Goal: Task Accomplishment & Management: Complete application form

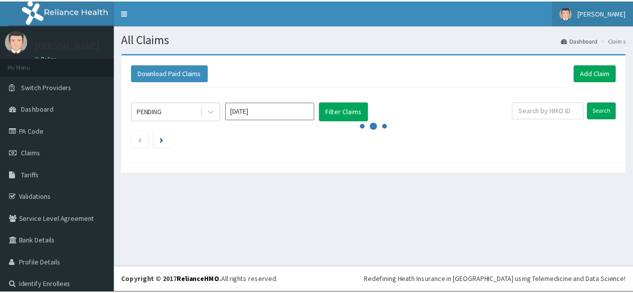
scroll to position [76, 0]
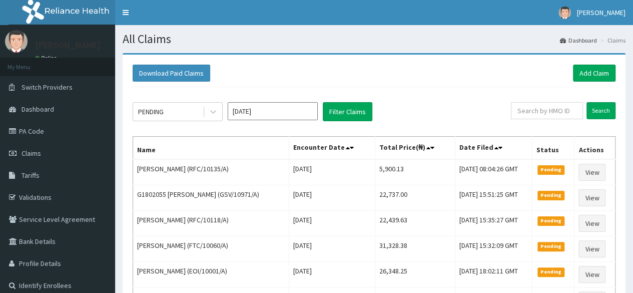
scroll to position [0, 0]
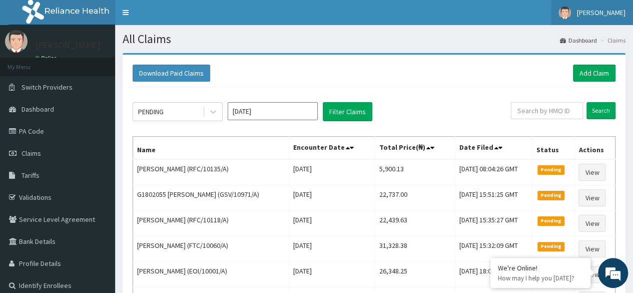
click at [607, 14] on span "[PERSON_NAME]" at bounding box center [601, 12] width 49 height 9
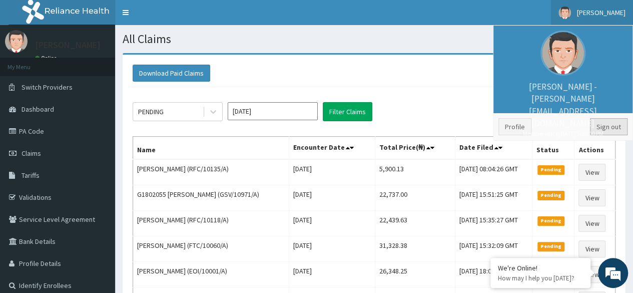
click at [605, 122] on link "Sign out" at bounding box center [609, 126] width 38 height 17
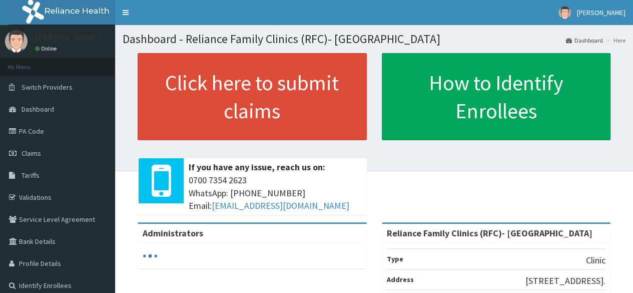
click at [251, 80] on link "Click here to submit claims" at bounding box center [252, 96] width 229 height 87
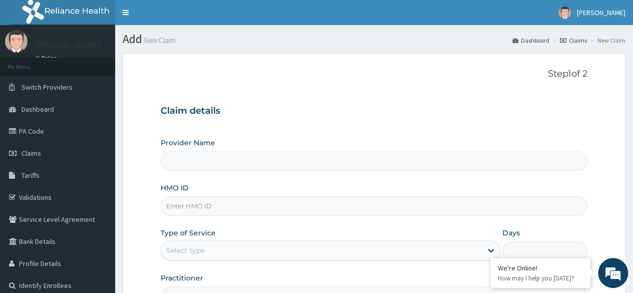
click at [345, 204] on input "HMO ID" at bounding box center [374, 206] width 427 height 20
paste input "RAM/10087/B"
type input "RAM/10087/B"
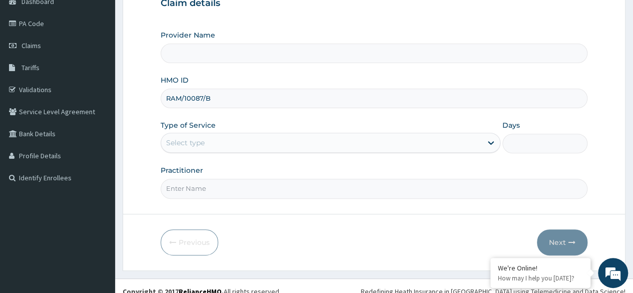
scroll to position [109, 0]
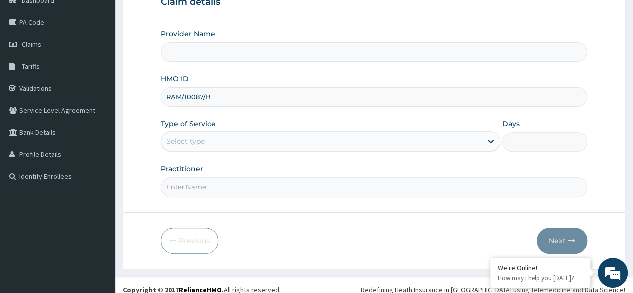
type input "Reliance Family Clinics (RFC)- [GEOGRAPHIC_DATA]"
type input "RAM/10087/B"
click at [328, 141] on div "Select type" at bounding box center [321, 141] width 321 height 16
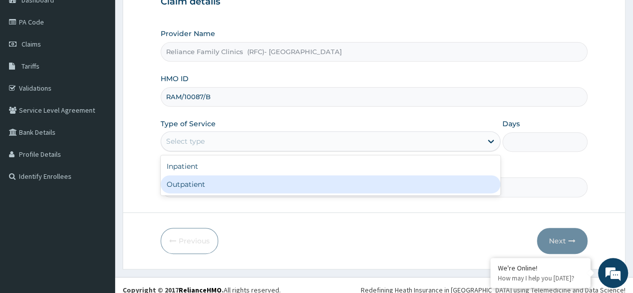
click at [326, 180] on div "Outpatient" at bounding box center [331, 184] width 340 height 18
type input "1"
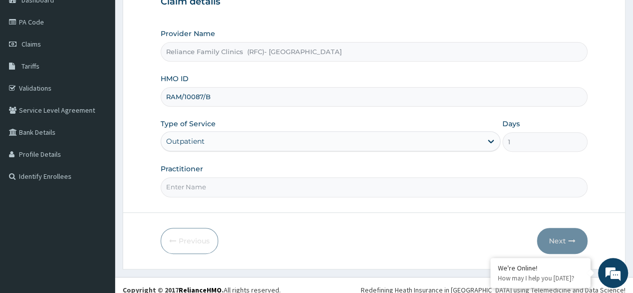
click at [326, 180] on input "Practitioner" at bounding box center [374, 187] width 427 height 20
type input "Dr Ejiofor"
click at [561, 236] on button "Next" at bounding box center [562, 241] width 51 height 26
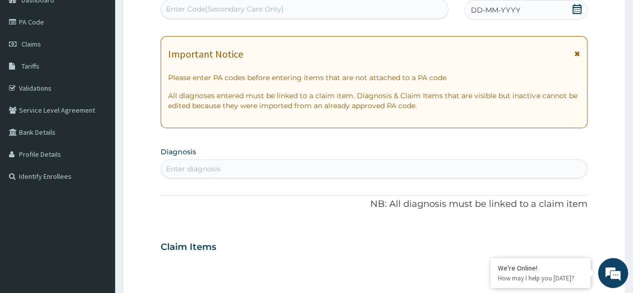
click at [578, 8] on icon at bounding box center [577, 9] width 10 height 10
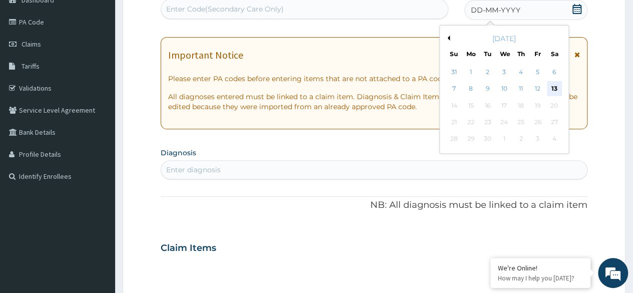
click at [555, 85] on div "13" at bounding box center [553, 89] width 15 height 15
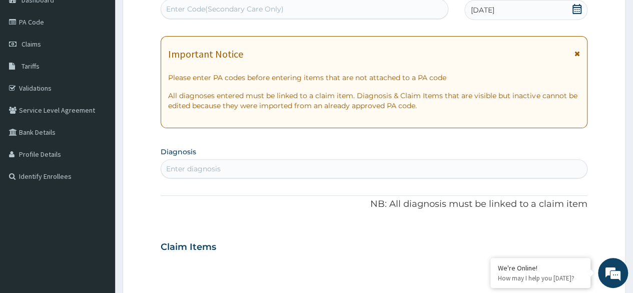
click at [369, 163] on div "Enter diagnosis" at bounding box center [374, 169] width 426 height 16
type input "upper respi"
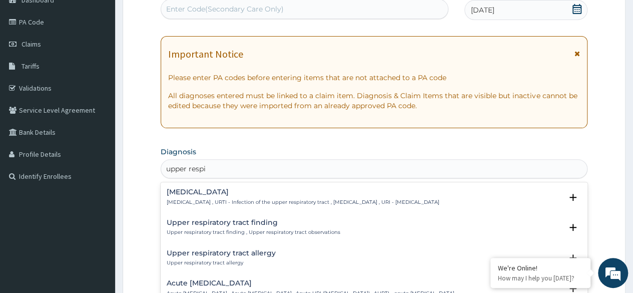
click at [297, 198] on div "Upper respiratory infection Upper respiratory infection , URTI - Infection of t…" at bounding box center [303, 197] width 273 height 18
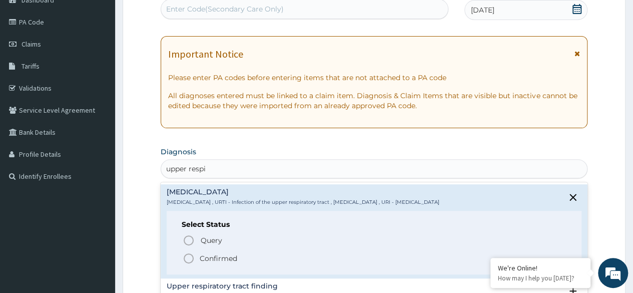
click at [215, 258] on p "Confirmed" at bounding box center [219, 258] width 38 height 10
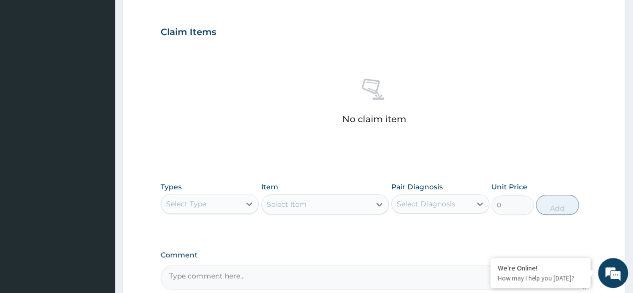
scroll to position [427, 0]
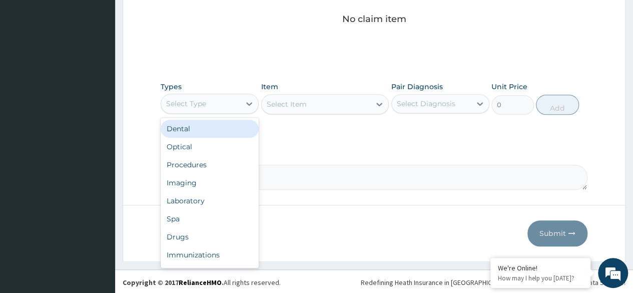
click at [191, 165] on div "Procedures" at bounding box center [210, 165] width 98 height 18
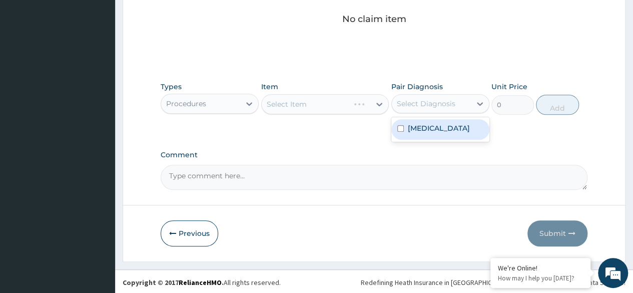
click at [411, 133] on label "Upper respiratory infection" at bounding box center [439, 128] width 62 height 10
checkbox input "true"
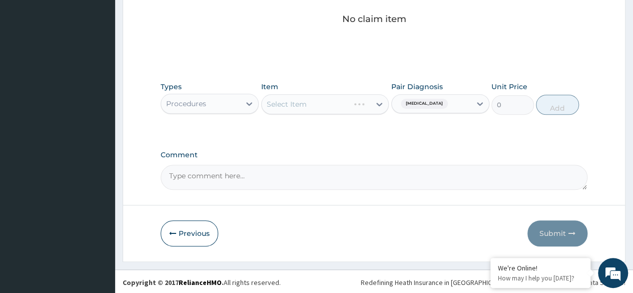
click at [339, 104] on div "Select Item" at bounding box center [325, 104] width 128 height 20
click at [339, 104] on div "Select Item" at bounding box center [316, 104] width 109 height 16
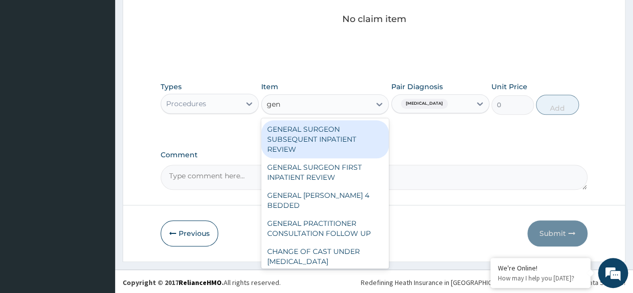
type input "gene"
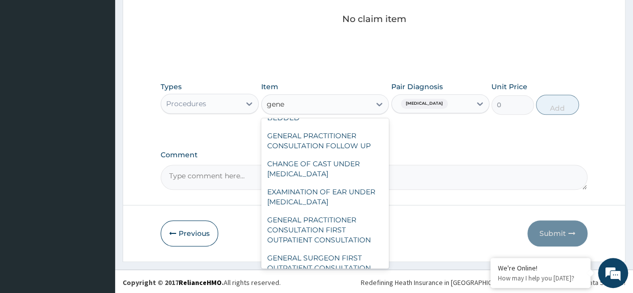
scroll to position [164, 0]
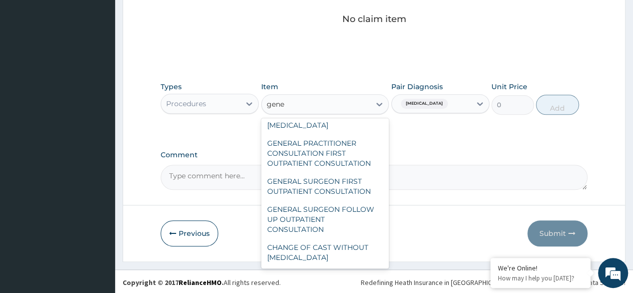
click at [287, 147] on div "GENERAL PRACTITIONER CONSULTATION FIRST OUTPATIENT CONSULTATION" at bounding box center [325, 153] width 128 height 38
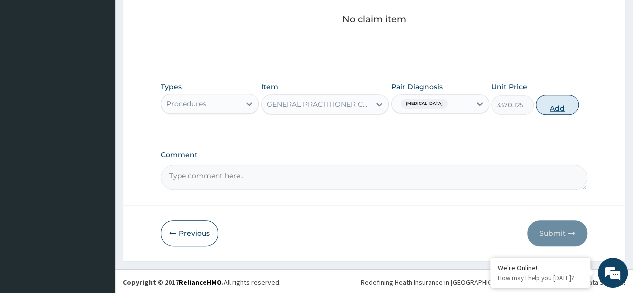
click at [553, 100] on button "Add" at bounding box center [557, 105] width 43 height 20
type input "0"
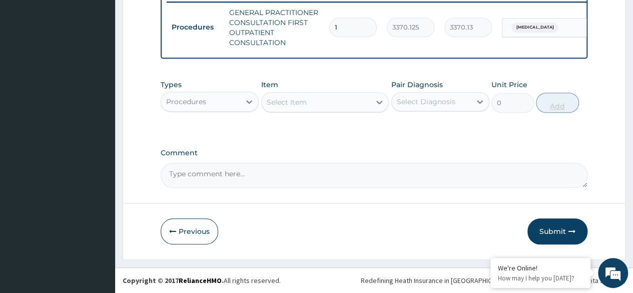
scroll to position [402, 0]
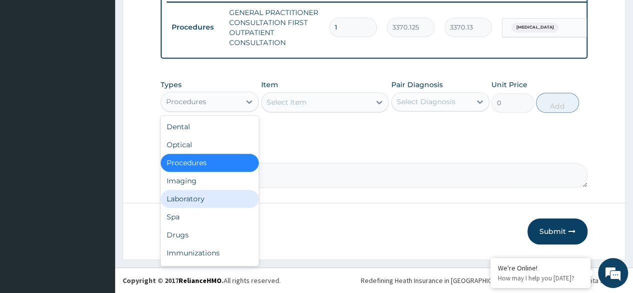
drag, startPoint x: 242, startPoint y: 104, endPoint x: 229, endPoint y: 202, distance: 98.9
click at [229, 112] on div "option Procedures, selected. option Laboratory focused, 5 of 10. 10 results ava…" at bounding box center [210, 102] width 98 height 20
click at [229, 202] on div "Laboratory" at bounding box center [210, 199] width 98 height 18
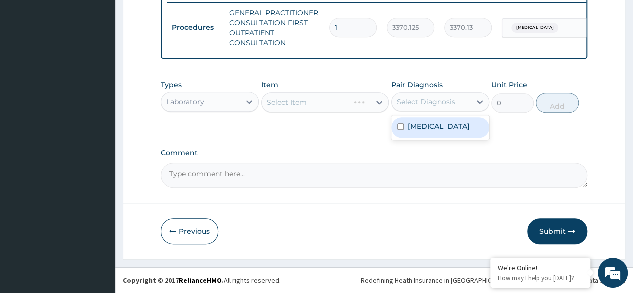
drag, startPoint x: 435, startPoint y: 105, endPoint x: 438, endPoint y: 132, distance: 27.2
click at [438, 111] on div "option Upper respiratory infection, selected. option Upper respiratory infectio…" at bounding box center [440, 101] width 98 height 19
click at [438, 131] on label "Upper respiratory infection" at bounding box center [439, 126] width 62 height 10
checkbox input "true"
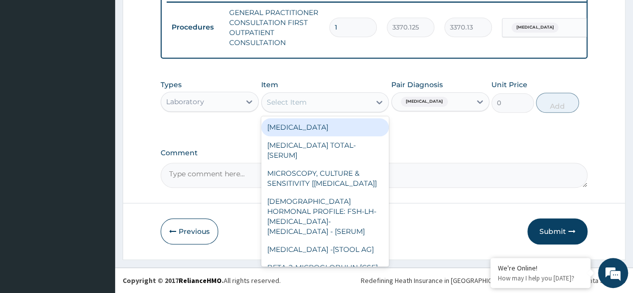
click at [353, 105] on div "Select Item" at bounding box center [316, 102] width 109 height 16
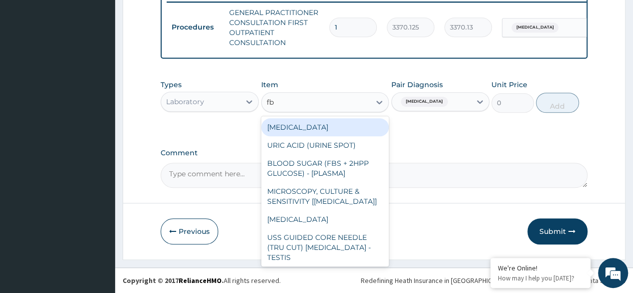
type input "fbc"
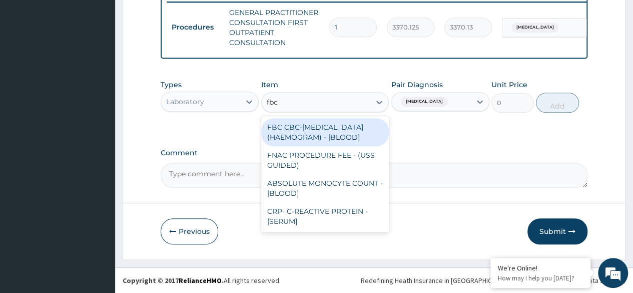
click at [327, 140] on div "FBC CBC-COMPLETE BLOOD COUNT (HAEMOGRAM) - [BLOOD]" at bounding box center [325, 132] width 128 height 28
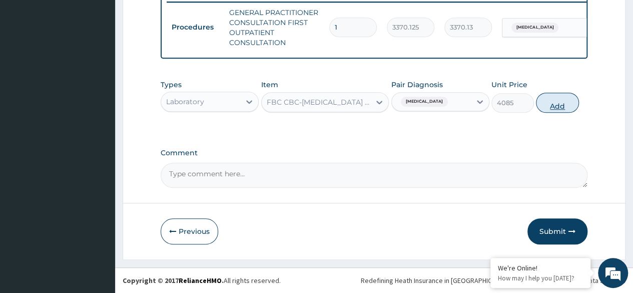
click at [565, 103] on button "Add" at bounding box center [557, 103] width 43 height 20
type input "0"
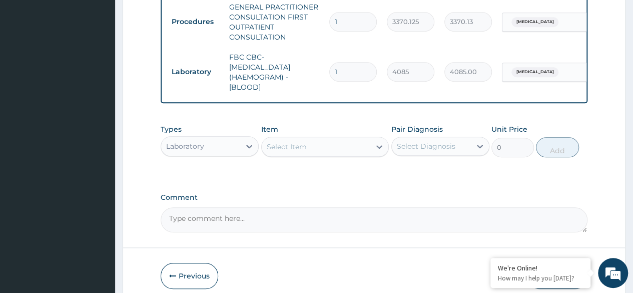
scroll to position [452, 0]
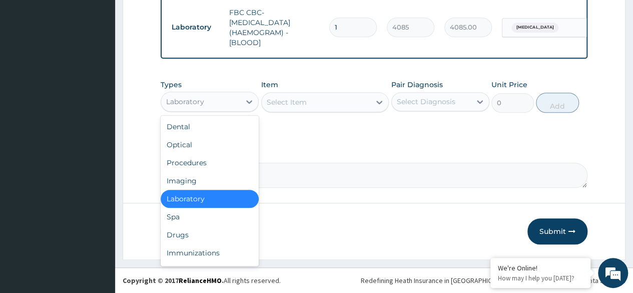
click at [234, 101] on div "Laboratory" at bounding box center [200, 102] width 79 height 16
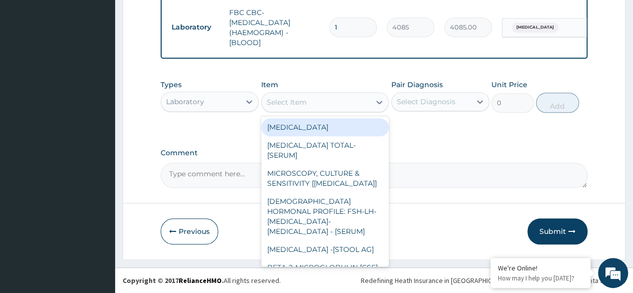
click at [313, 103] on div "Select Item" at bounding box center [316, 102] width 109 height 16
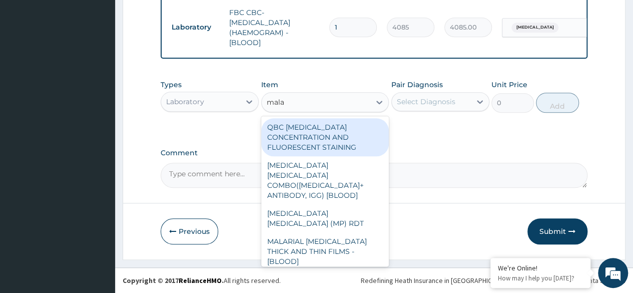
type input "malar"
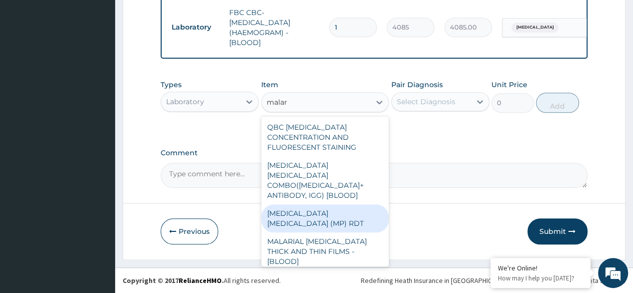
click at [321, 204] on div "MALARIA PARASITE (MP) RDT" at bounding box center [325, 218] width 128 height 28
type input "1531.875"
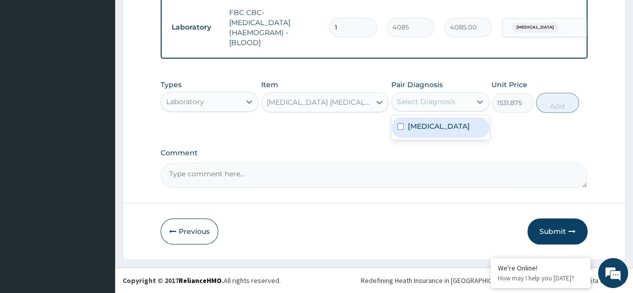
click at [448, 97] on div "Select Diagnosis" at bounding box center [431, 102] width 79 height 16
click at [453, 129] on label "Upper respiratory infection" at bounding box center [439, 126] width 62 height 10
checkbox input "true"
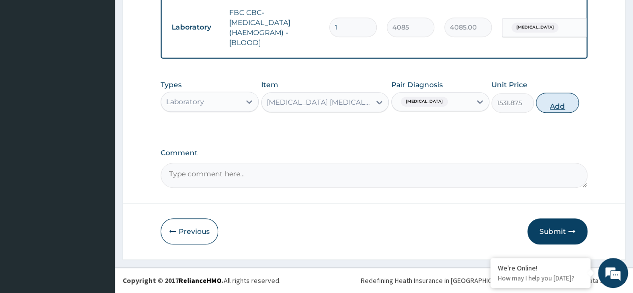
click at [566, 106] on button "Add" at bounding box center [557, 103] width 43 height 20
type input "0"
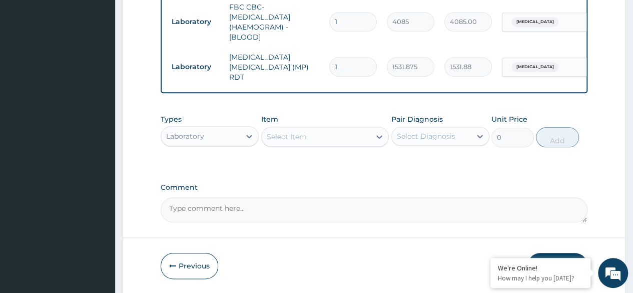
scroll to position [487, 0]
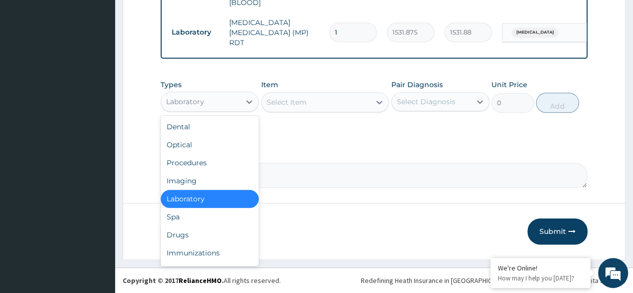
click at [230, 101] on div "Laboratory" at bounding box center [200, 102] width 79 height 16
click at [194, 234] on div "Drugs" at bounding box center [210, 235] width 98 height 18
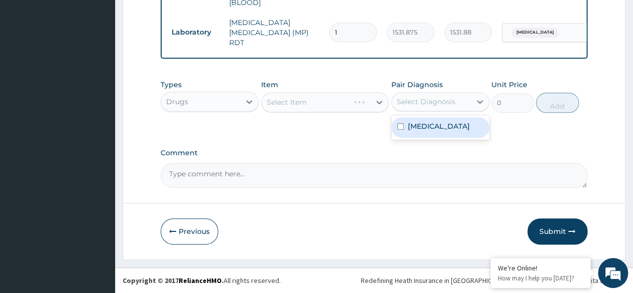
click at [426, 102] on div "Select Diagnosis" at bounding box center [426, 102] width 59 height 10
click at [431, 131] on label "Upper respiratory infection" at bounding box center [439, 126] width 62 height 10
checkbox input "true"
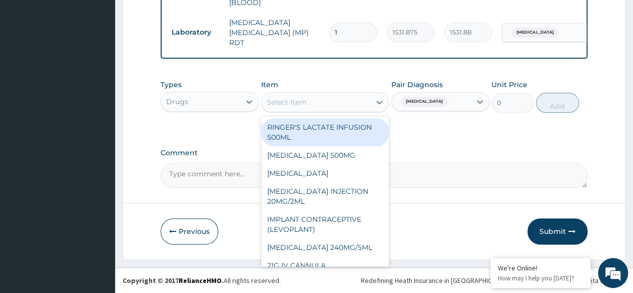
click at [341, 103] on div "Select Item" at bounding box center [316, 102] width 109 height 16
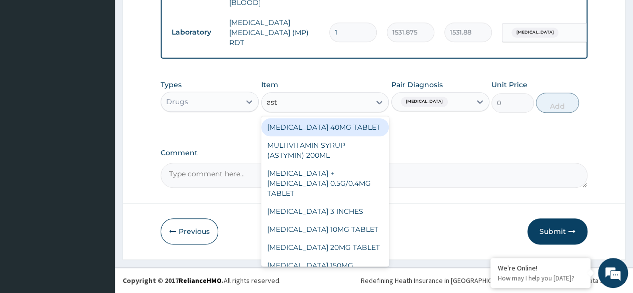
type input "asty"
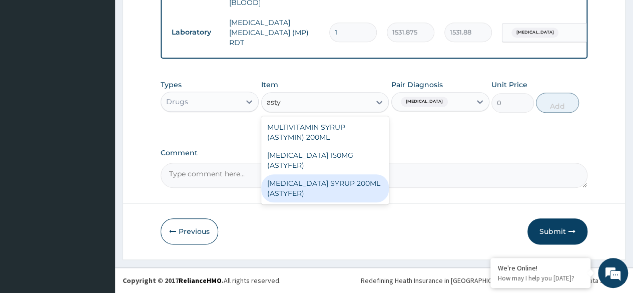
click at [339, 188] on div "FERROUS SULPHATE SYRUP 200ML (ASTYFER)" at bounding box center [325, 188] width 128 height 28
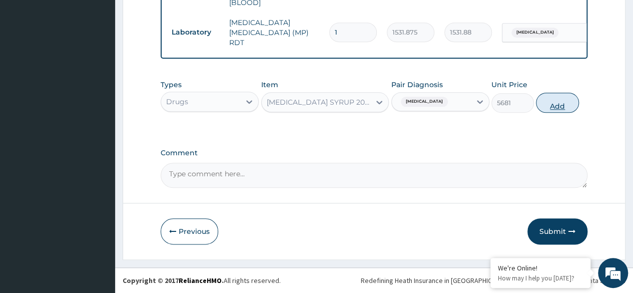
click at [557, 106] on button "Add" at bounding box center [557, 103] width 43 height 20
type input "0"
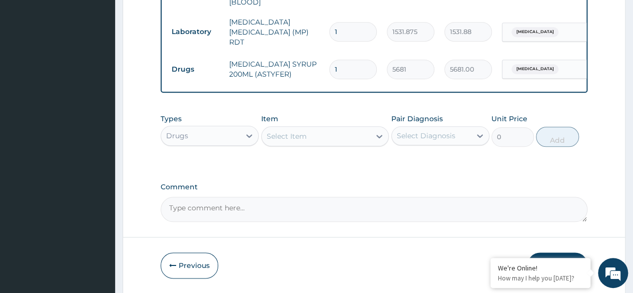
scroll to position [522, 0]
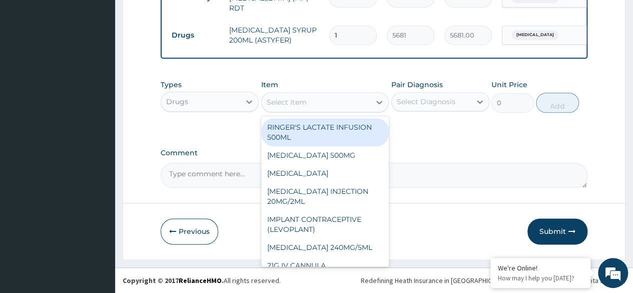
click at [334, 107] on div "Select Item" at bounding box center [316, 102] width 109 height 16
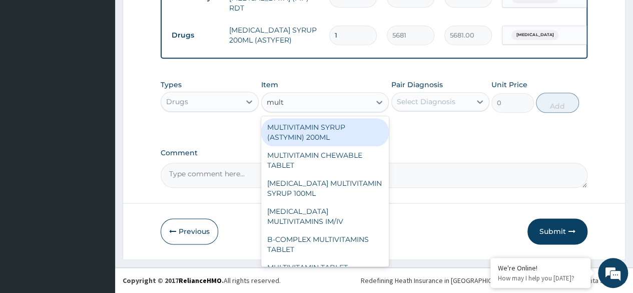
type input "multi"
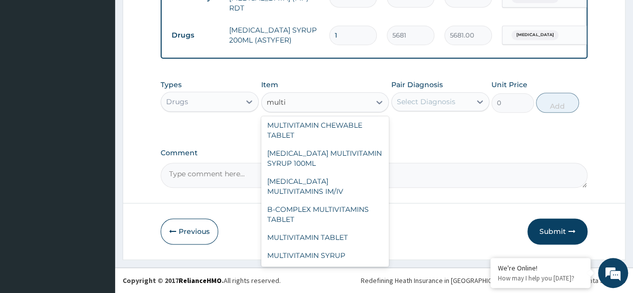
click at [347, 239] on div "MULTIVITAMIN TABLET" at bounding box center [325, 237] width 128 height 18
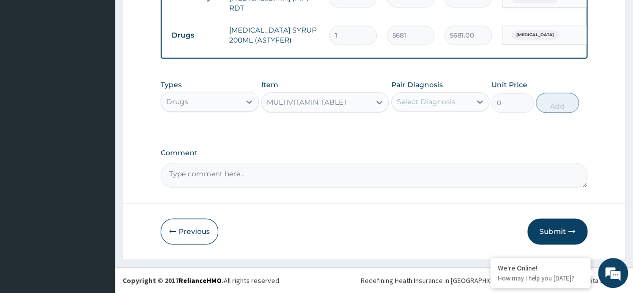
type input "11.5"
click at [449, 131] on label "Upper respiratory infection" at bounding box center [439, 126] width 62 height 10
checkbox input "true"
click at [564, 107] on button "Add" at bounding box center [557, 103] width 43 height 20
type input "0"
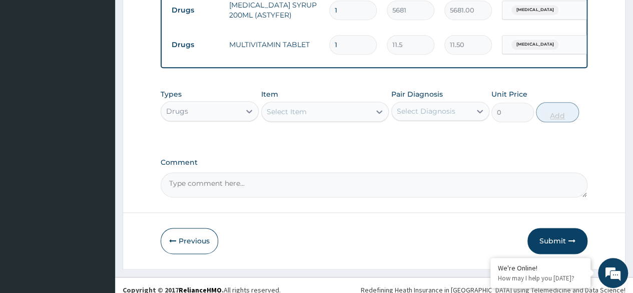
scroll to position [556, 0]
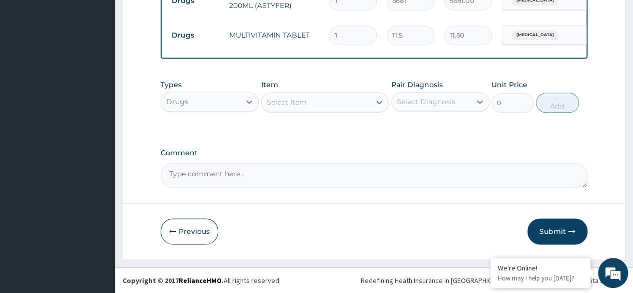
click at [353, 29] on input "1" at bounding box center [353, 36] width 48 height 20
type input "14"
type input "161.00"
type input "14"
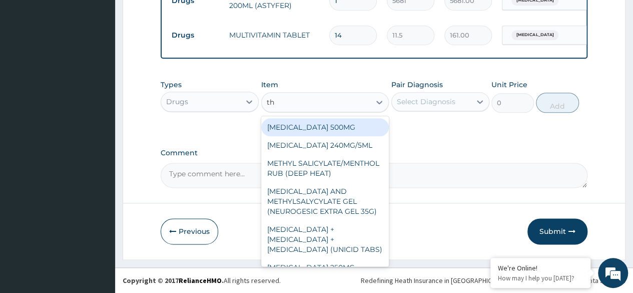
type input "t"
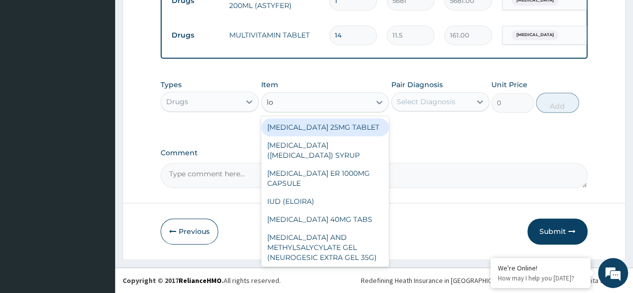
type input "loz"
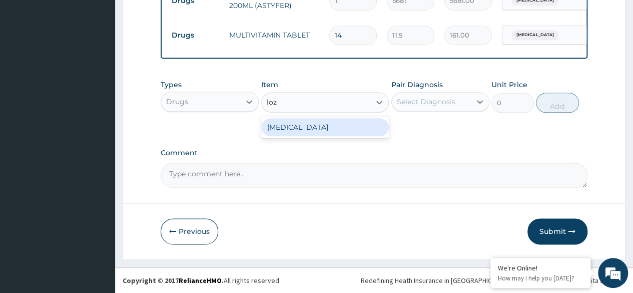
click at [350, 134] on div "THROAT LOZENGE" at bounding box center [325, 127] width 128 height 18
type input "96"
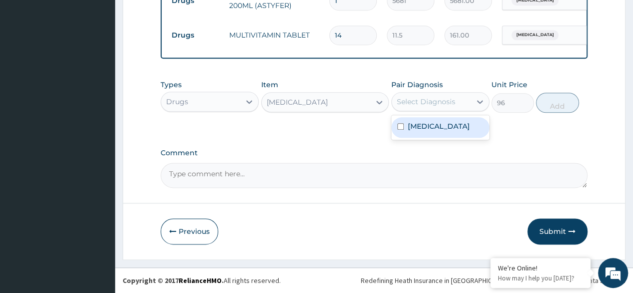
click at [454, 131] on label "Upper respiratory infection" at bounding box center [439, 126] width 62 height 10
checkbox input "true"
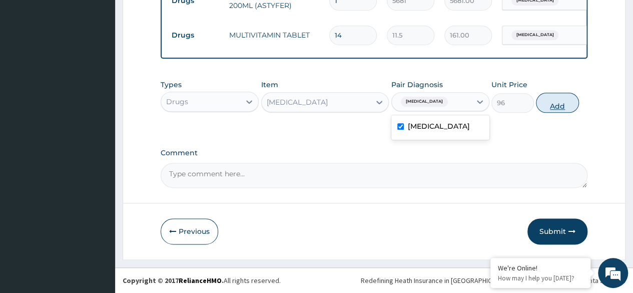
click at [549, 108] on button "Add" at bounding box center [557, 103] width 43 height 20
type input "0"
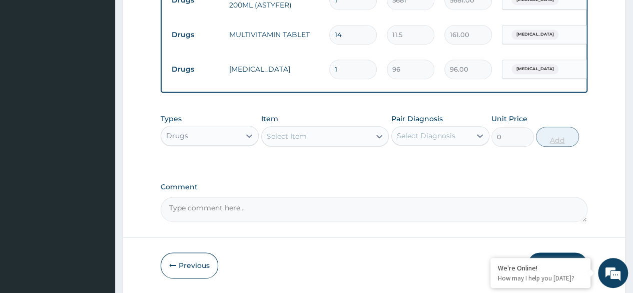
type input "12"
type input "1152.00"
type input "12"
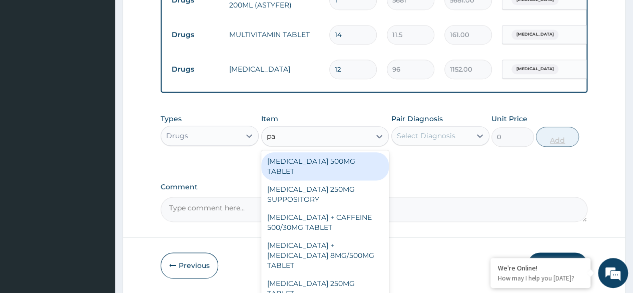
type input "par"
click at [347, 170] on div "PARACETAMOL 500MG TABLET" at bounding box center [325, 166] width 128 height 28
type input "30"
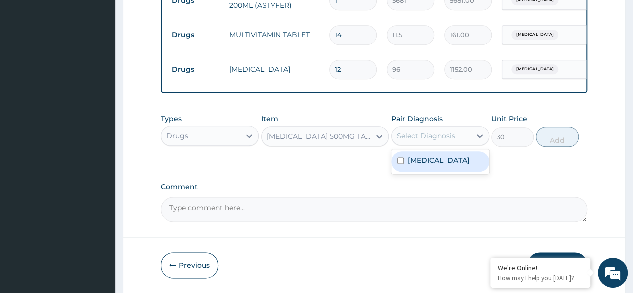
click at [453, 165] on label "Upper respiratory infection" at bounding box center [439, 160] width 62 height 10
checkbox input "true"
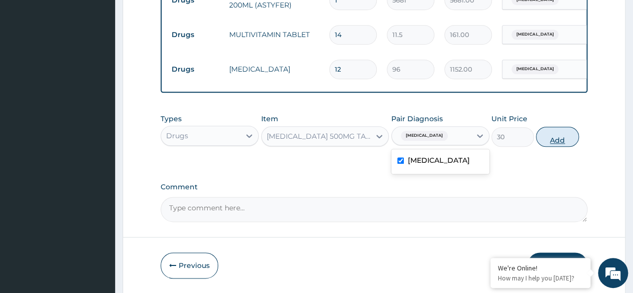
click at [568, 139] on button "Add" at bounding box center [557, 137] width 43 height 20
type input "0"
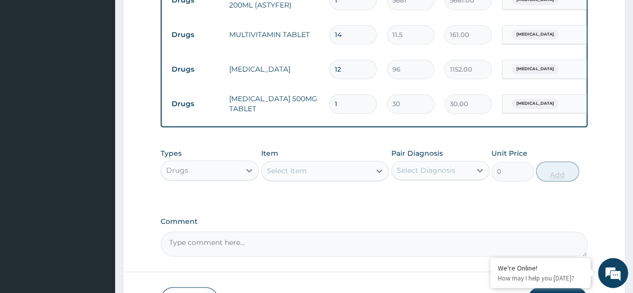
type input "0.00"
type input "3"
type input "90.00"
type input "0.00"
type input "2"
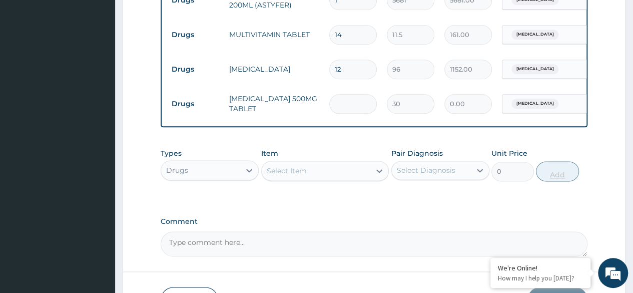
type input "60.00"
type input "24"
type input "720.00"
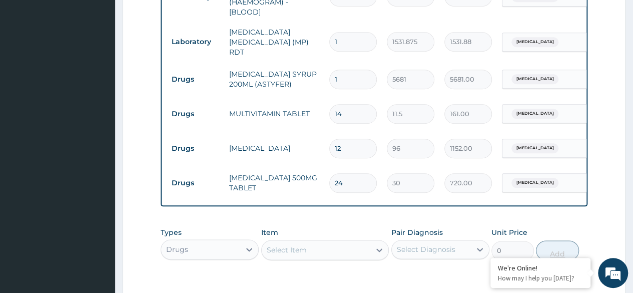
scroll to position [0, 2]
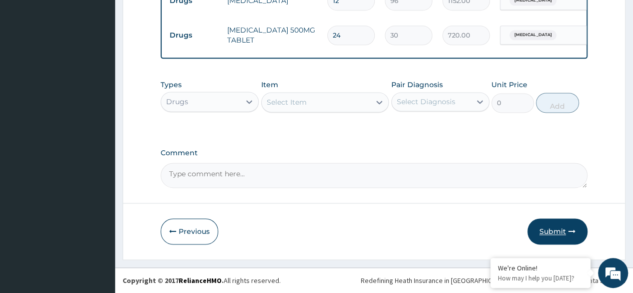
click at [563, 233] on button "Submit" at bounding box center [557, 231] width 60 height 26
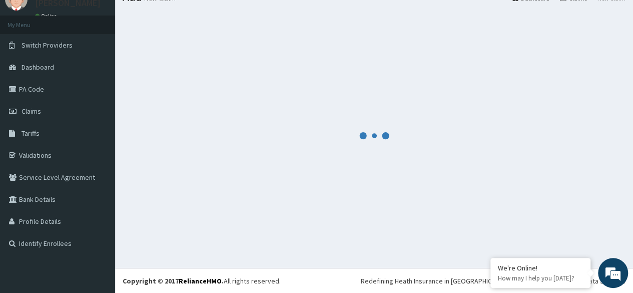
scroll to position [626, 0]
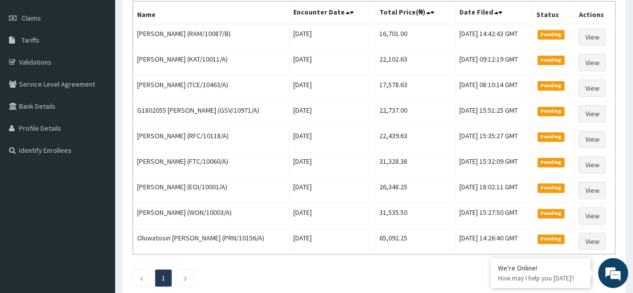
scroll to position [133, 0]
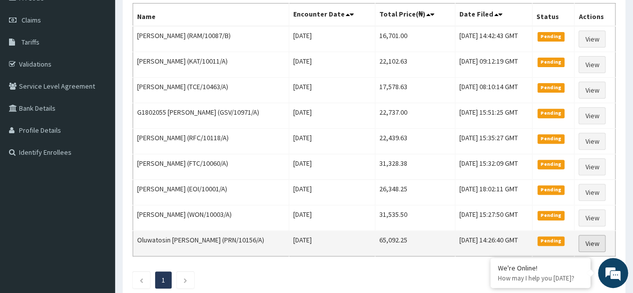
click at [597, 239] on link "View" at bounding box center [591, 243] width 27 height 17
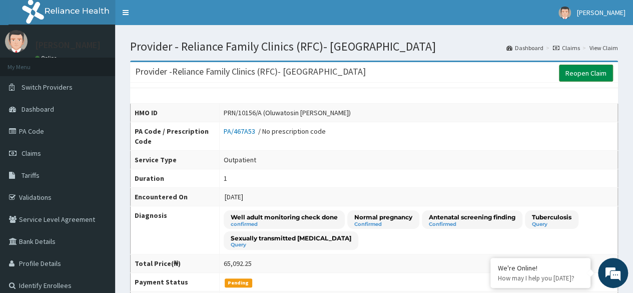
click at [587, 77] on link "Reopen Claim" at bounding box center [586, 73] width 54 height 17
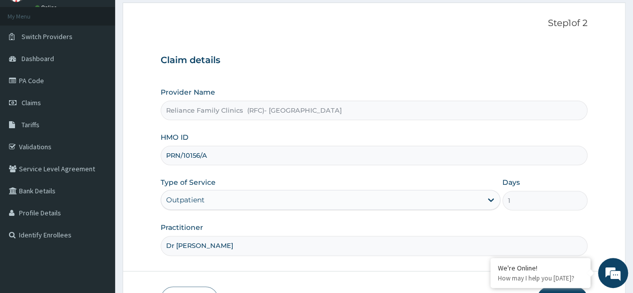
scroll to position [116, 0]
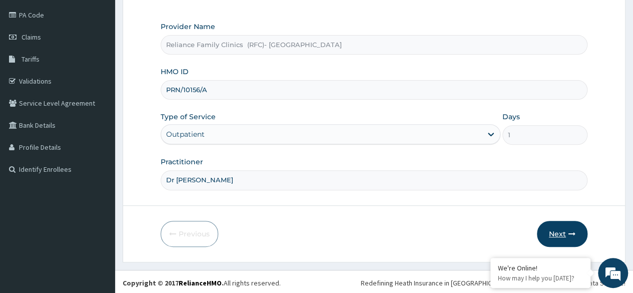
click at [550, 231] on button "Next" at bounding box center [562, 234] width 51 height 26
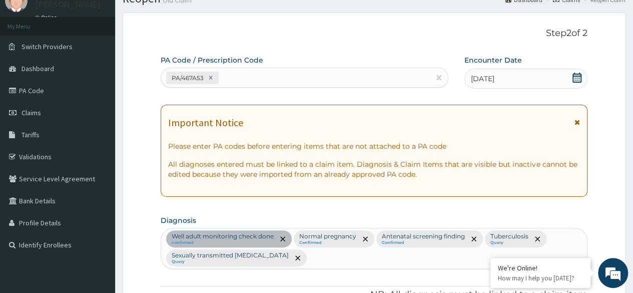
scroll to position [40, 0]
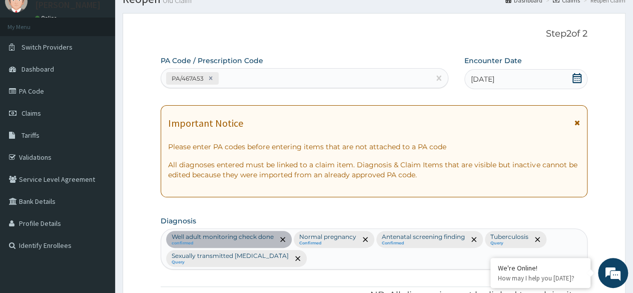
click at [574, 80] on icon at bounding box center [576, 78] width 9 height 10
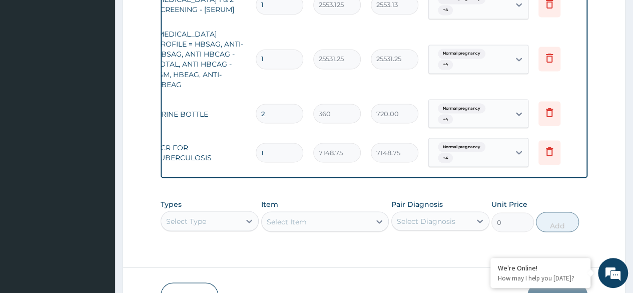
scroll to position [0, 75]
click at [544, 147] on icon at bounding box center [547, 151] width 7 height 9
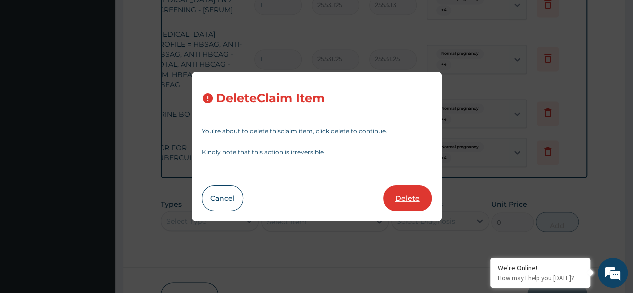
click at [412, 197] on button "Delete" at bounding box center [407, 198] width 49 height 26
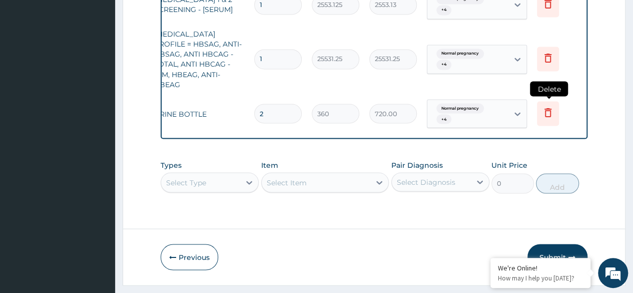
click at [547, 108] on icon at bounding box center [547, 112] width 7 height 9
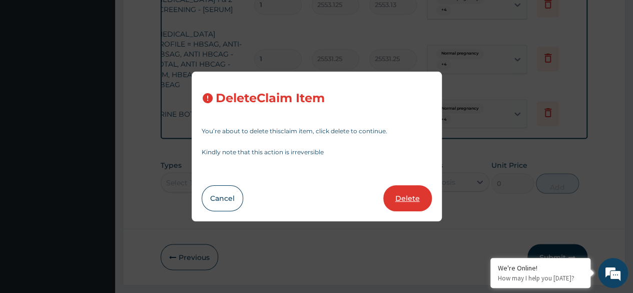
click at [407, 198] on button "Delete" at bounding box center [407, 198] width 49 height 26
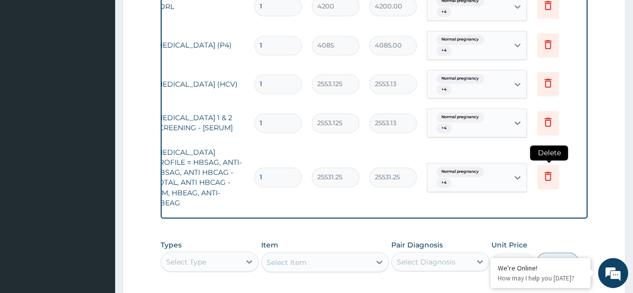
click at [551, 174] on icon at bounding box center [548, 176] width 12 height 12
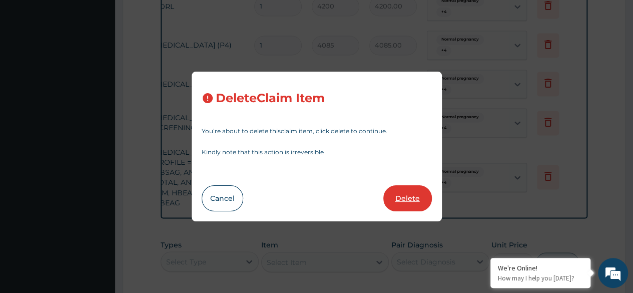
click at [406, 202] on button "Delete" at bounding box center [407, 198] width 49 height 26
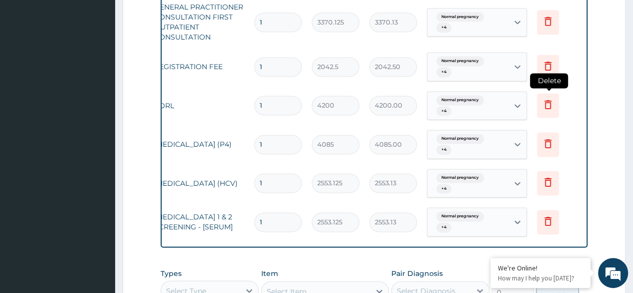
click at [554, 107] on icon at bounding box center [548, 105] width 22 height 25
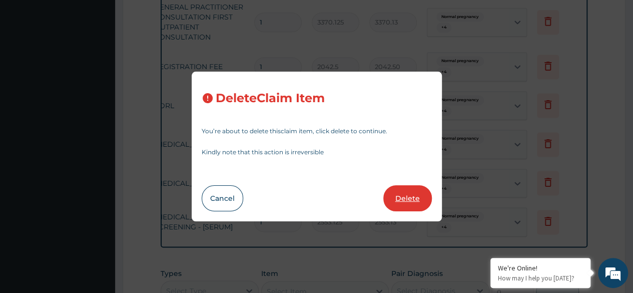
click at [406, 203] on button "Delete" at bounding box center [407, 198] width 49 height 26
type input "4085"
type input "4085.00"
type input "2553.125"
type input "2553.13"
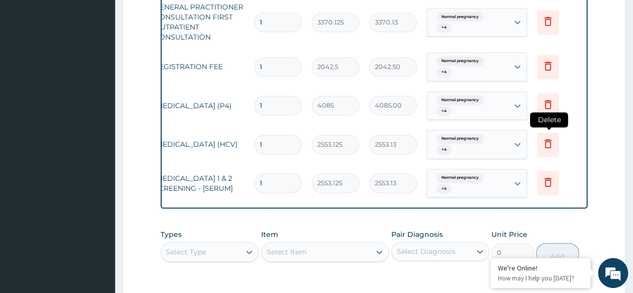
click at [554, 146] on icon at bounding box center [548, 144] width 22 height 25
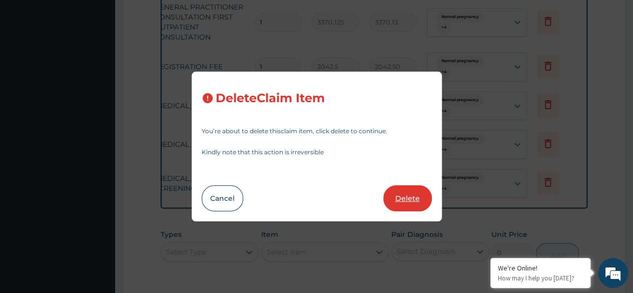
click at [401, 200] on button "Delete" at bounding box center [407, 198] width 49 height 26
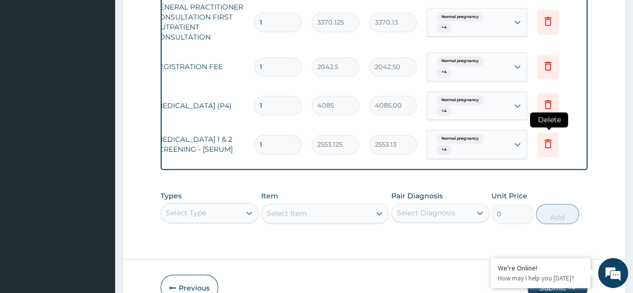
click at [544, 143] on icon at bounding box center [548, 143] width 12 height 12
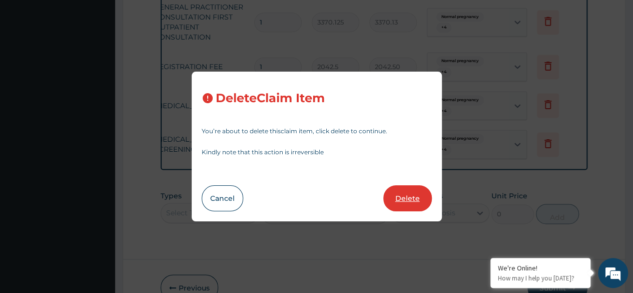
click at [404, 201] on button "Delete" at bounding box center [407, 198] width 49 height 26
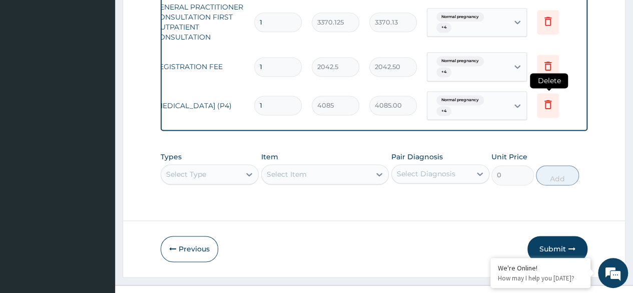
click at [546, 105] on icon at bounding box center [548, 104] width 12 height 12
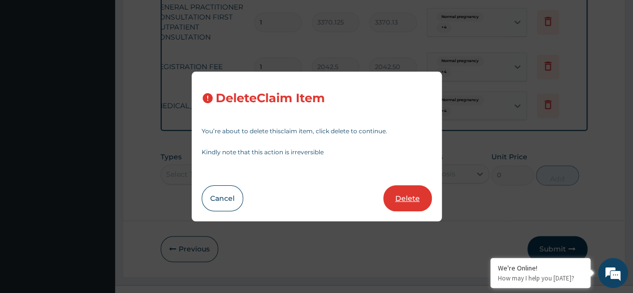
click at [405, 194] on button "Delete" at bounding box center [407, 198] width 49 height 26
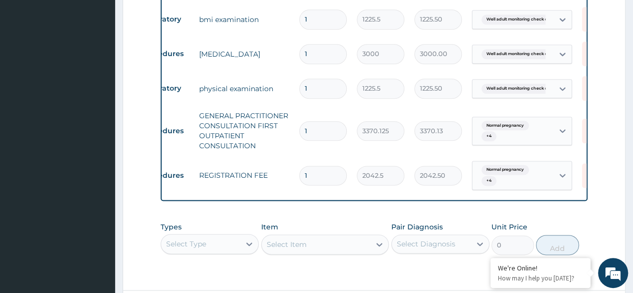
scroll to position [0, 0]
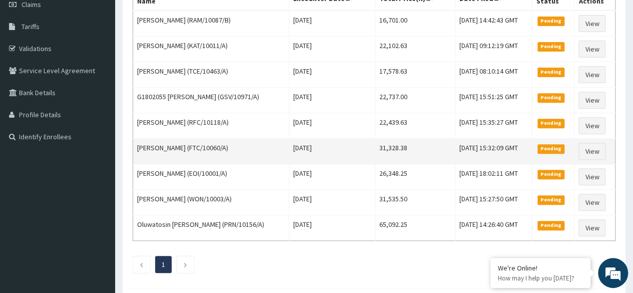
scroll to position [148, 0]
drag, startPoint x: 205, startPoint y: 145, endPoint x: 170, endPoint y: 146, distance: 34.6
click at [170, 146] on td "[PERSON_NAME] (FTC/10060/A)" at bounding box center [211, 152] width 156 height 26
copy td "FTC/10060/A"
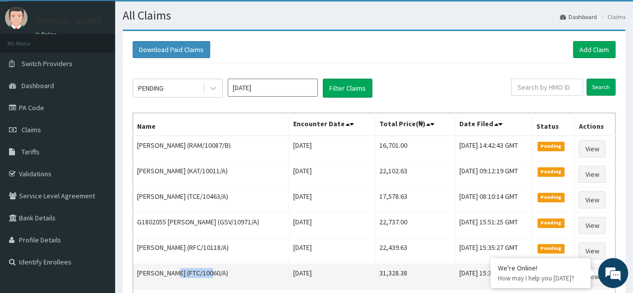
scroll to position [0, 0]
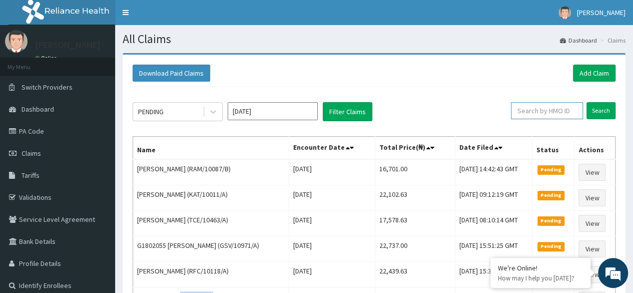
click at [550, 113] on input "text" at bounding box center [547, 110] width 72 height 17
paste input "FTC/10060/A"
type input "FTC/10060/A"
click at [586, 102] on input "Search" at bounding box center [600, 110] width 29 height 17
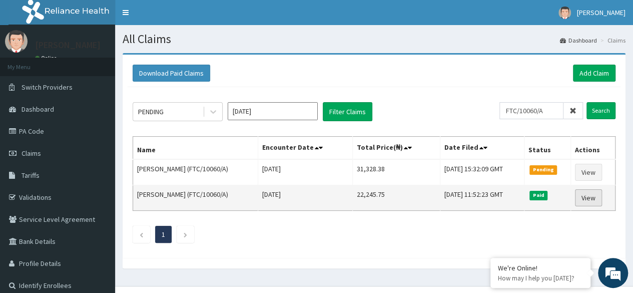
click at [594, 196] on link "View" at bounding box center [588, 197] width 27 height 17
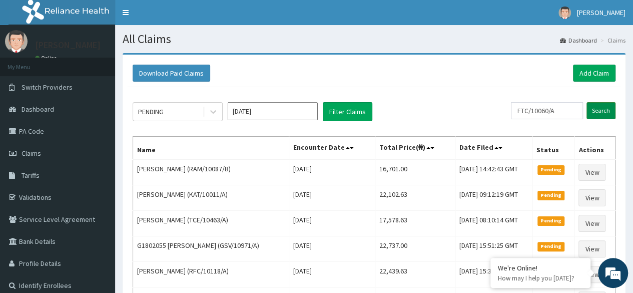
click at [598, 115] on input "Search" at bounding box center [600, 110] width 29 height 17
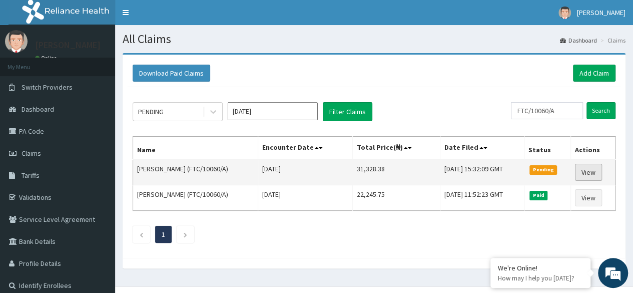
click at [593, 170] on link "View" at bounding box center [588, 172] width 27 height 17
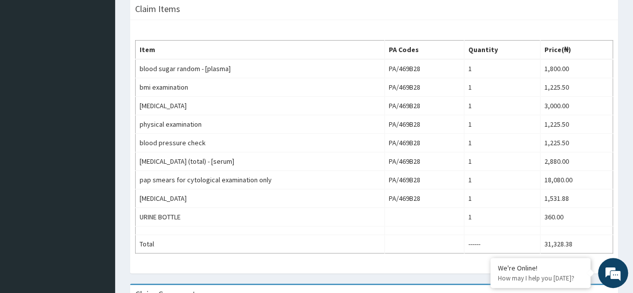
scroll to position [295, 0]
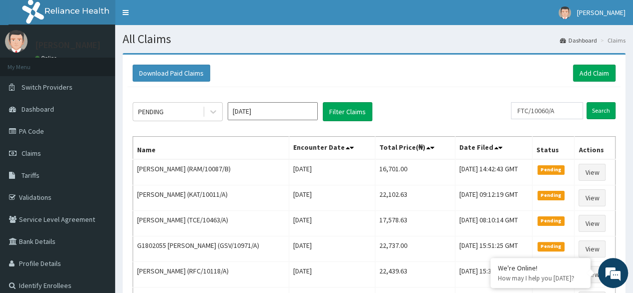
scroll to position [192, 0]
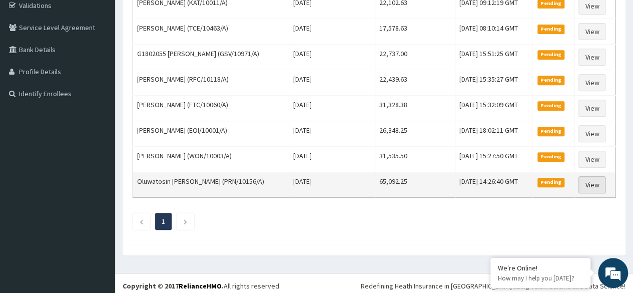
click at [596, 176] on link "View" at bounding box center [591, 184] width 27 height 17
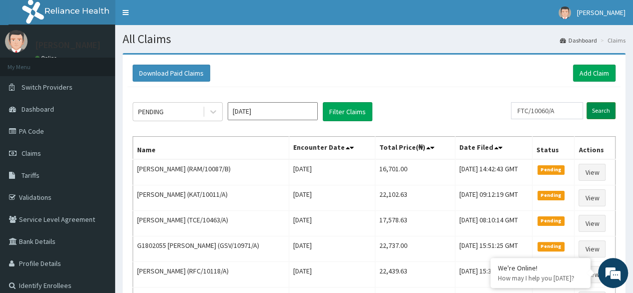
click at [602, 113] on input "Search" at bounding box center [600, 110] width 29 height 17
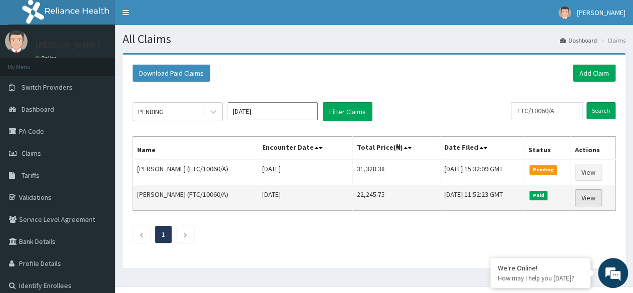
click at [592, 194] on link "View" at bounding box center [588, 197] width 27 height 17
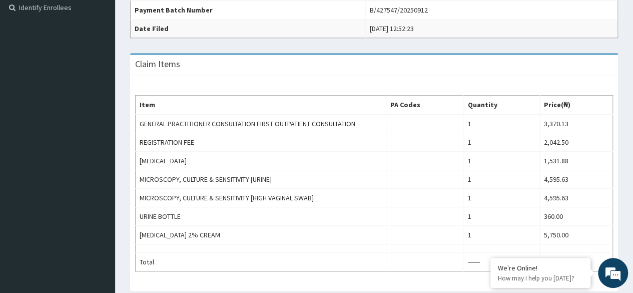
scroll to position [287, 0]
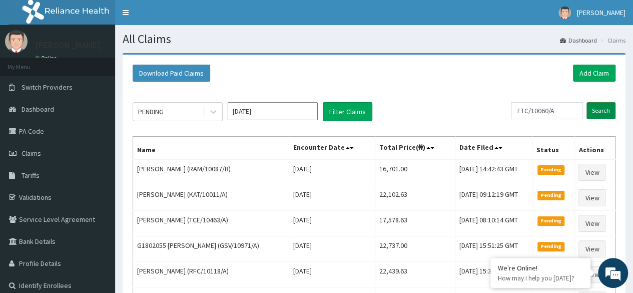
click at [604, 112] on input "Search" at bounding box center [600, 110] width 29 height 17
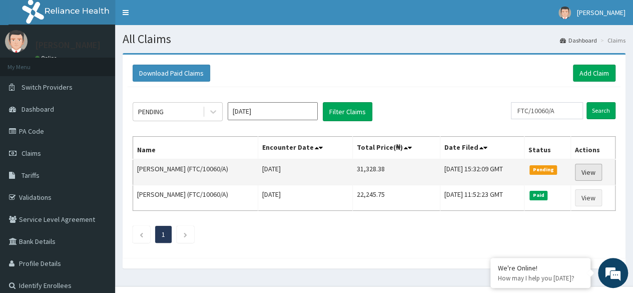
click at [584, 170] on link "View" at bounding box center [588, 172] width 27 height 17
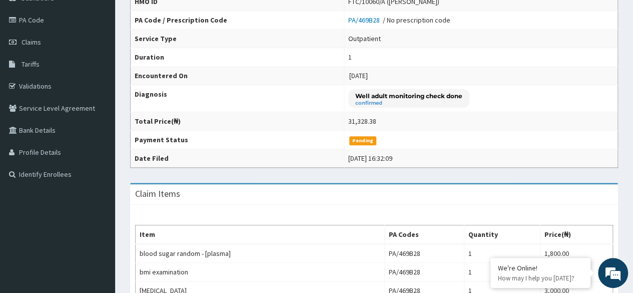
scroll to position [99, 0]
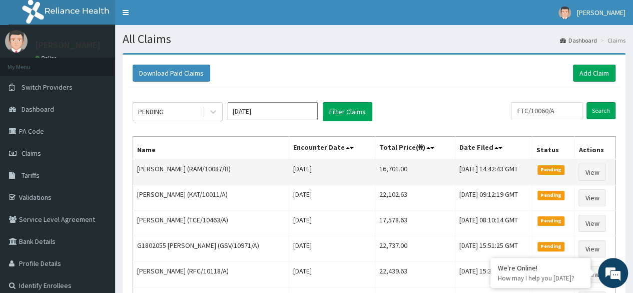
scroll to position [192, 0]
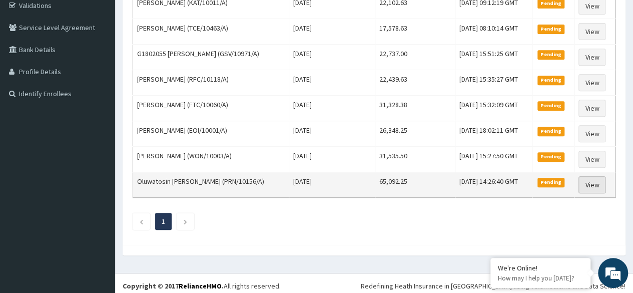
click at [595, 176] on link "View" at bounding box center [591, 184] width 27 height 17
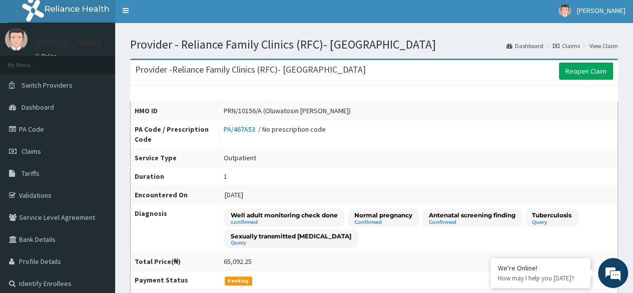
scroll to position [3, 0]
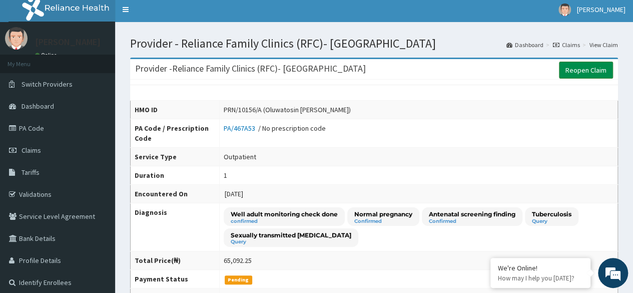
click at [591, 71] on link "Reopen Claim" at bounding box center [586, 70] width 54 height 17
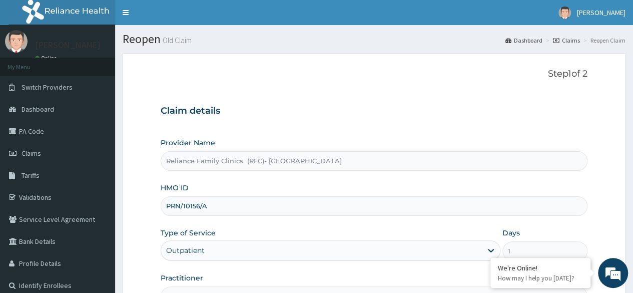
scroll to position [116, 0]
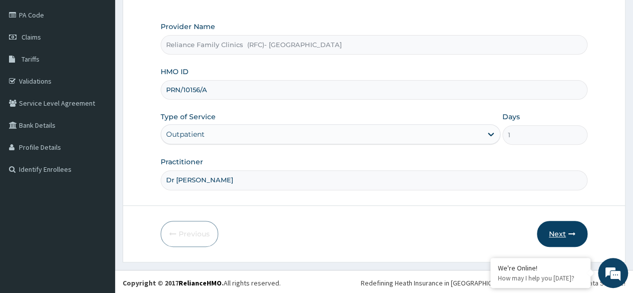
click at [565, 230] on button "Next" at bounding box center [562, 234] width 51 height 26
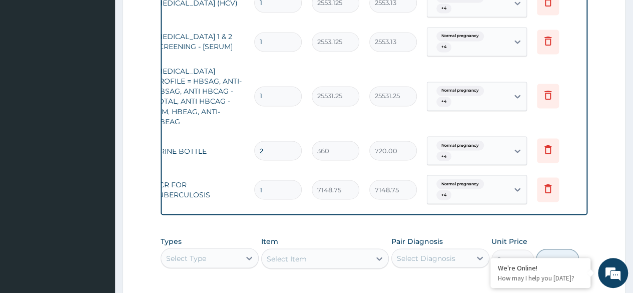
scroll to position [0, 75]
click at [552, 182] on icon at bounding box center [548, 188] width 12 height 12
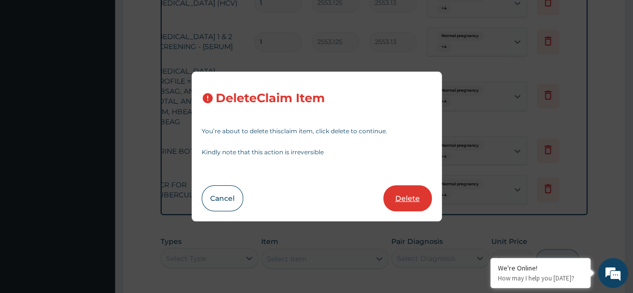
click at [402, 198] on button "Delete" at bounding box center [407, 198] width 49 height 26
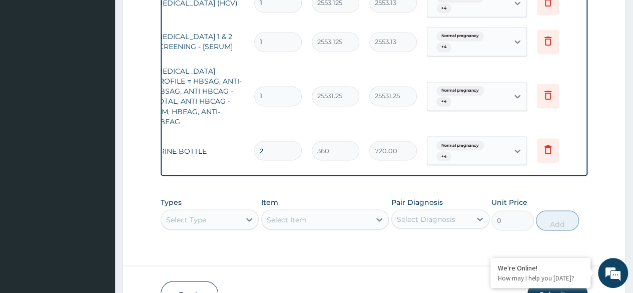
click at [277, 142] on input "2" at bounding box center [278, 151] width 48 height 20
type input "0.00"
type input "1"
type input "360.00"
type input "1"
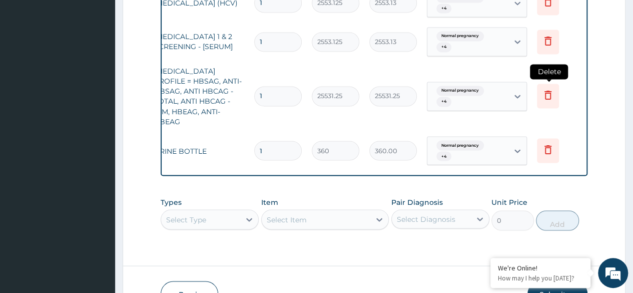
click at [548, 89] on icon at bounding box center [548, 95] width 12 height 12
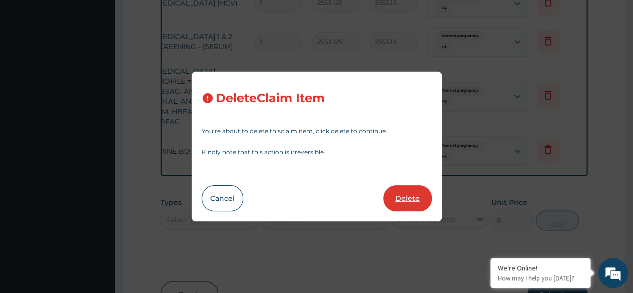
click at [407, 198] on button "Delete" at bounding box center [407, 198] width 49 height 26
type input "360"
type input "360.00"
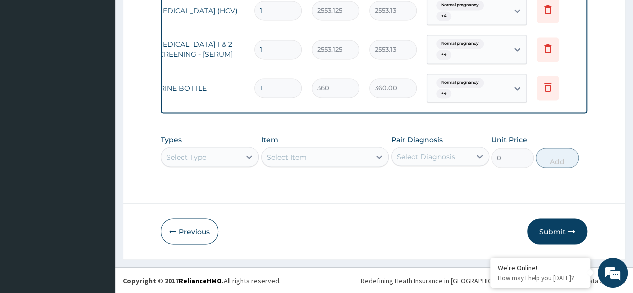
scroll to position [840, 0]
click at [542, 45] on icon at bounding box center [548, 48] width 12 height 12
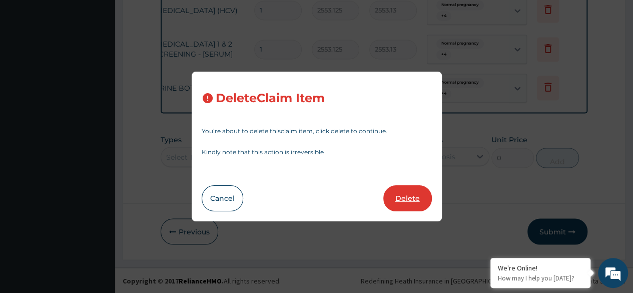
click at [401, 205] on button "Delete" at bounding box center [407, 198] width 49 height 26
type input "360"
type input "360.00"
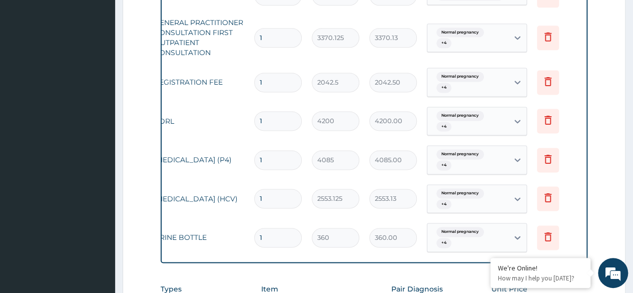
scroll to position [646, 0]
click at [552, 202] on icon at bounding box center [548, 198] width 12 height 12
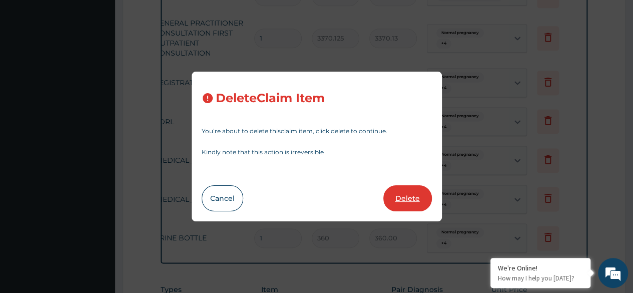
click at [406, 197] on button "Delete" at bounding box center [407, 198] width 49 height 26
type input "360"
type input "360.00"
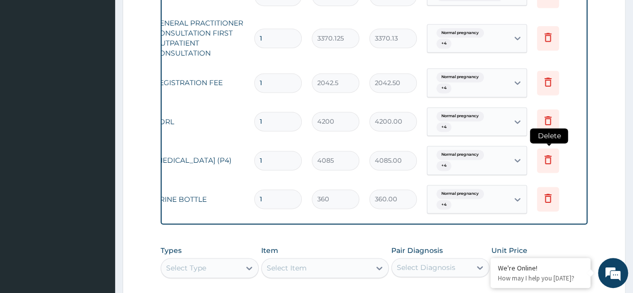
click at [547, 159] on icon at bounding box center [548, 159] width 12 height 12
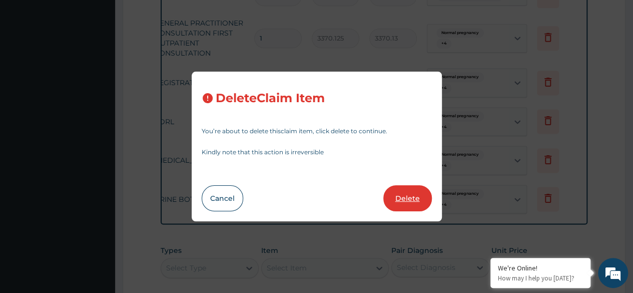
click at [405, 197] on button "Delete" at bounding box center [407, 198] width 49 height 26
type input "360"
type input "360.00"
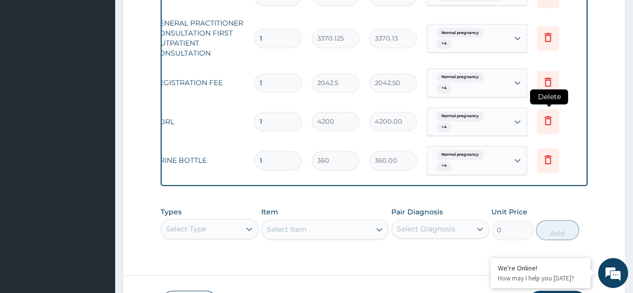
click at [549, 115] on icon at bounding box center [548, 120] width 12 height 12
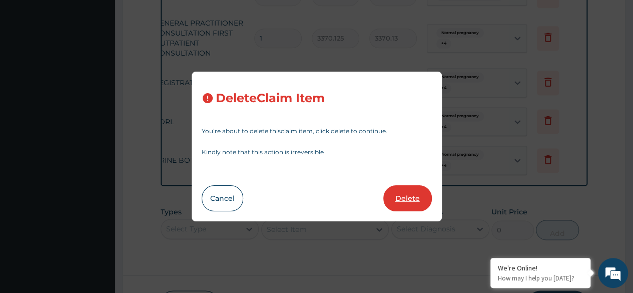
click at [398, 198] on button "Delete" at bounding box center [407, 198] width 49 height 26
type input "360"
type input "360.00"
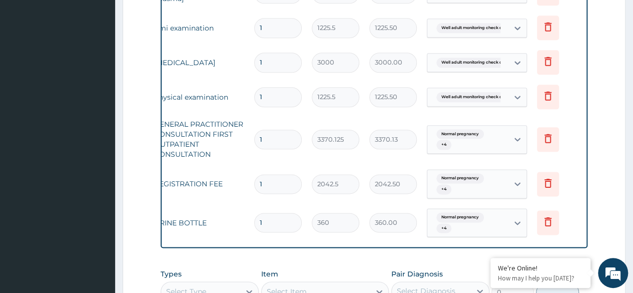
scroll to position [545, 0]
click at [552, 188] on icon at bounding box center [548, 183] width 12 height 12
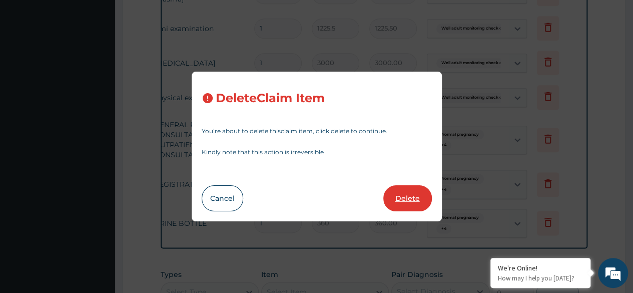
click at [404, 191] on button "Delete" at bounding box center [407, 198] width 49 height 26
type input "360"
type input "360.00"
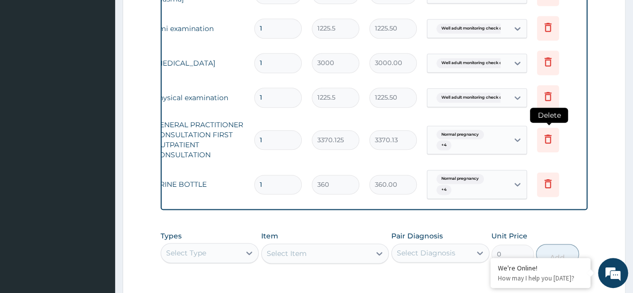
click at [552, 139] on icon at bounding box center [548, 139] width 12 height 12
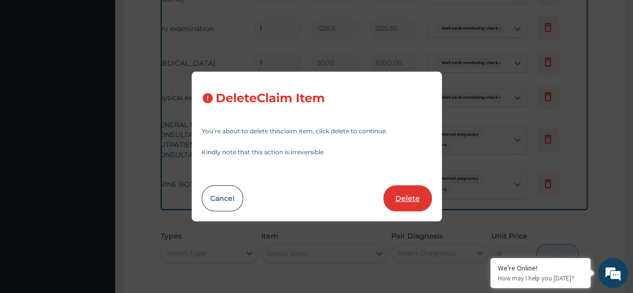
click at [408, 209] on button "Delete" at bounding box center [407, 198] width 49 height 26
type input "360"
type input "360.00"
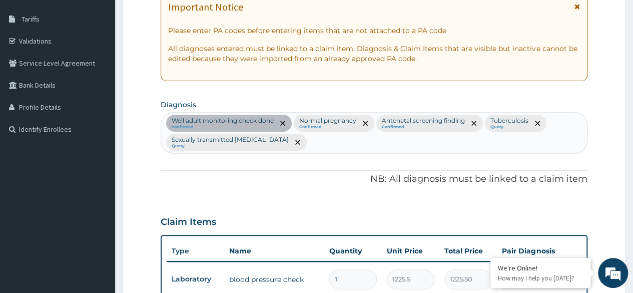
scroll to position [142, 0]
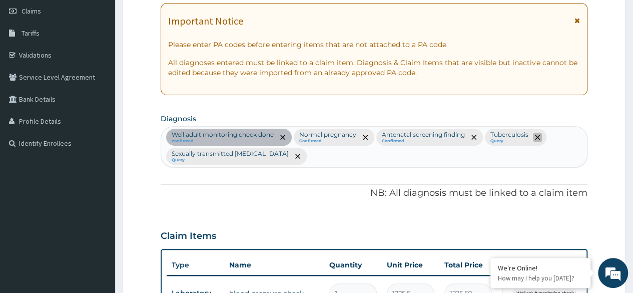
click at [538, 139] on span "remove selection option" at bounding box center [537, 137] width 9 height 9
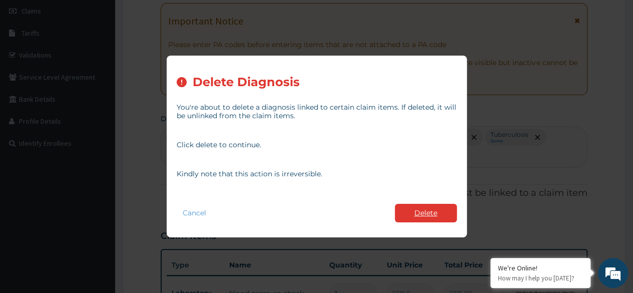
click at [429, 211] on button "Delete" at bounding box center [426, 213] width 62 height 19
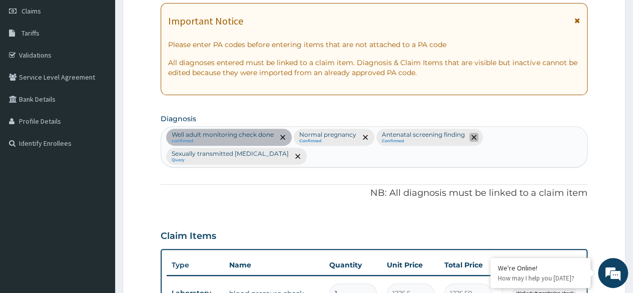
click at [475, 135] on icon "remove selection option" at bounding box center [473, 137] width 5 height 5
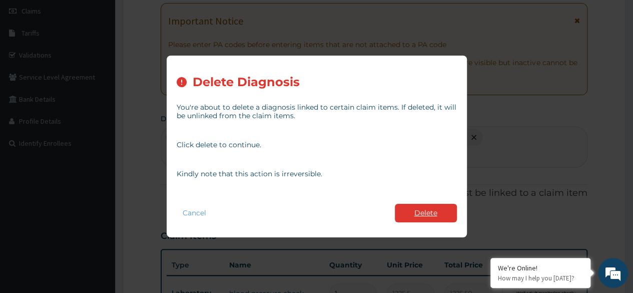
click at [429, 214] on button "Delete" at bounding box center [426, 213] width 62 height 19
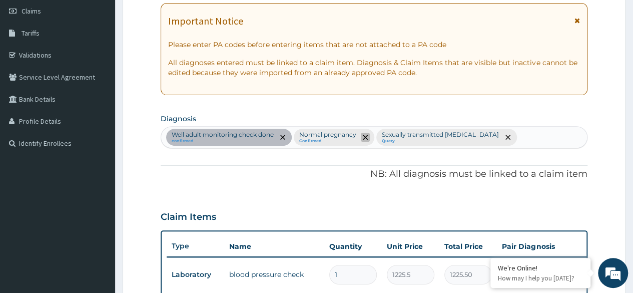
click at [365, 136] on icon "remove selection option" at bounding box center [365, 137] width 5 height 5
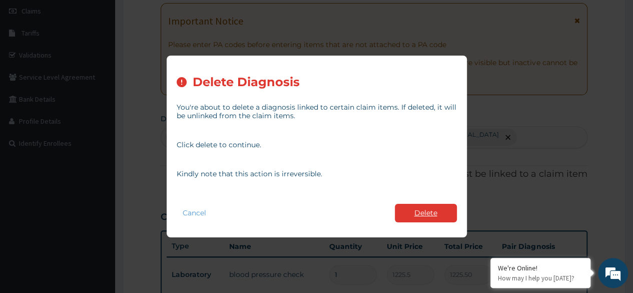
click at [425, 210] on button "Delete" at bounding box center [426, 213] width 62 height 19
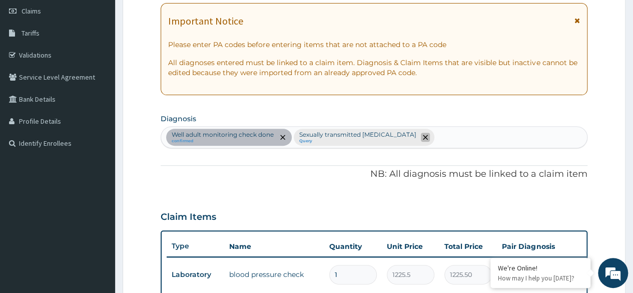
click at [425, 138] on icon "remove selection option" at bounding box center [425, 137] width 5 height 5
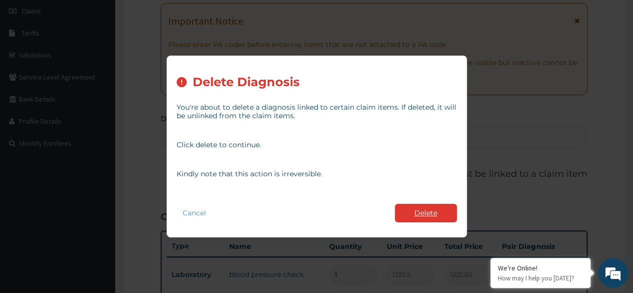
click at [436, 214] on button "Delete" at bounding box center [426, 213] width 62 height 19
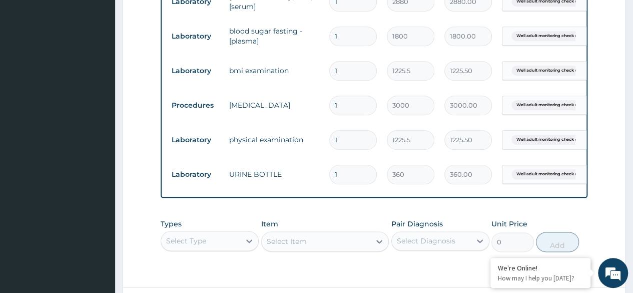
scroll to position [575, 0]
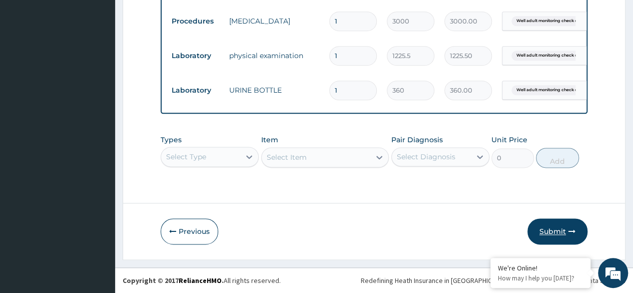
click at [555, 233] on button "Submit" at bounding box center [557, 231] width 60 height 26
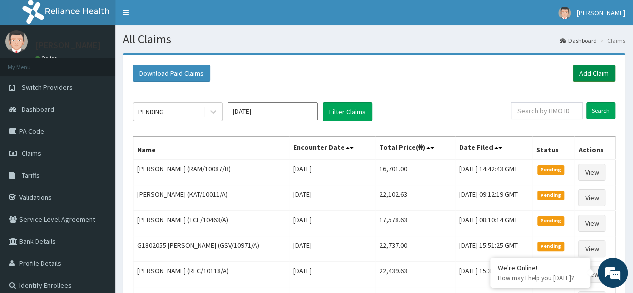
click at [602, 73] on link "Add Claim" at bounding box center [594, 73] width 43 height 17
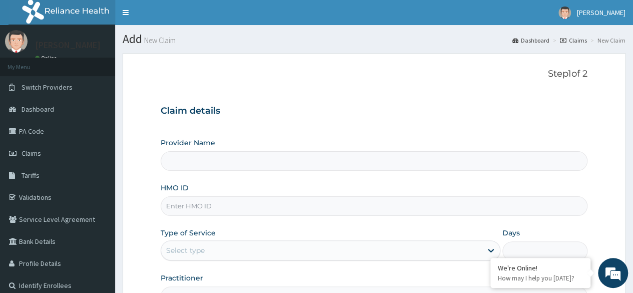
type input "Reliance Family Clinics (RFC)- Ejigbo"
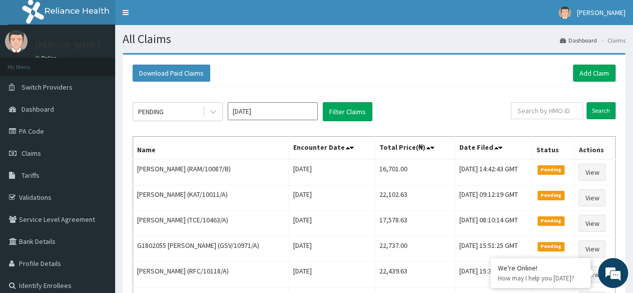
scroll to position [192, 0]
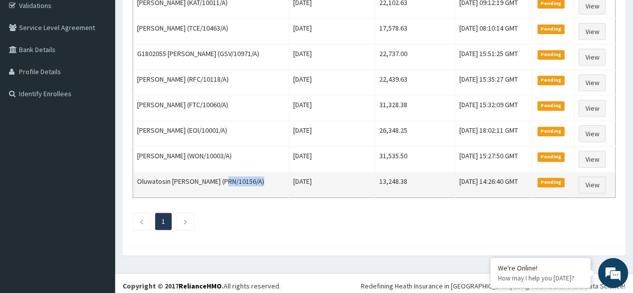
drag, startPoint x: 259, startPoint y: 177, endPoint x: 221, endPoint y: 177, distance: 37.5
click at [221, 177] on td "Oluwatosin [PERSON_NAME] (PRN/10156/A)" at bounding box center [211, 185] width 156 height 26
click at [220, 175] on td "Oluwatosin [PERSON_NAME] (PRN/10156/A)" at bounding box center [211, 185] width 156 height 26
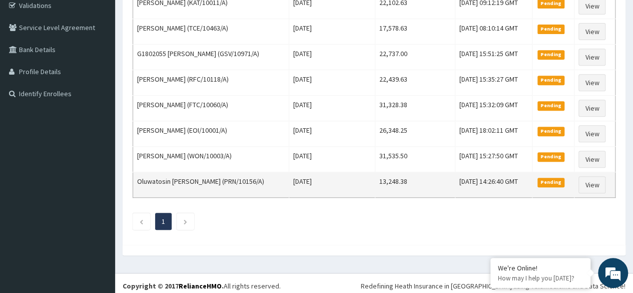
drag, startPoint x: 223, startPoint y: 176, endPoint x: 260, endPoint y: 174, distance: 37.1
click at [260, 174] on td "Oluwatosin [PERSON_NAME] (PRN/10156/A)" at bounding box center [211, 185] width 156 height 26
copy td "PRN/10156/A"
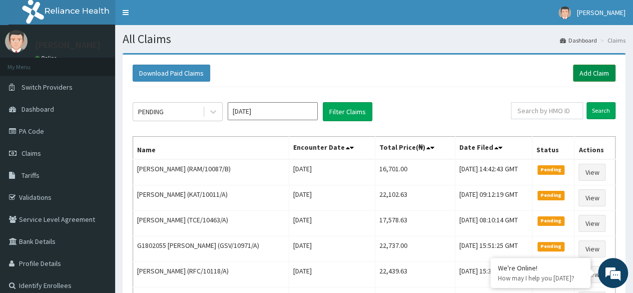
click at [588, 69] on link "Add Claim" at bounding box center [594, 73] width 43 height 17
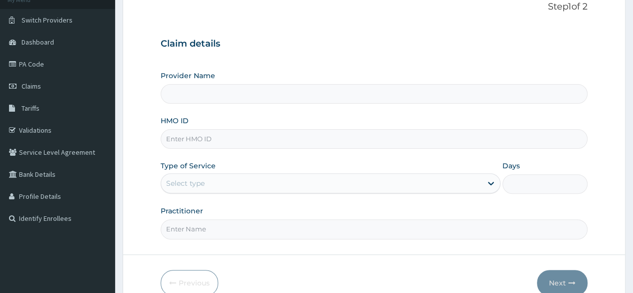
scroll to position [67, 0]
type input "Reliance Family Clinics (RFC)- [GEOGRAPHIC_DATA]"
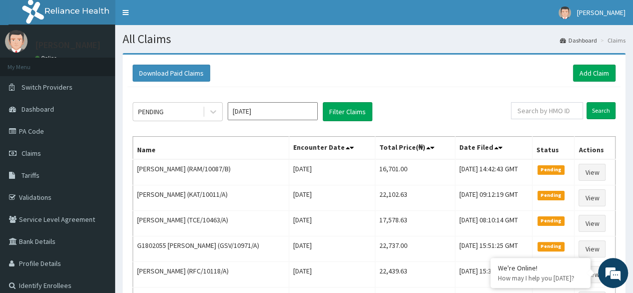
scroll to position [192, 0]
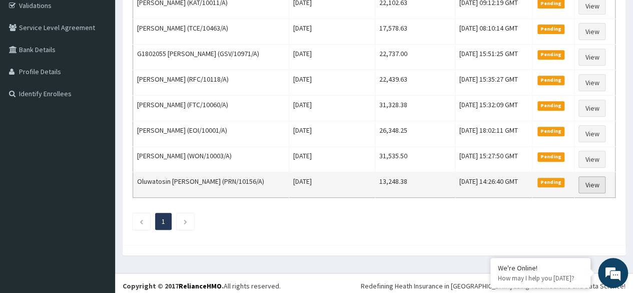
click at [589, 178] on link "View" at bounding box center [591, 184] width 27 height 17
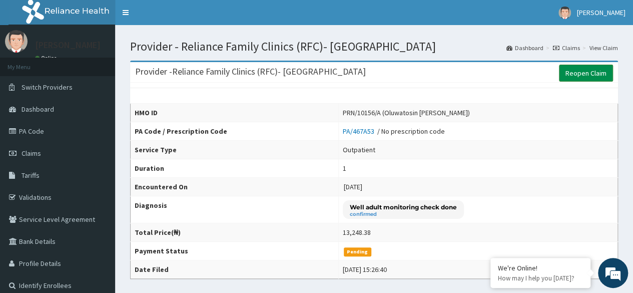
click at [580, 72] on link "Reopen Claim" at bounding box center [586, 73] width 54 height 17
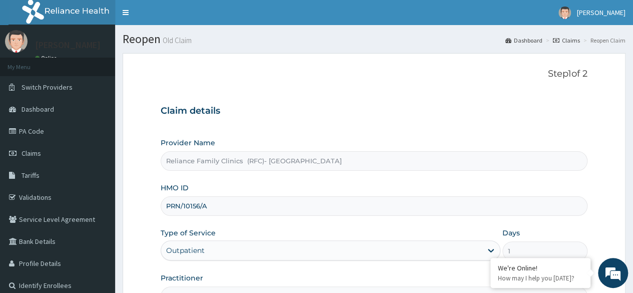
scroll to position [116, 0]
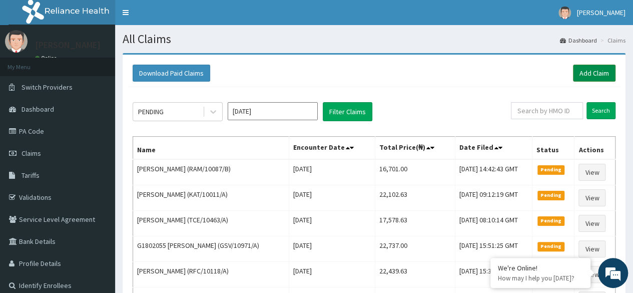
click at [589, 72] on link "Add Claim" at bounding box center [594, 73] width 43 height 17
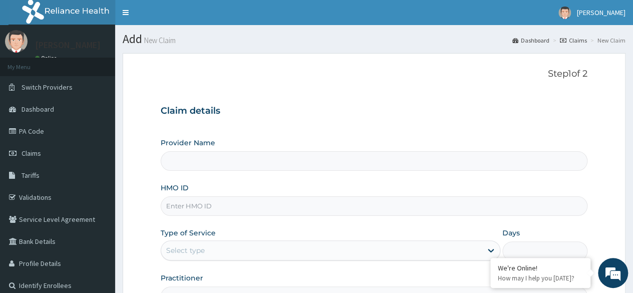
click at [321, 204] on input "HMO ID" at bounding box center [374, 206] width 427 height 20
type input "Reliance Family Clinics (RFC)- Ejigbo"
paste input "PRN/10156/A"
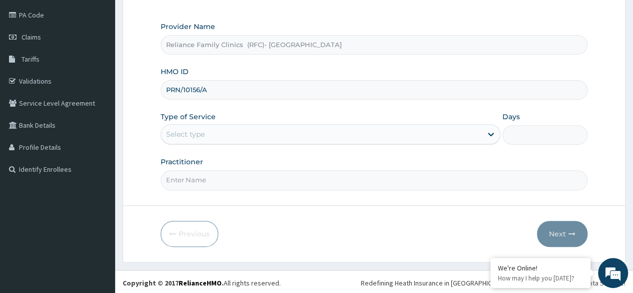
type input "PRN/10156/A"
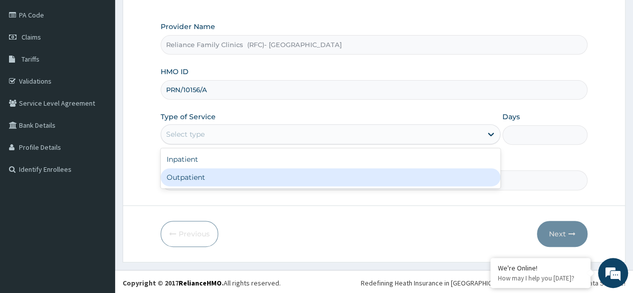
drag, startPoint x: 304, startPoint y: 129, endPoint x: 316, endPoint y: 170, distance: 42.6
click at [316, 144] on div "option Outpatient focused, 2 of 2. 2 results available. Use Up and Down to choo…" at bounding box center [331, 134] width 340 height 20
click at [316, 170] on div "Outpatient" at bounding box center [331, 177] width 340 height 18
type input "1"
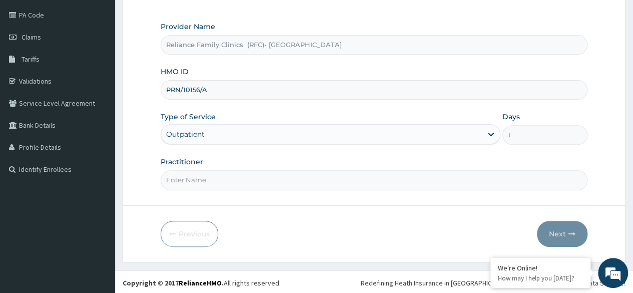
click at [307, 180] on input "Practitioner" at bounding box center [374, 180] width 427 height 20
type input "Dr Arubaleze"
click at [570, 234] on icon "button" at bounding box center [571, 233] width 7 height 7
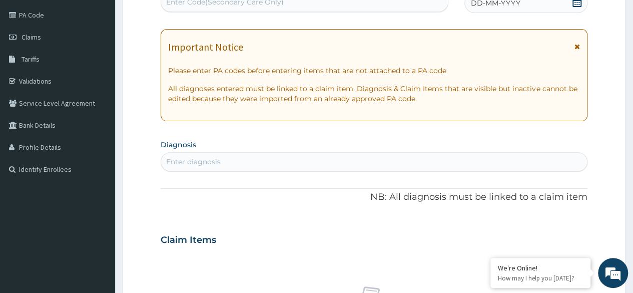
click at [572, 4] on icon at bounding box center [577, 2] width 10 height 10
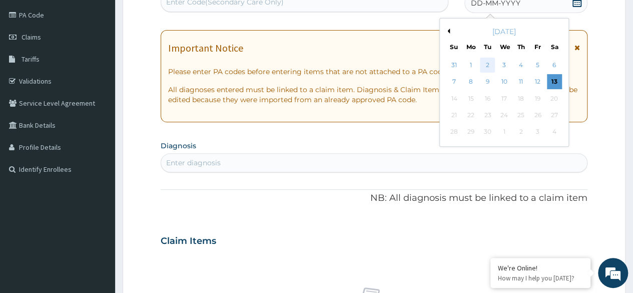
click at [487, 63] on div "2" at bounding box center [487, 65] width 15 height 15
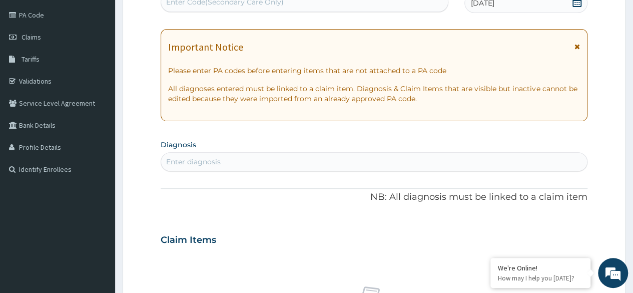
click at [345, 165] on div "Enter diagnosis" at bounding box center [374, 162] width 426 height 16
type input "normal preg"
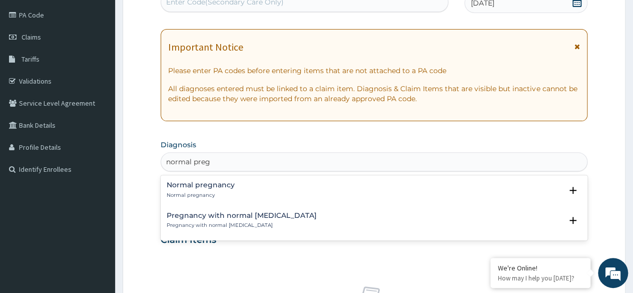
drag, startPoint x: 248, startPoint y: 195, endPoint x: 215, endPoint y: 191, distance: 33.8
click at [215, 191] on div "Normal pregnancy Normal pregnancy" at bounding box center [374, 190] width 415 height 18
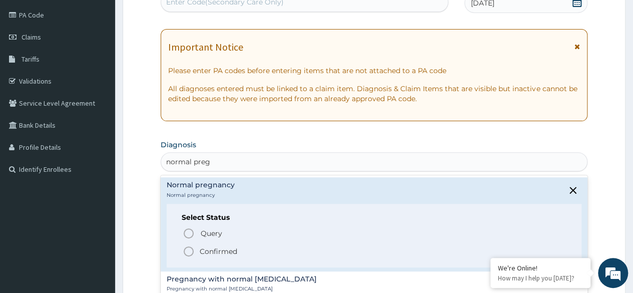
click at [215, 192] on p "Normal pregnancy" at bounding box center [201, 195] width 68 height 7
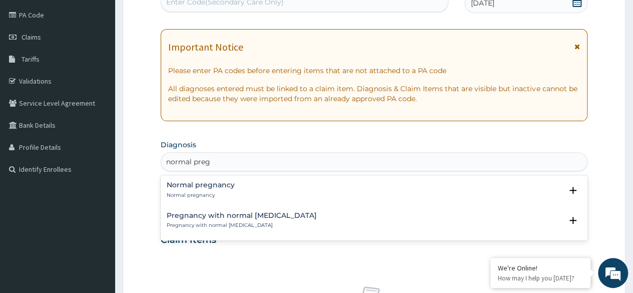
click at [210, 185] on h4 "Normal pregnancy" at bounding box center [201, 185] width 68 height 8
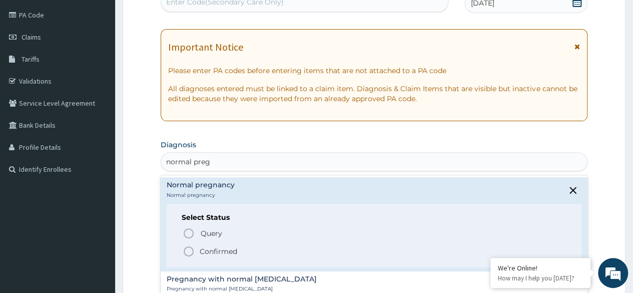
click at [227, 249] on p "Confirmed" at bounding box center [219, 251] width 38 height 10
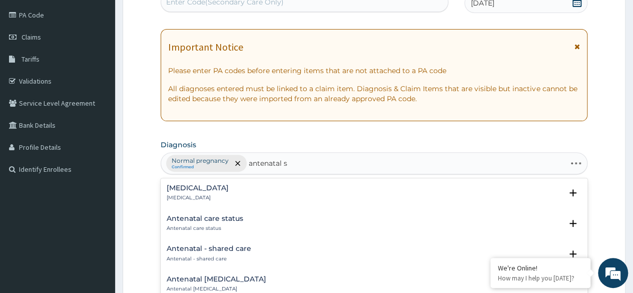
type input "antenatal sc"
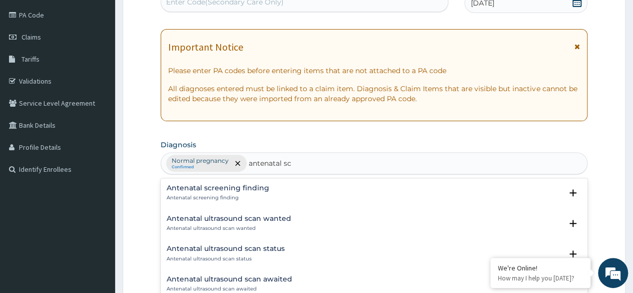
click at [223, 192] on div "Antenatal screening finding Antenatal screening finding" at bounding box center [218, 193] width 103 height 18
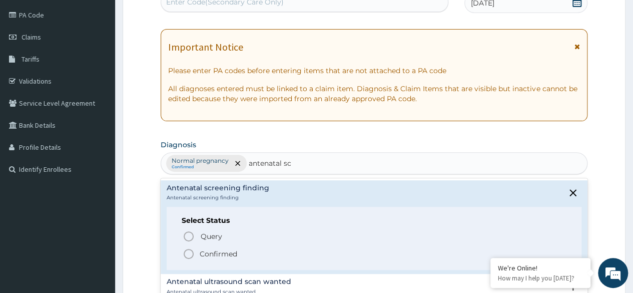
click at [231, 250] on p "Confirmed" at bounding box center [219, 254] width 38 height 10
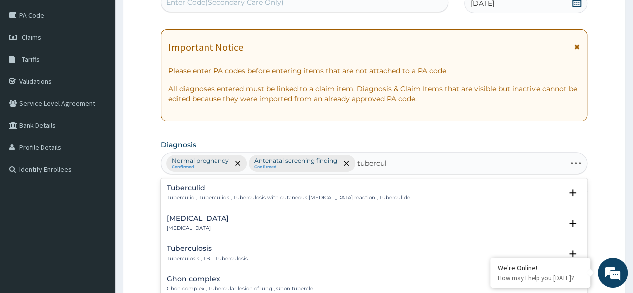
type input "tuberculo"
click at [232, 255] on p "Tuberculosis , TB - Tuberculosis" at bounding box center [207, 258] width 81 height 7
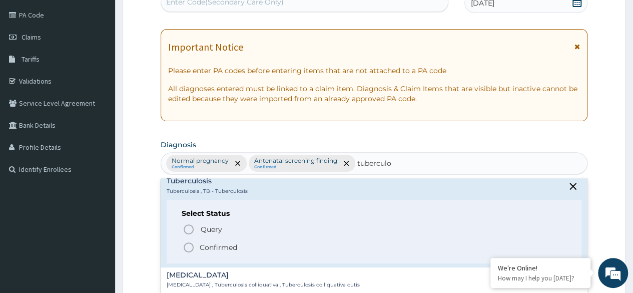
scroll to position [68, 0]
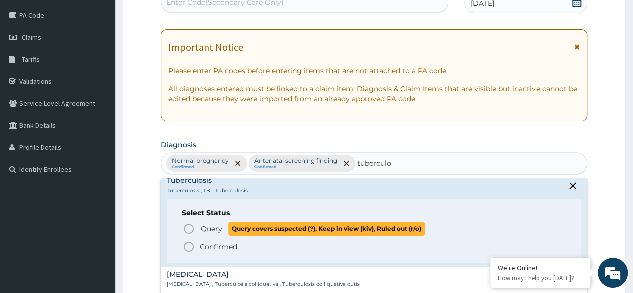
click at [212, 228] on span "Query" at bounding box center [212, 229] width 22 height 10
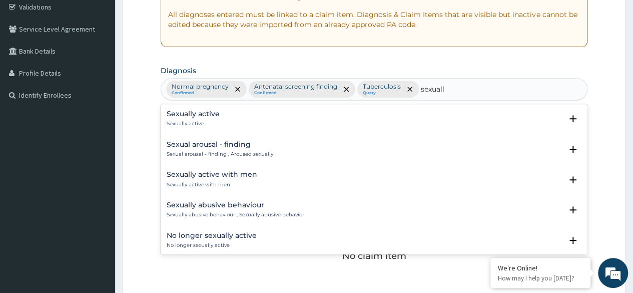
scroll to position [191, 0]
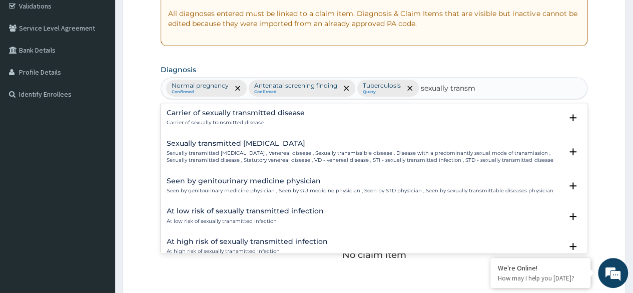
type input "sexually transmi"
click at [280, 154] on p "Sexually transmitted infectious disease , Venereal disease , Sexually transmiss…" at bounding box center [364, 157] width 395 height 15
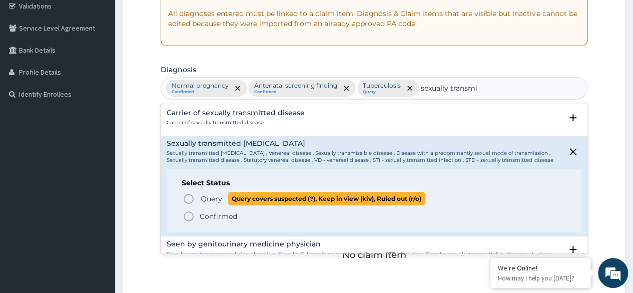
click at [202, 194] on span "Query" at bounding box center [212, 199] width 22 height 10
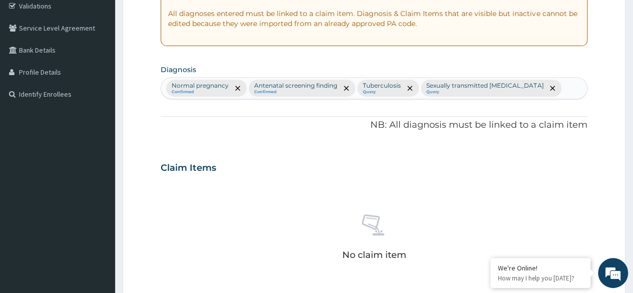
scroll to position [427, 0]
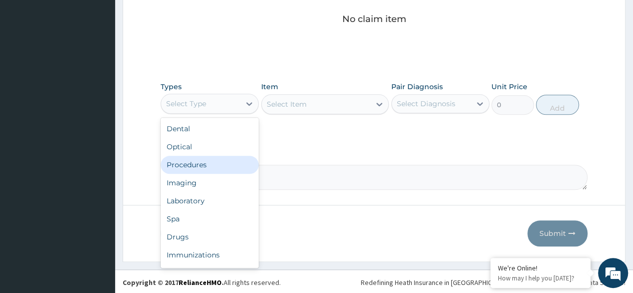
drag, startPoint x: 242, startPoint y: 103, endPoint x: 224, endPoint y: 167, distance: 66.5
click at [224, 114] on div "option Procedures focused, 3 of 10. 10 results available. Use Up and Down to ch…" at bounding box center [210, 104] width 98 height 20
click at [224, 167] on div "Procedures" at bounding box center [210, 165] width 98 height 18
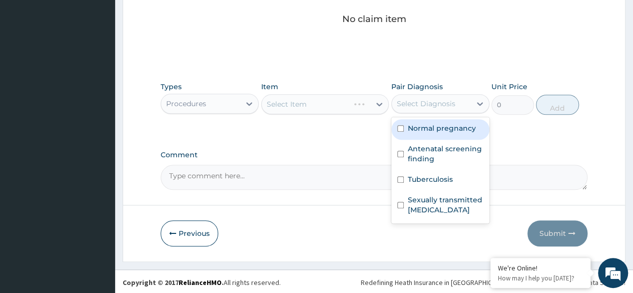
drag, startPoint x: 441, startPoint y: 102, endPoint x: 448, endPoint y: 139, distance: 37.8
click at [448, 113] on div "option Normal pregnancy focused, 1 of 4. 4 results available. Use Up and Down t…" at bounding box center [440, 103] width 98 height 19
click at [445, 133] on div "Normal pregnancy" at bounding box center [440, 129] width 98 height 21
checkbox input "true"
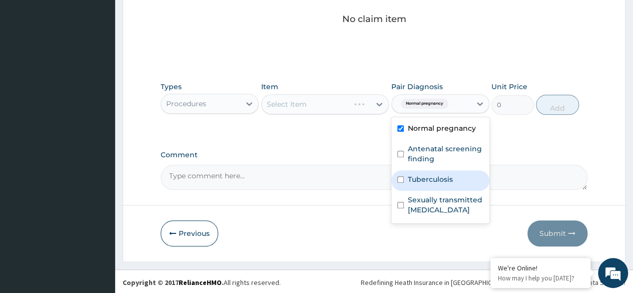
drag, startPoint x: 448, startPoint y: 150, endPoint x: 449, endPoint y: 179, distance: 28.5
click at [449, 179] on div "Normal pregnancy Antenatal screening finding Tuberculosis Sexually transmitted …" at bounding box center [440, 170] width 98 height 106
click at [449, 179] on label "Tuberculosis" at bounding box center [430, 179] width 45 height 10
checkbox input "true"
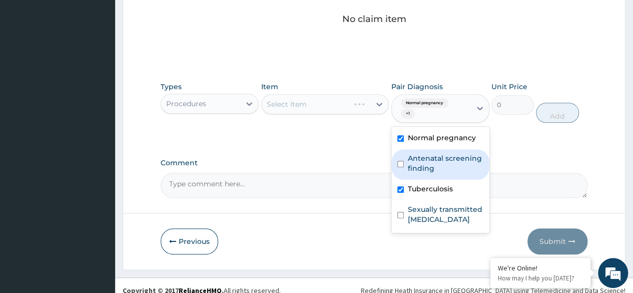
click at [451, 162] on label "Antenatal screening finding" at bounding box center [446, 163] width 76 height 20
checkbox input "true"
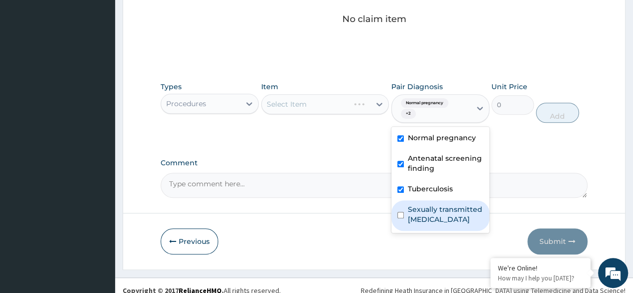
click at [459, 217] on label "Sexually transmitted infectious disease" at bounding box center [446, 214] width 76 height 20
checkbox input "true"
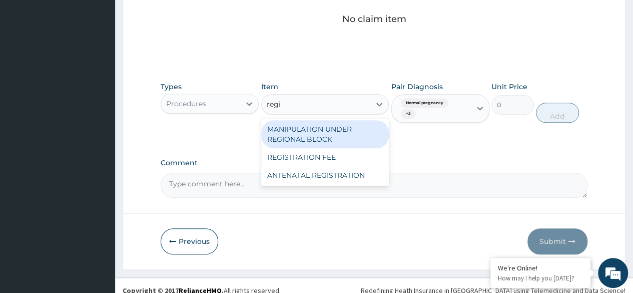
type input "regis"
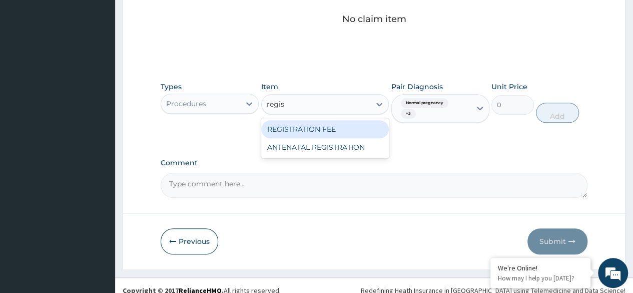
click at [358, 133] on div "REGISTRATION FEE" at bounding box center [325, 129] width 128 height 18
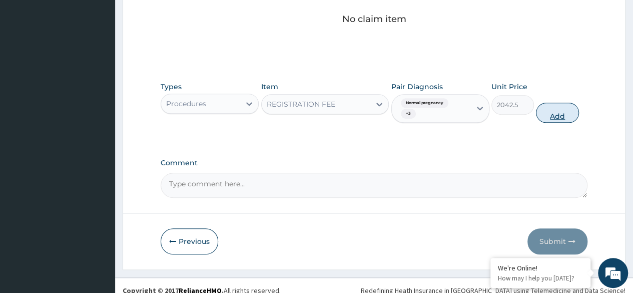
click at [559, 111] on button "Add" at bounding box center [557, 113] width 43 height 20
type input "0"
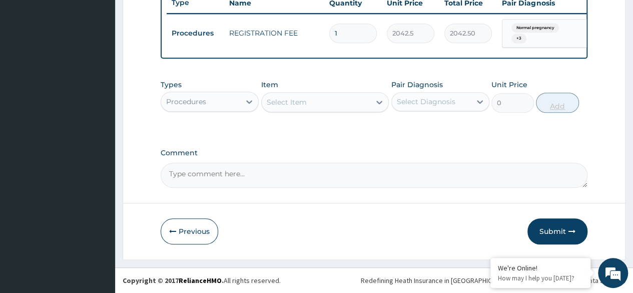
scroll to position [391, 0]
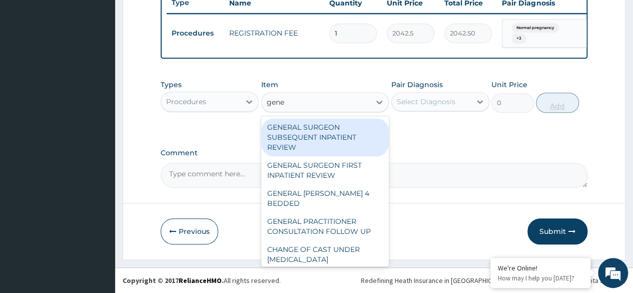
type input "gener"
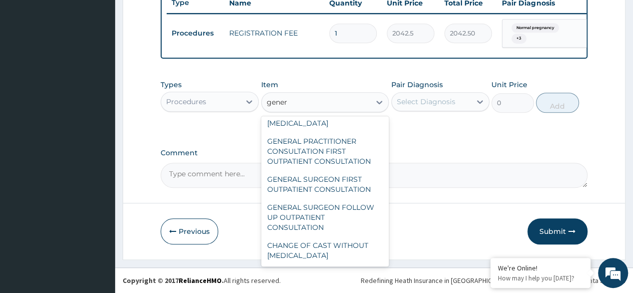
click at [353, 158] on div "GENERAL PRACTITIONER CONSULTATION FIRST OUTPATIENT CONSULTATION" at bounding box center [325, 151] width 128 height 38
type input "3370.125"
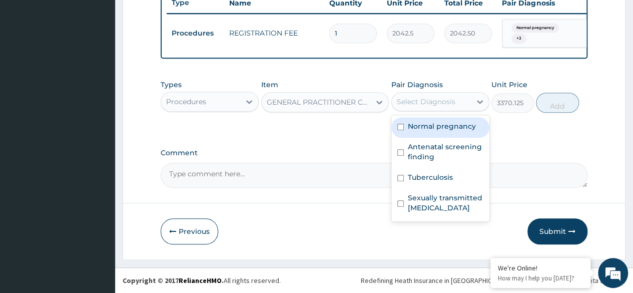
click at [450, 130] on label "Normal pregnancy" at bounding box center [442, 126] width 68 height 10
checkbox input "true"
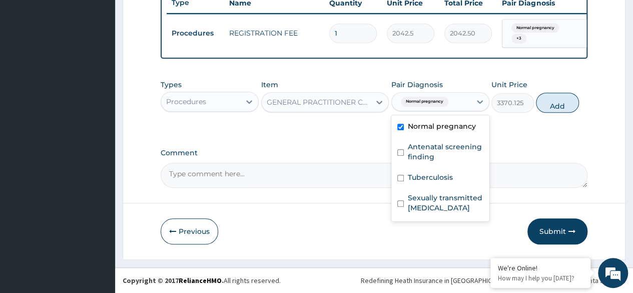
click at [441, 154] on label "Antenatal screening finding" at bounding box center [446, 152] width 76 height 20
checkbox input "true"
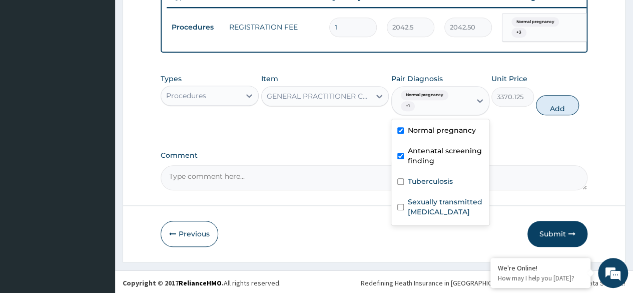
click at [438, 186] on label "Tuberculosis" at bounding box center [430, 181] width 45 height 10
checkbox input "true"
click at [442, 212] on label "Sexually transmitted infectious disease" at bounding box center [446, 207] width 76 height 20
checkbox input "true"
click at [557, 115] on button "Add" at bounding box center [557, 105] width 43 height 20
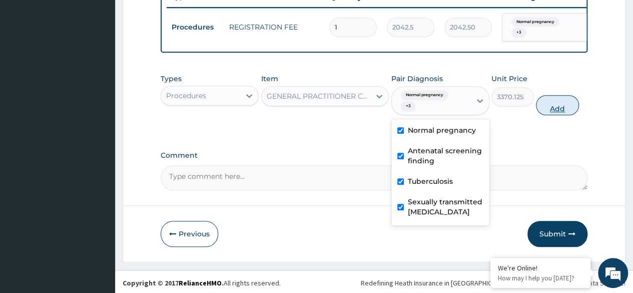
type input "0"
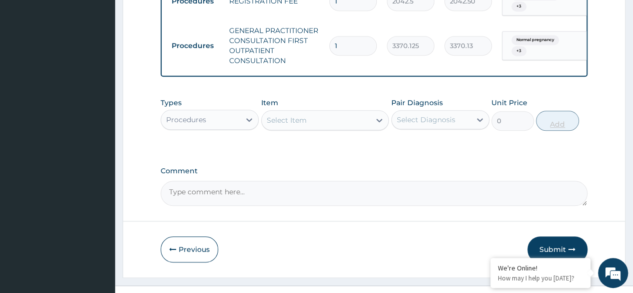
scroll to position [441, 0]
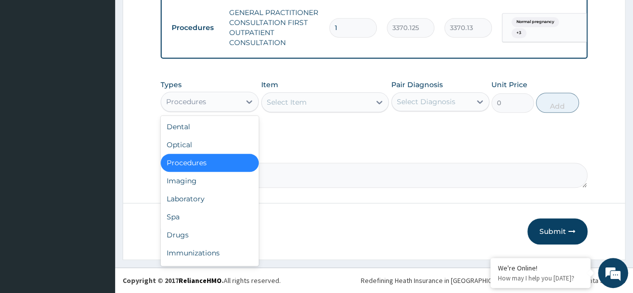
click at [211, 205] on div "Laboratory" at bounding box center [210, 199] width 98 height 18
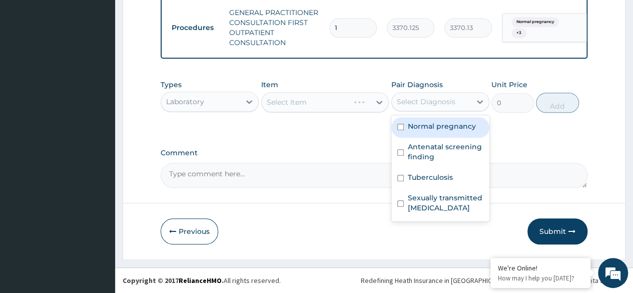
click at [441, 132] on div "Normal pregnancy" at bounding box center [440, 127] width 98 height 21
checkbox input "true"
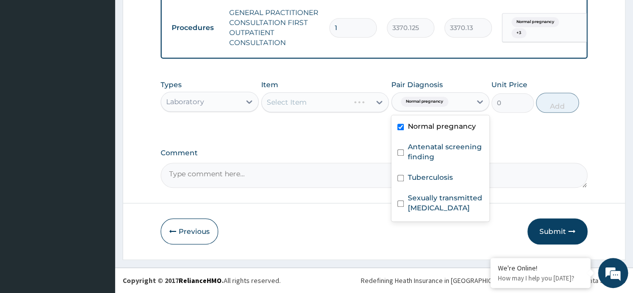
click at [430, 163] on div "Antenatal screening finding" at bounding box center [440, 153] width 98 height 31
checkbox input "true"
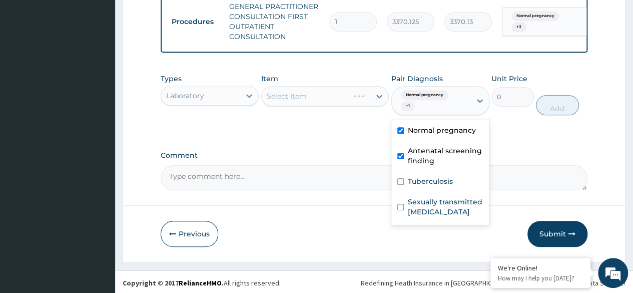
click at [436, 184] on label "Tuberculosis" at bounding box center [430, 181] width 45 height 10
checkbox input "true"
click at [445, 217] on label "Sexually transmitted infectious disease" at bounding box center [446, 207] width 76 height 20
checkbox input "true"
click at [342, 106] on div "Select Item" at bounding box center [325, 96] width 128 height 20
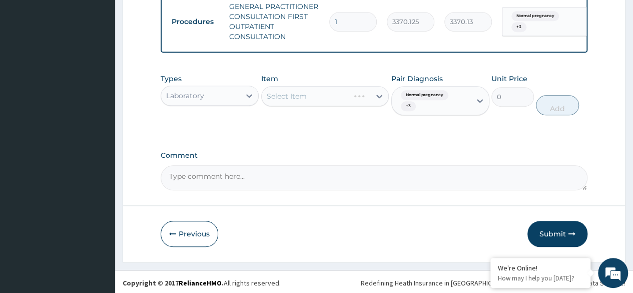
click at [329, 102] on div "Select Item" at bounding box center [325, 96] width 128 height 20
click at [327, 101] on div "Select Item" at bounding box center [325, 96] width 128 height 20
click at [339, 103] on div "Select Item" at bounding box center [325, 96] width 128 height 20
click at [336, 102] on div "Select Item" at bounding box center [325, 96] width 128 height 20
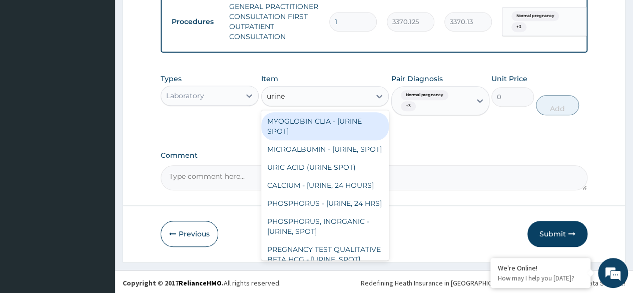
type input "urine b"
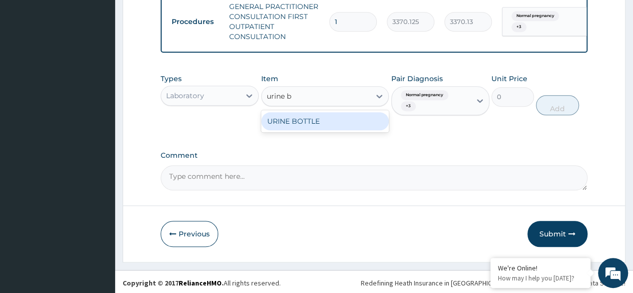
click at [353, 125] on div "URINE BOTTLE" at bounding box center [325, 121] width 128 height 18
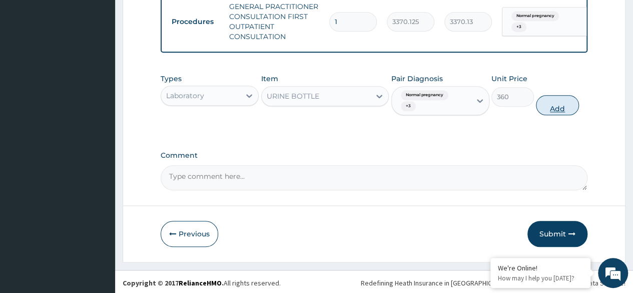
click at [565, 115] on button "Add" at bounding box center [557, 105] width 43 height 20
type input "0"
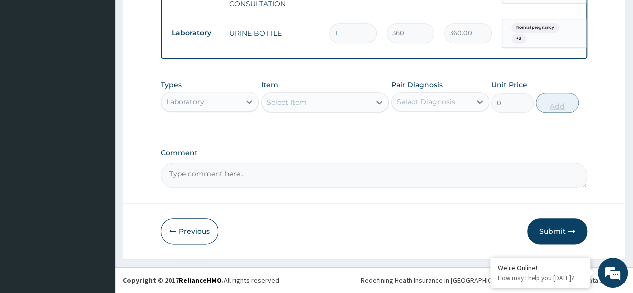
scroll to position [479, 0]
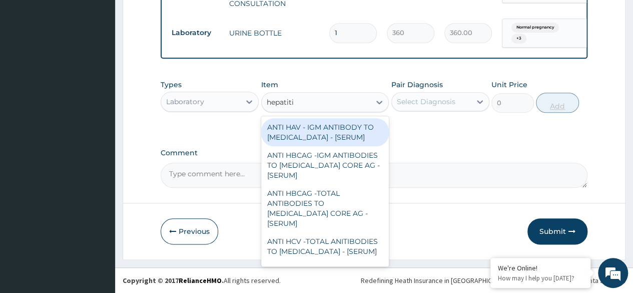
type input "hepatitis"
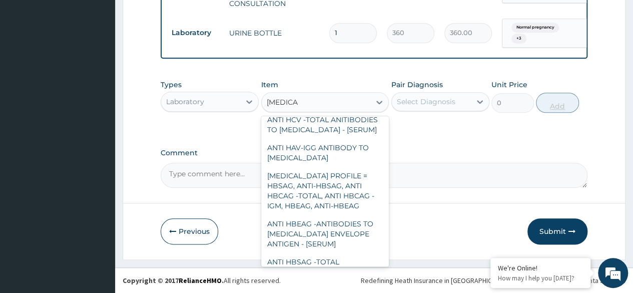
scroll to position [121, 0]
click at [338, 189] on div "HEPATITIS B PROFILE = HBSAG, ANTI-HBSAG, ANTI HBCAG -TOTAL, ANTI HBCAG -IGM, HB…" at bounding box center [325, 191] width 128 height 48
type input "25531.25"
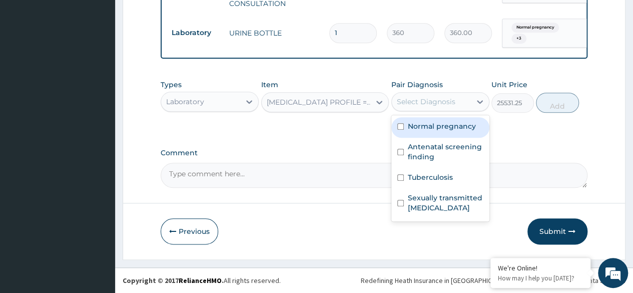
click at [460, 131] on label "Normal pregnancy" at bounding box center [442, 126] width 68 height 10
checkbox input "true"
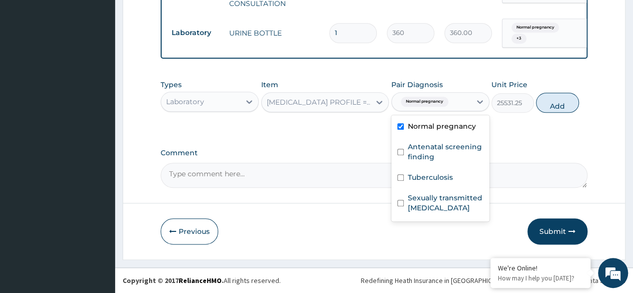
click at [444, 155] on label "Antenatal screening finding" at bounding box center [446, 152] width 76 height 20
checkbox input "true"
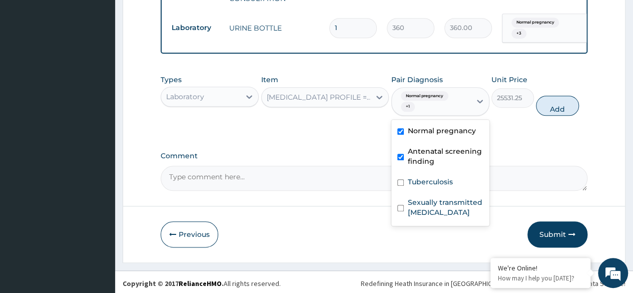
click at [442, 187] on label "Tuberculosis" at bounding box center [430, 182] width 45 height 10
checkbox input "true"
click at [458, 214] on label "Sexually transmitted infectious disease" at bounding box center [446, 207] width 76 height 20
checkbox input "true"
click at [560, 112] on button "Add" at bounding box center [557, 106] width 43 height 20
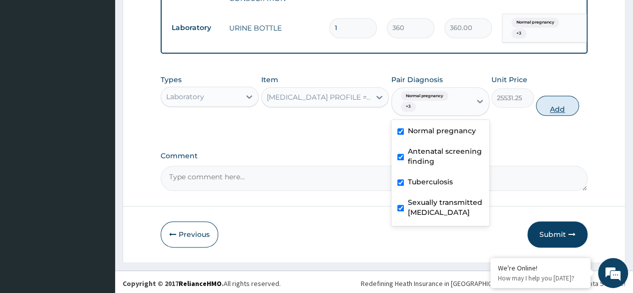
type input "0"
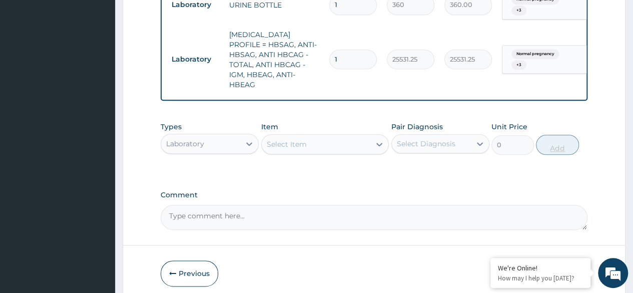
scroll to position [539, 0]
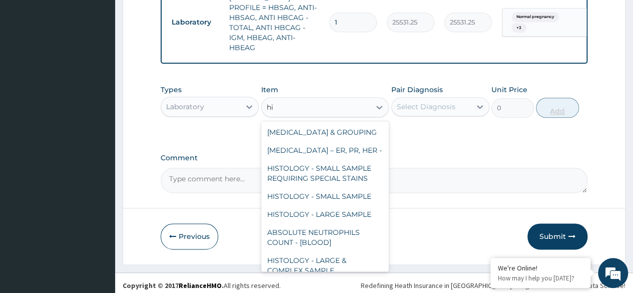
type input "hiv"
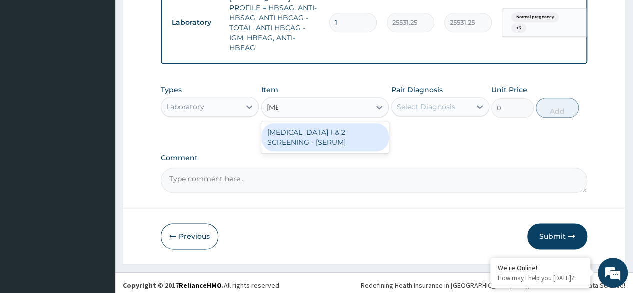
click at [348, 128] on div "HIV 1 & 2 SCREENING - [SERUM]" at bounding box center [325, 137] width 128 height 28
type input "2553.125"
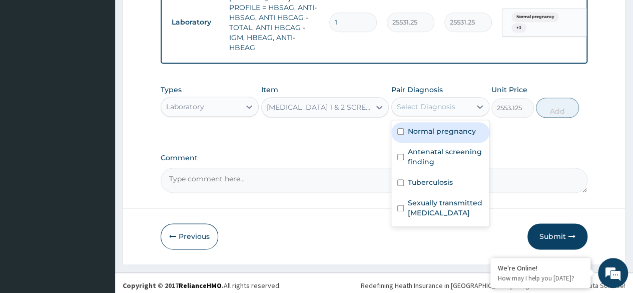
click at [459, 131] on label "Normal pregnancy" at bounding box center [442, 131] width 68 height 10
checkbox input "true"
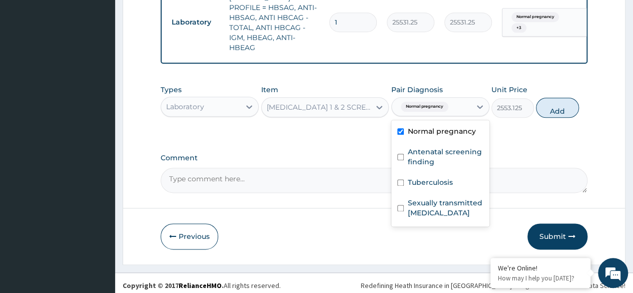
click at [447, 152] on label "Antenatal screening finding" at bounding box center [446, 157] width 76 height 20
checkbox input "true"
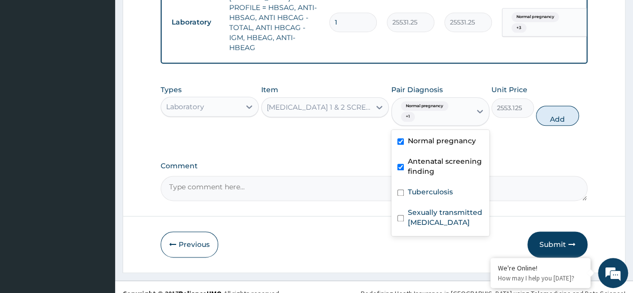
click at [440, 190] on label "Tuberculosis" at bounding box center [430, 192] width 45 height 10
checkbox input "true"
click at [442, 216] on label "Sexually transmitted infectious disease" at bounding box center [446, 217] width 76 height 20
checkbox input "true"
click at [562, 111] on button "Add" at bounding box center [557, 116] width 43 height 20
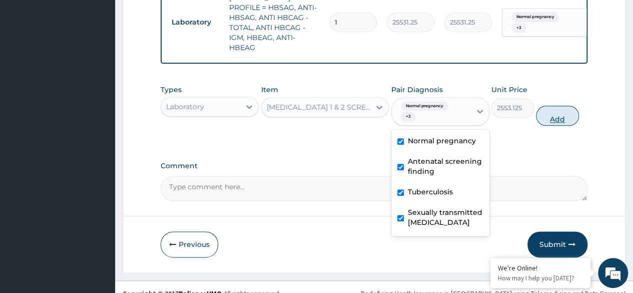
type input "0"
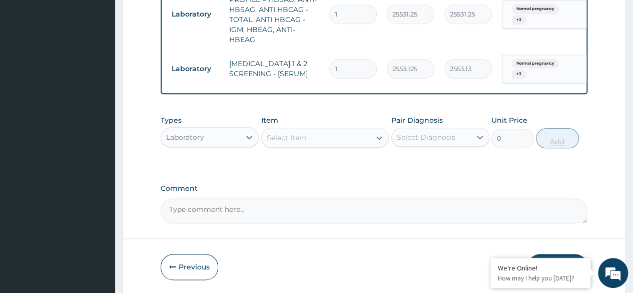
scroll to position [578, 0]
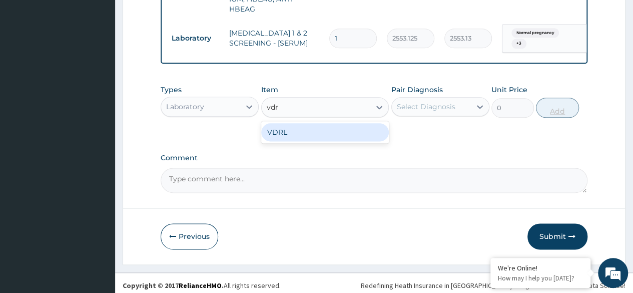
type input "vdrl"
click at [350, 127] on div "VDRL" at bounding box center [325, 132] width 128 height 18
type input "4200"
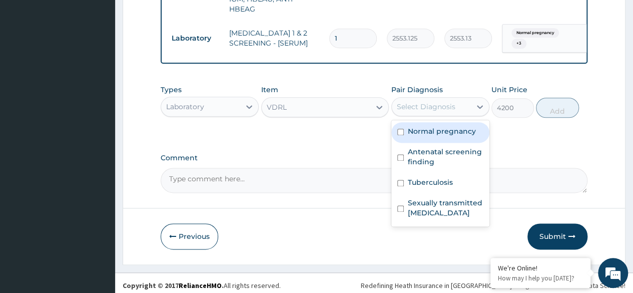
click at [452, 134] on div "Normal pregnancy" at bounding box center [440, 132] width 98 height 21
checkbox input "true"
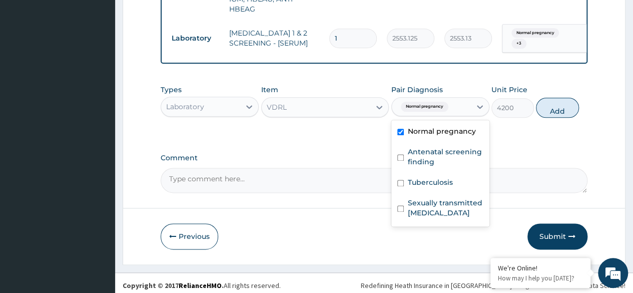
click at [443, 162] on label "Antenatal screening finding" at bounding box center [446, 157] width 76 height 20
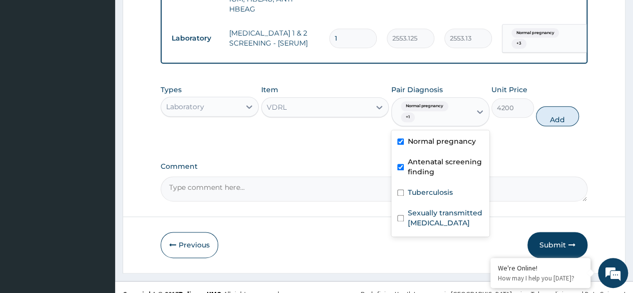
checkbox input "true"
click at [445, 192] on label "Tuberculosis" at bounding box center [430, 192] width 45 height 10
checkbox input "true"
click at [452, 218] on label "Sexually transmitted infectious disease" at bounding box center [446, 218] width 76 height 20
checkbox input "true"
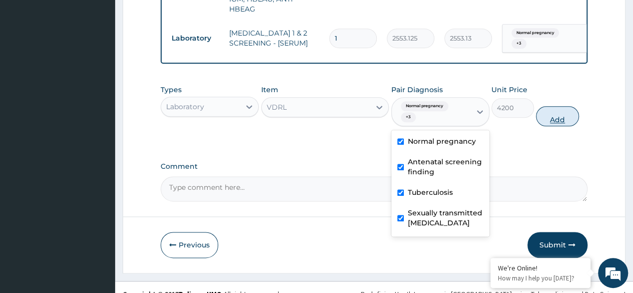
click at [570, 113] on button "Add" at bounding box center [557, 116] width 43 height 20
type input "0"
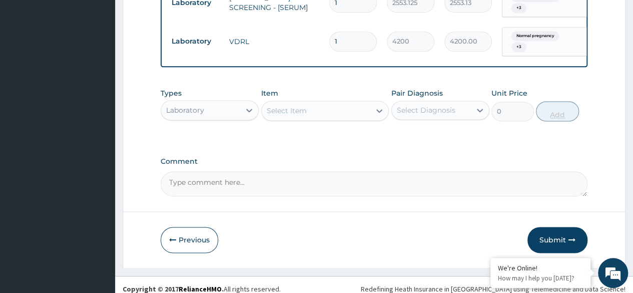
scroll to position [616, 0]
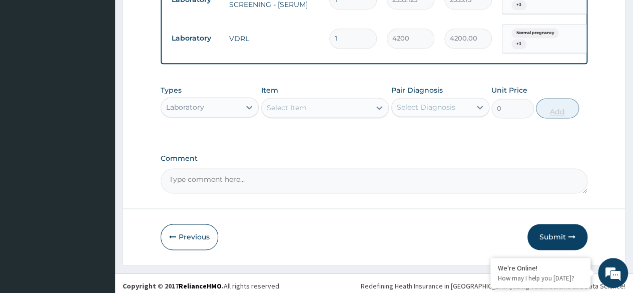
type input "0.00"
type input "1"
type input "4200.00"
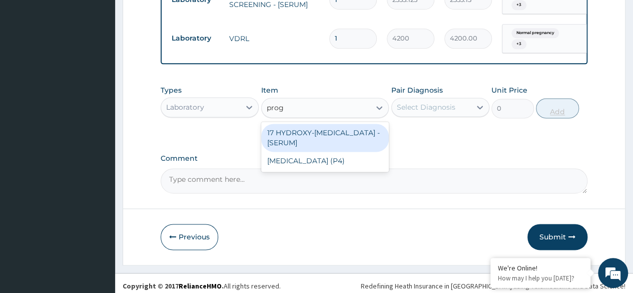
type input "proge"
click at [340, 162] on div "PROGESTERONE (P4)" at bounding box center [325, 161] width 128 height 18
type input "4085"
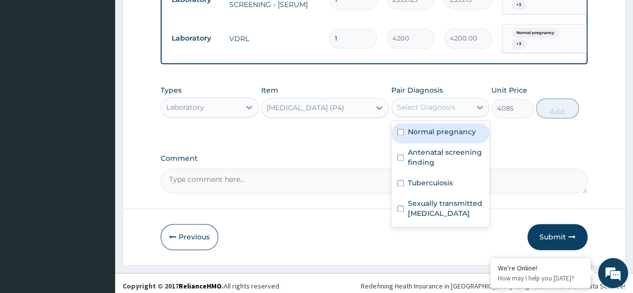
click at [452, 131] on label "Normal pregnancy" at bounding box center [442, 132] width 68 height 10
checkbox input "true"
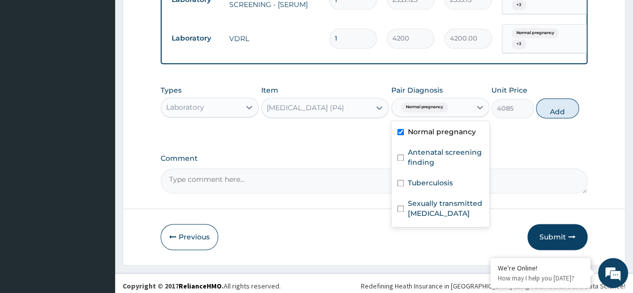
click at [452, 157] on label "Antenatal screening finding" at bounding box center [446, 157] width 76 height 20
checkbox input "true"
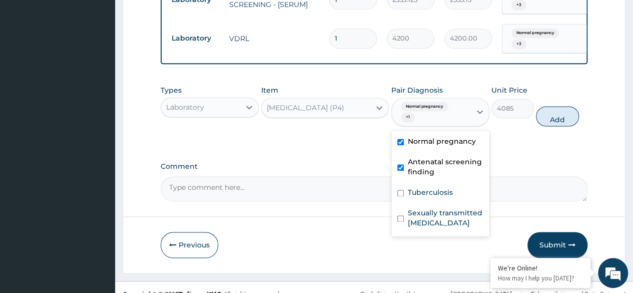
click at [452, 193] on div "Tuberculosis" at bounding box center [440, 193] width 98 height 21
checkbox input "true"
click at [452, 219] on label "Sexually transmitted infectious disease" at bounding box center [446, 218] width 76 height 20
checkbox input "true"
click at [554, 106] on button "Add" at bounding box center [557, 116] width 43 height 20
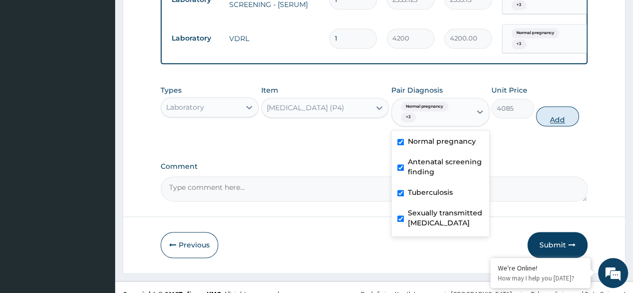
type input "0"
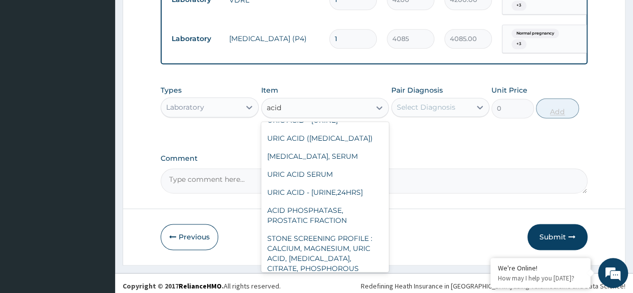
scroll to position [0, 0]
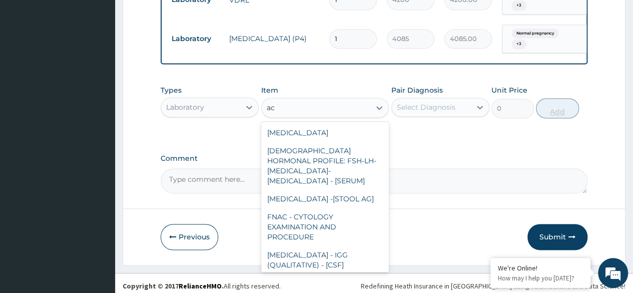
type input "a"
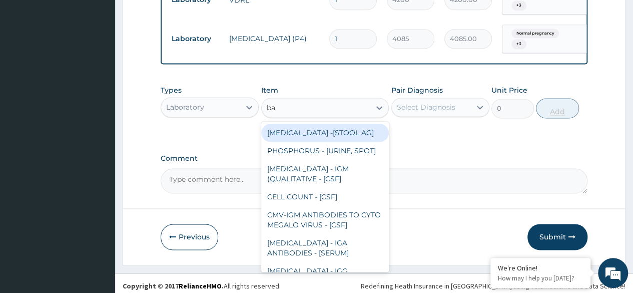
type input "b"
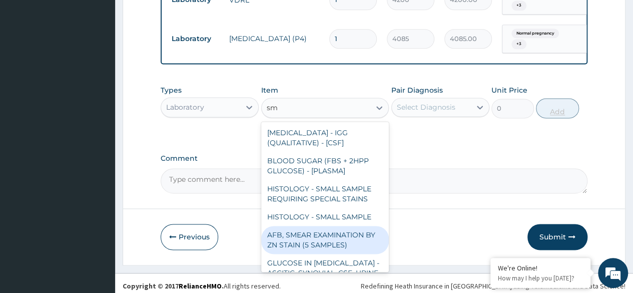
type input "s"
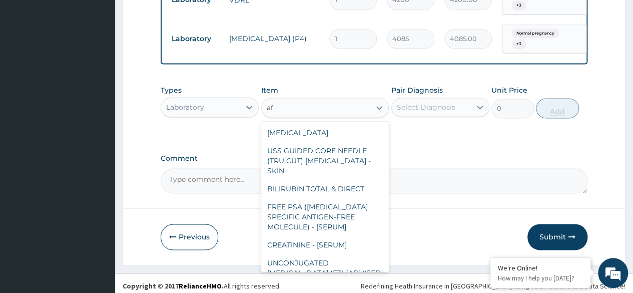
type input "afb"
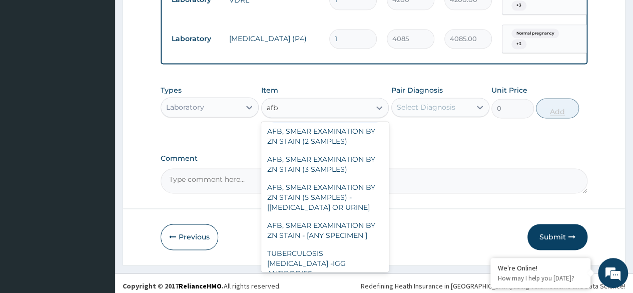
scroll to position [134, 0]
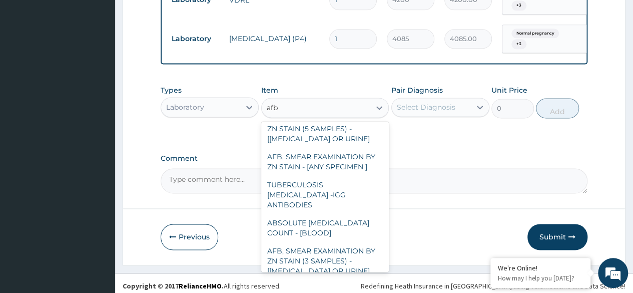
click at [295, 152] on div "AFB, SMEAR EXAMINATION BY ZN STAIN - [ANY SPECIMEN ]" at bounding box center [325, 162] width 128 height 28
type input "2042.5"
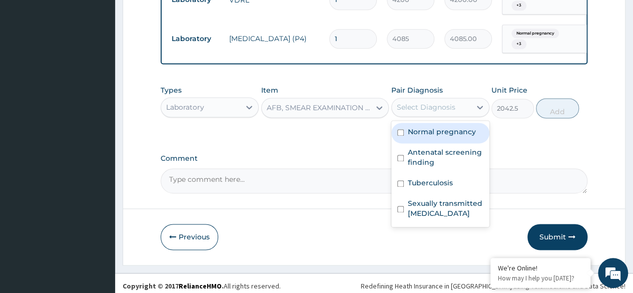
click at [464, 134] on div "Normal pregnancy" at bounding box center [440, 133] width 98 height 21
checkbox input "true"
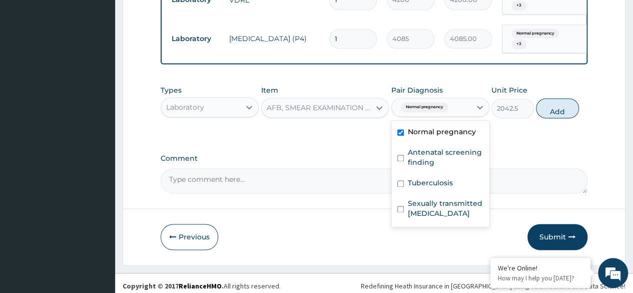
click at [458, 161] on label "Antenatal screening finding" at bounding box center [446, 157] width 76 height 20
checkbox input "true"
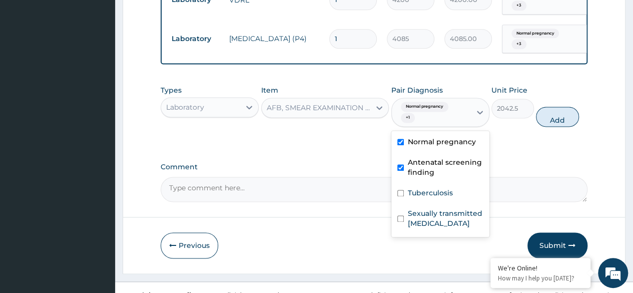
click at [458, 184] on div "Tuberculosis" at bounding box center [440, 194] width 98 height 21
checkbox input "true"
click at [472, 212] on label "Sexually transmitted infectious disease" at bounding box center [446, 218] width 76 height 20
checkbox input "true"
click at [568, 112] on button "Add" at bounding box center [557, 117] width 43 height 20
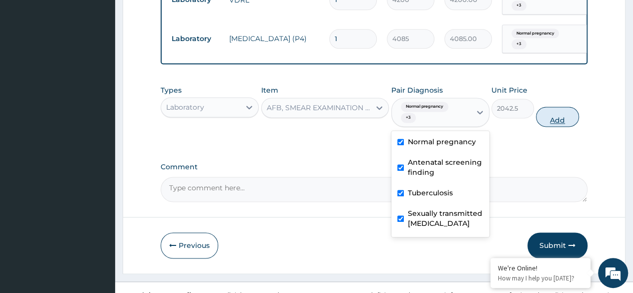
type input "0"
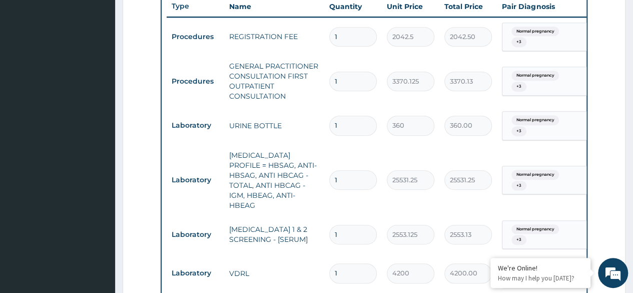
scroll to position [695, 0]
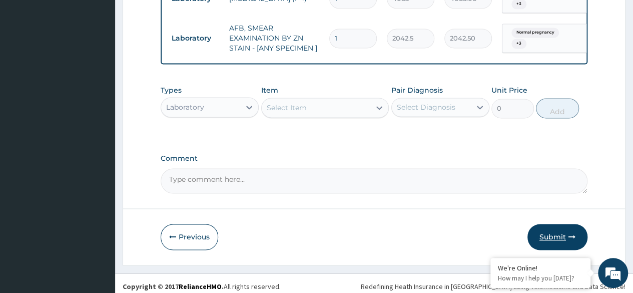
click at [556, 233] on button "Submit" at bounding box center [557, 237] width 60 height 26
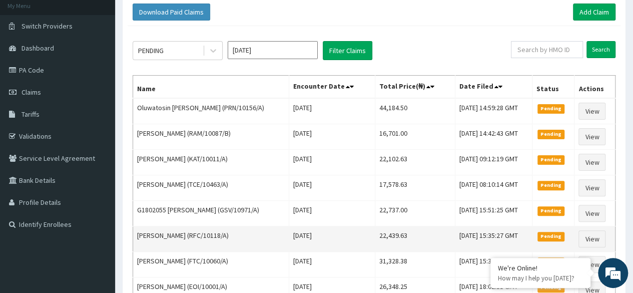
scroll to position [62, 0]
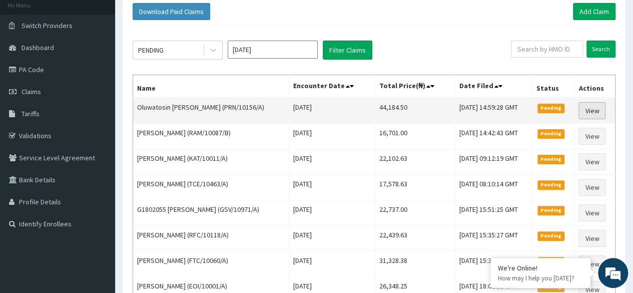
click at [594, 114] on link "View" at bounding box center [591, 110] width 27 height 17
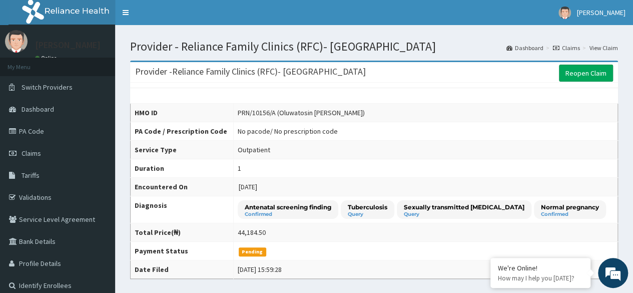
scroll to position [1, 0]
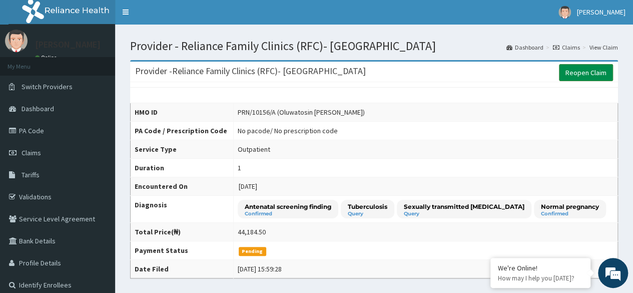
click at [579, 76] on link "Reopen Claim" at bounding box center [586, 72] width 54 height 17
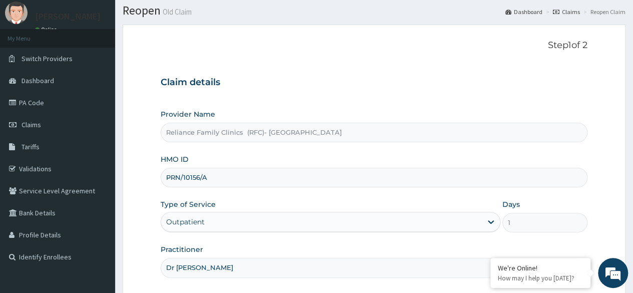
scroll to position [116, 0]
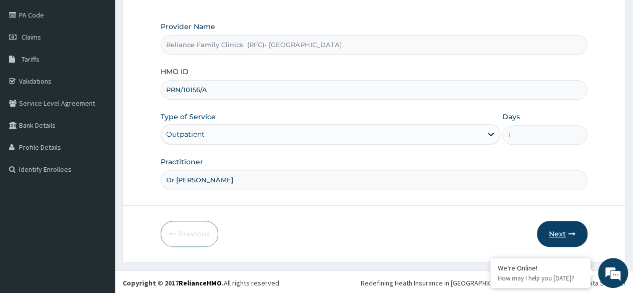
click at [568, 230] on icon "button" at bounding box center [571, 233] width 7 height 7
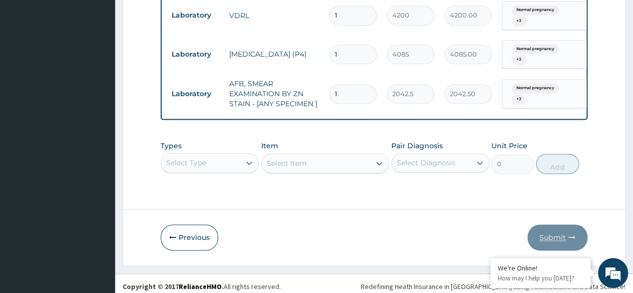
scroll to position [28, 0]
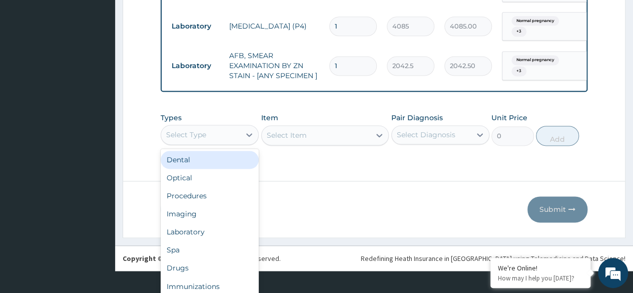
click at [214, 232] on div "Laboratory" at bounding box center [210, 232] width 98 height 18
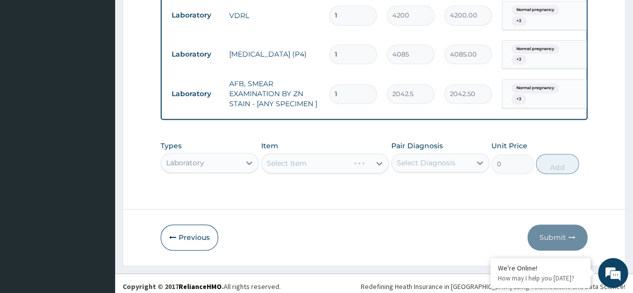
scroll to position [0, 0]
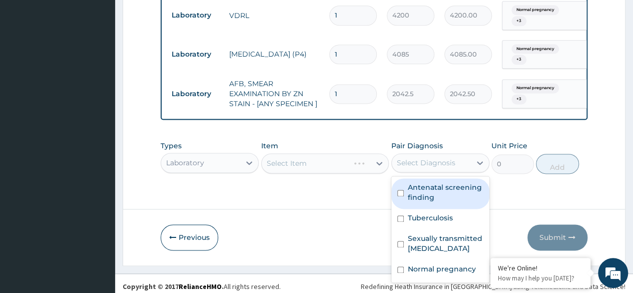
click at [445, 192] on label "Antenatal screening finding" at bounding box center [446, 192] width 76 height 20
checkbox input "true"
click at [439, 214] on label "Tuberculosis" at bounding box center [430, 218] width 45 height 10
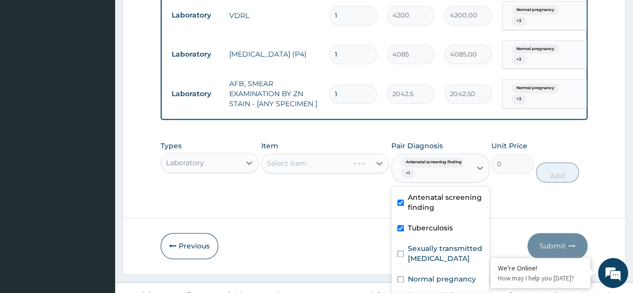
checkbox input "true"
click at [448, 247] on label "Sexually transmitted [MEDICAL_DATA]" at bounding box center [446, 253] width 76 height 20
checkbox input "true"
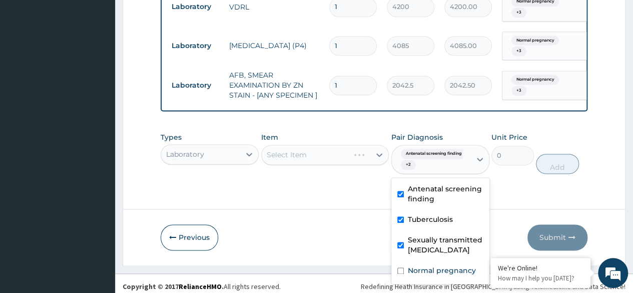
click at [451, 265] on label "Normal pregnancy" at bounding box center [442, 270] width 68 height 10
checkbox input "true"
click at [325, 148] on div "Select Item" at bounding box center [325, 155] width 128 height 20
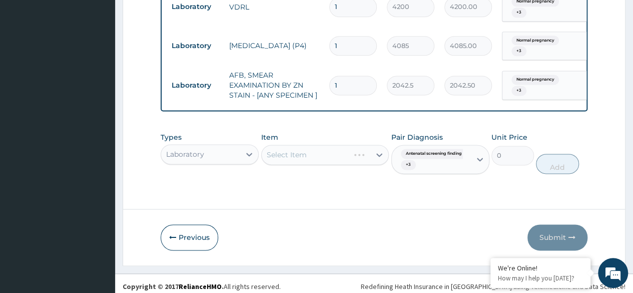
click at [318, 146] on div "Select Item" at bounding box center [325, 155] width 128 height 20
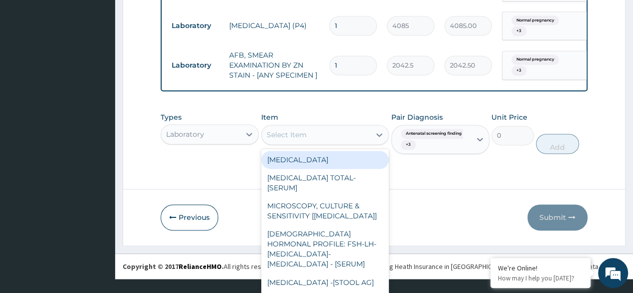
scroll to position [21, 0]
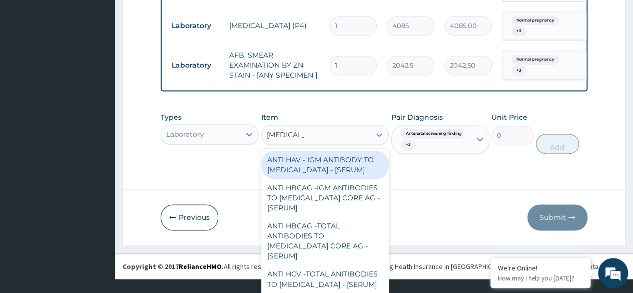
type input "[MEDICAL_DATA]"
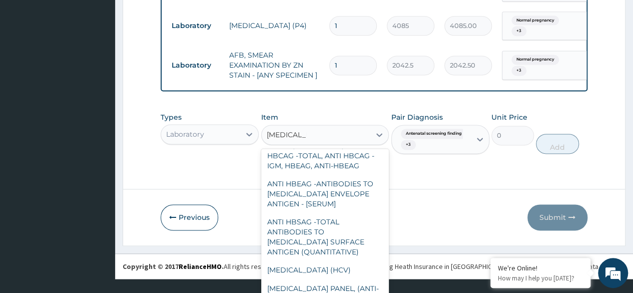
scroll to position [204, 0]
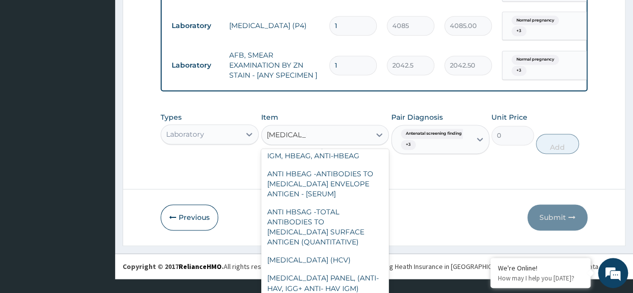
click at [324, 257] on div "[MEDICAL_DATA] (HCV)" at bounding box center [325, 260] width 128 height 18
type input "2553.125"
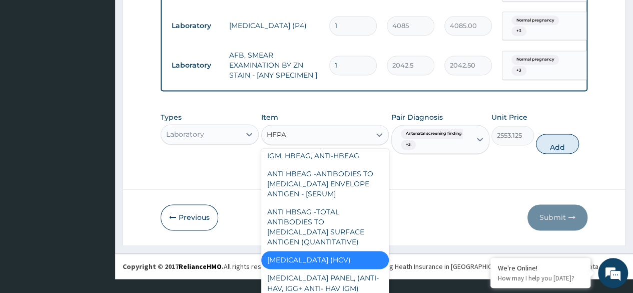
type input "HEPAT"
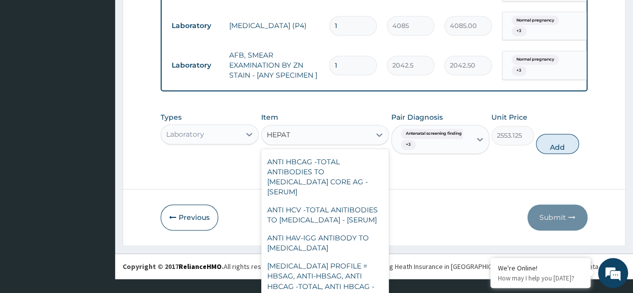
scroll to position [65, 0]
click at [330, 208] on div "ANTI HCV -TOTAL ANITIBODIES TO [MEDICAL_DATA] - [SERUM]" at bounding box center [325, 214] width 128 height 28
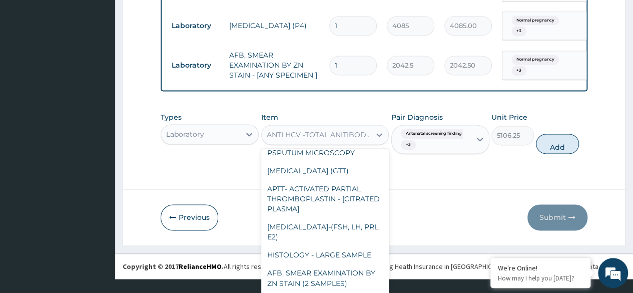
scroll to position [2593, 0]
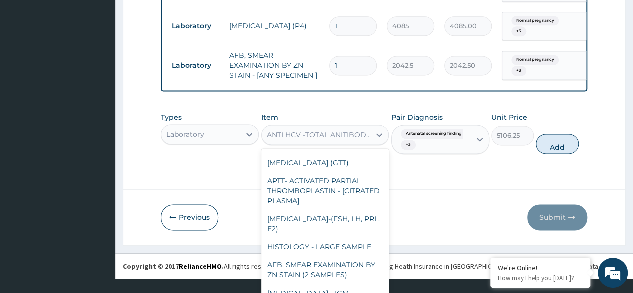
click at [554, 137] on div "Types Laboratory Item option ANTI HCV -TOTAL ANITIBODIES TO [MEDICAL_DATA] - [S…" at bounding box center [374, 133] width 427 height 52
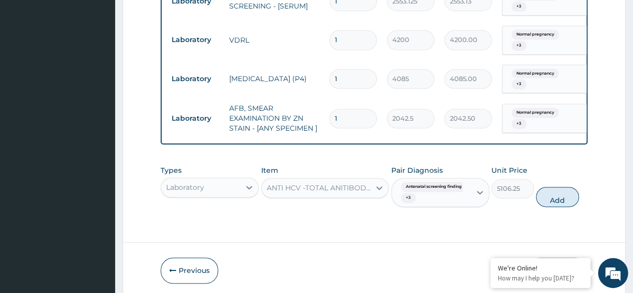
scroll to position [614, 0]
click at [557, 189] on button "Add" at bounding box center [557, 197] width 43 height 20
type input "0"
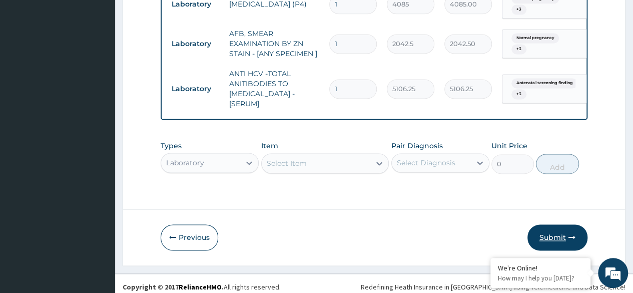
click at [557, 226] on button "Submit" at bounding box center [557, 237] width 60 height 26
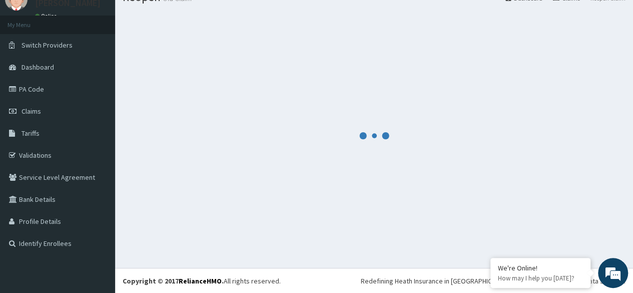
scroll to position [689, 0]
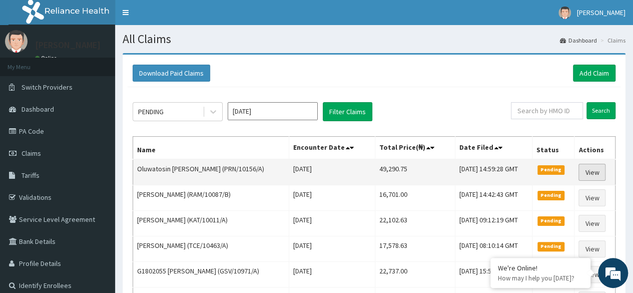
click at [592, 166] on link "View" at bounding box center [591, 172] width 27 height 17
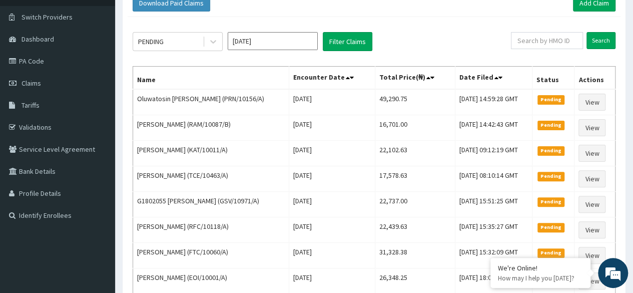
scroll to position [71, 0]
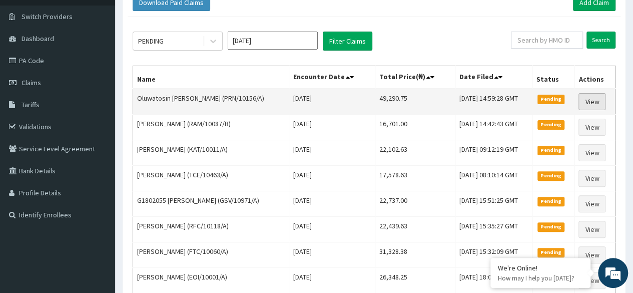
click at [593, 101] on link "View" at bounding box center [591, 101] width 27 height 17
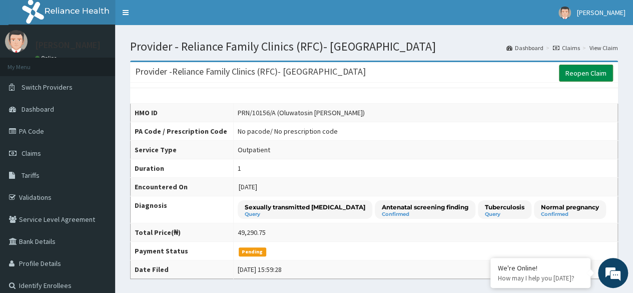
click at [577, 76] on link "Reopen Claim" at bounding box center [586, 73] width 54 height 17
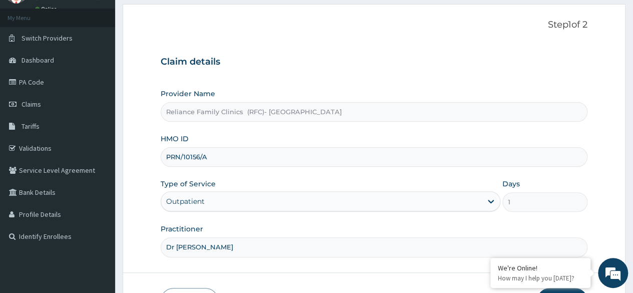
scroll to position [116, 0]
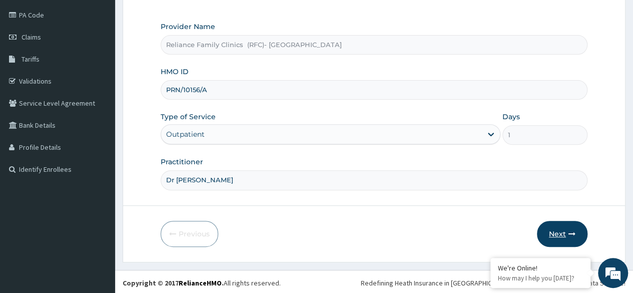
click at [563, 229] on button "Next" at bounding box center [562, 234] width 51 height 26
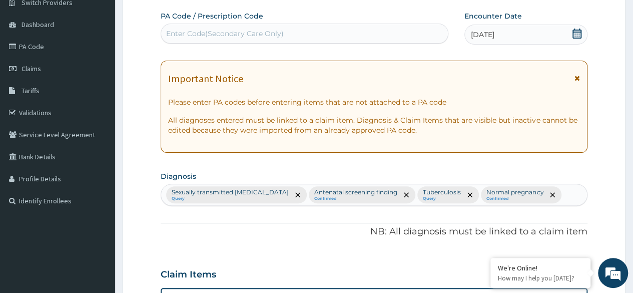
scroll to position [78, 0]
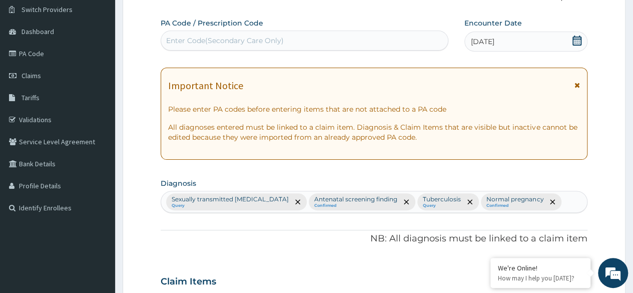
click at [580, 45] on icon at bounding box center [576, 41] width 9 height 10
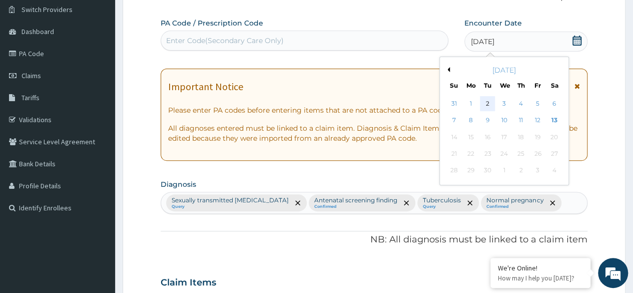
click at [486, 105] on div "2" at bounding box center [487, 103] width 15 height 15
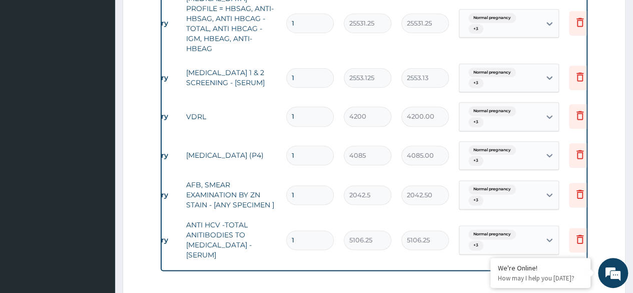
scroll to position [0, 75]
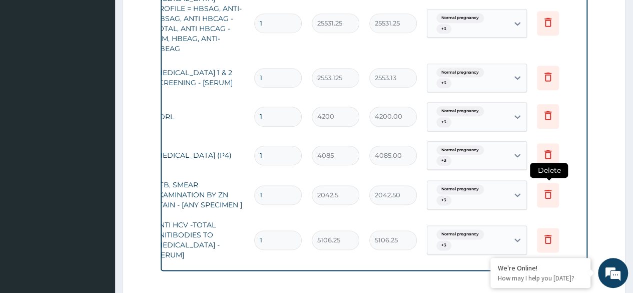
click at [548, 188] on icon at bounding box center [548, 194] width 12 height 12
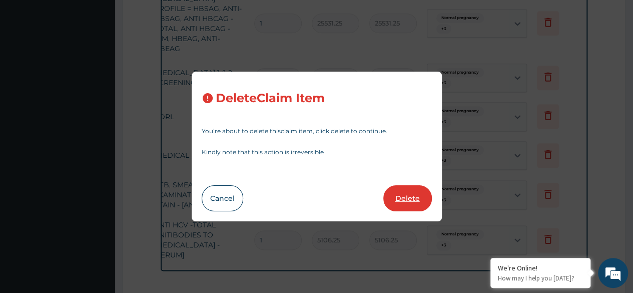
click at [406, 203] on button "Delete" at bounding box center [407, 198] width 49 height 26
type input "5106.25"
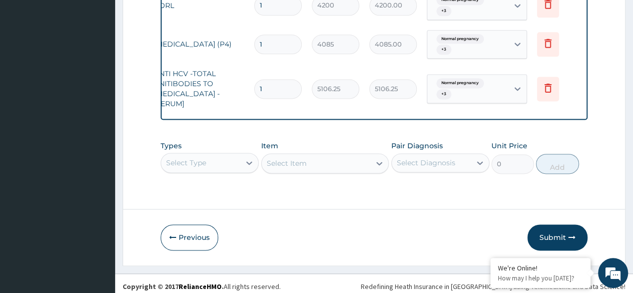
scroll to position [28, 0]
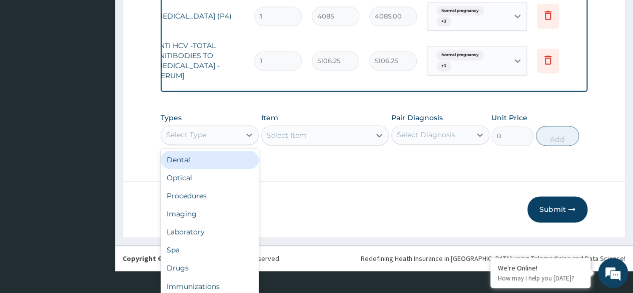
click at [216, 225] on div "Laboratory" at bounding box center [210, 232] width 98 height 18
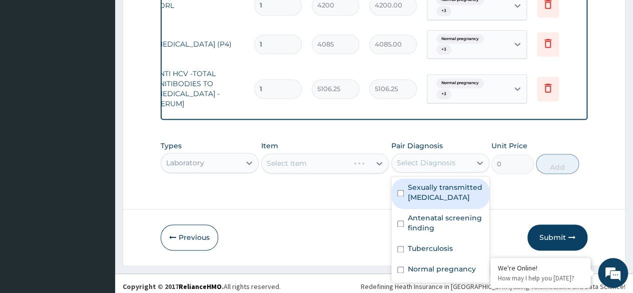
click at [456, 190] on label "Sexually transmitted [MEDICAL_DATA]" at bounding box center [446, 192] width 76 height 20
checkbox input "true"
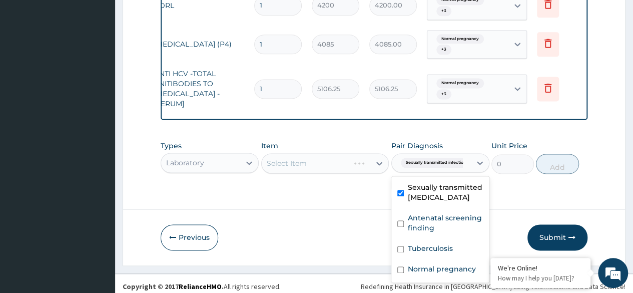
click at [442, 227] on label "Antenatal screening finding" at bounding box center [446, 223] width 76 height 20
checkbox input "true"
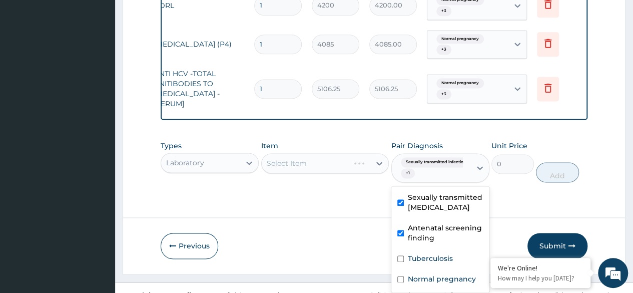
click at [432, 254] on label "Tuberculosis" at bounding box center [430, 258] width 45 height 10
checkbox input "true"
click at [438, 274] on label "Normal pregnancy" at bounding box center [442, 279] width 68 height 10
checkbox input "true"
click at [347, 163] on div "Item Select Item" at bounding box center [325, 162] width 128 height 42
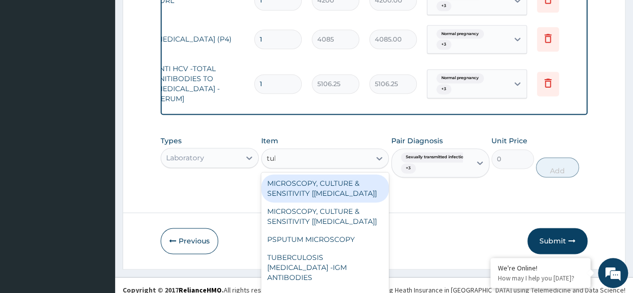
scroll to position [658, 0]
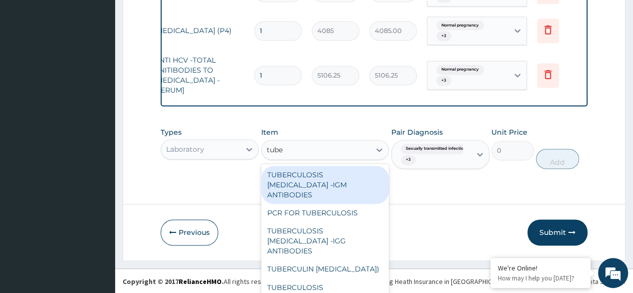
type input "tuber"
click at [353, 204] on div "PCR FOR TUBERCULOSIS" at bounding box center [325, 213] width 128 height 18
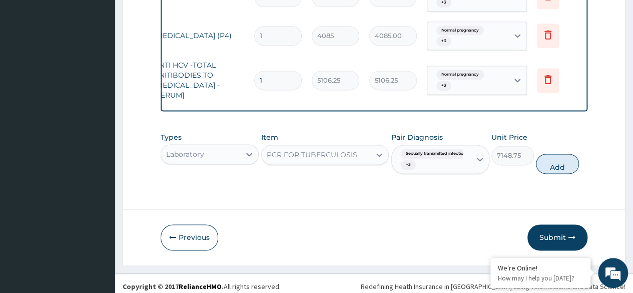
scroll to position [0, 0]
click at [555, 158] on button "Add" at bounding box center [557, 164] width 43 height 20
type input "0"
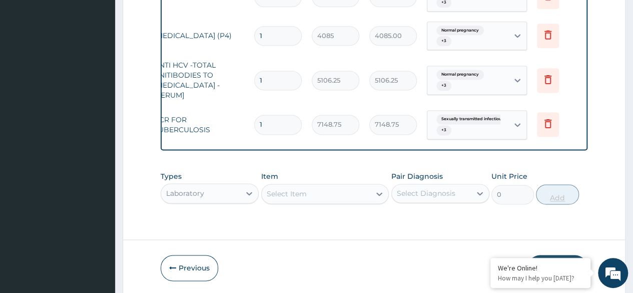
scroll to position [688, 0]
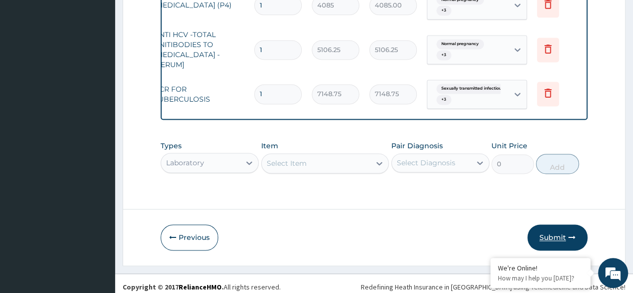
click at [554, 235] on button "Submit" at bounding box center [557, 237] width 60 height 26
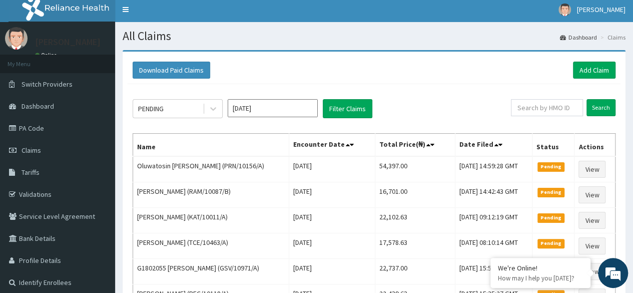
scroll to position [3, 0]
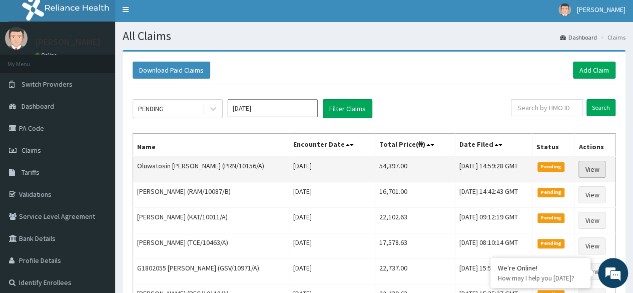
click at [595, 169] on link "View" at bounding box center [591, 169] width 27 height 17
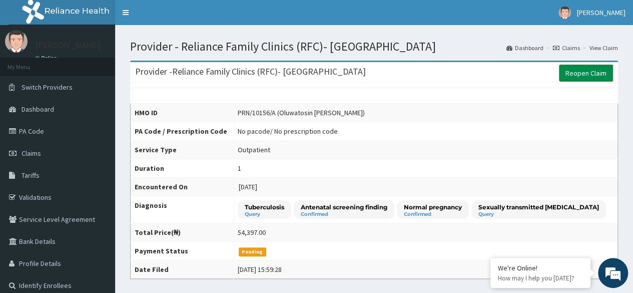
click at [579, 77] on link "Reopen Claim" at bounding box center [586, 73] width 54 height 17
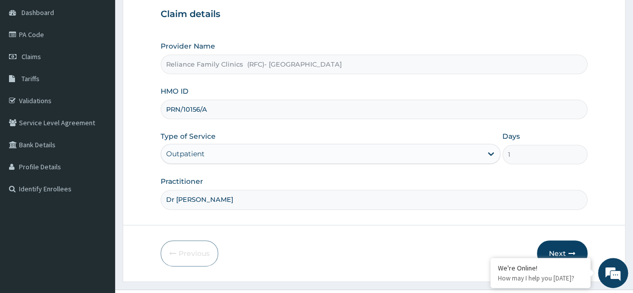
scroll to position [116, 0]
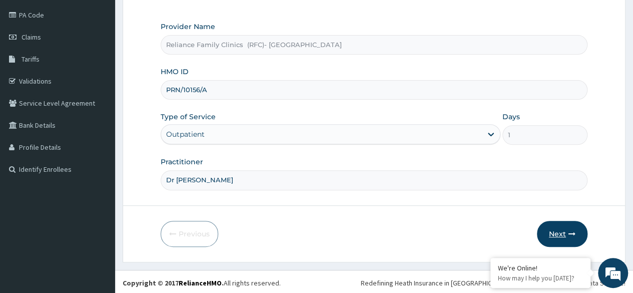
click at [560, 232] on button "Next" at bounding box center [562, 234] width 51 height 26
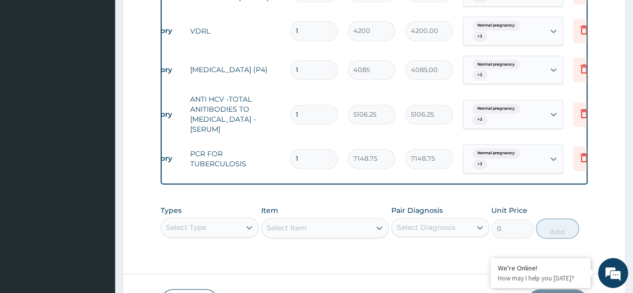
scroll to position [0, 54]
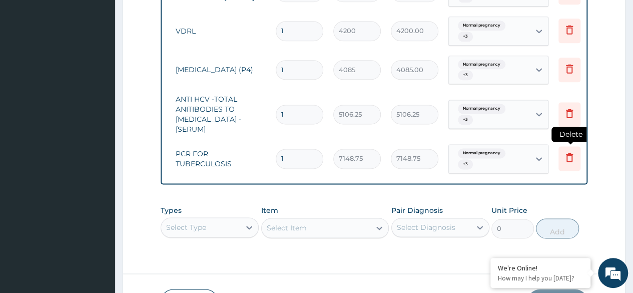
click at [570, 151] on icon at bounding box center [569, 157] width 12 height 12
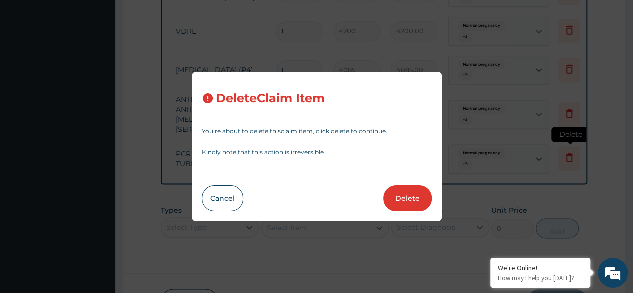
scroll to position [0, 0]
click at [407, 198] on button "Delete" at bounding box center [407, 198] width 49 height 26
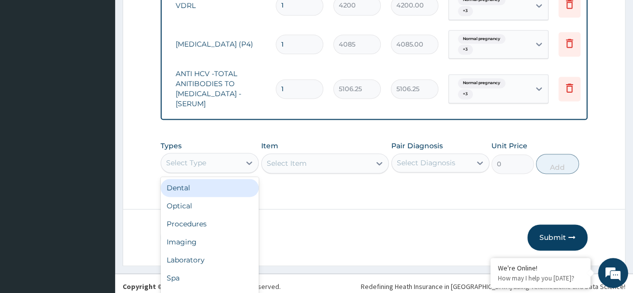
scroll to position [28, 0]
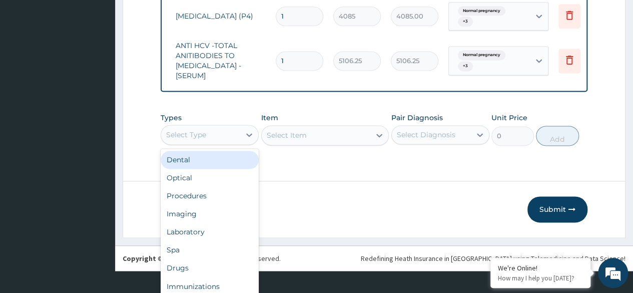
click at [211, 228] on div "Laboratory" at bounding box center [210, 232] width 98 height 18
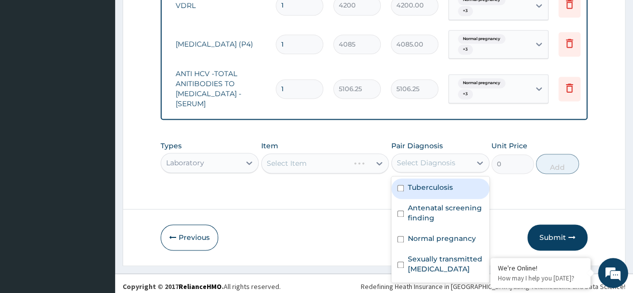
click at [437, 188] on div "Tuberculosis" at bounding box center [440, 188] width 98 height 21
checkbox input "true"
click at [432, 208] on label "Antenatal screening finding" at bounding box center [446, 213] width 76 height 20
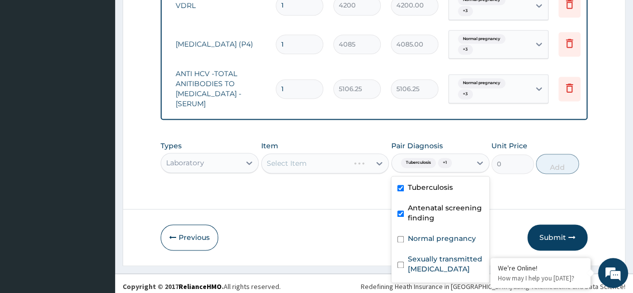
checkbox input "true"
click at [422, 239] on div "Normal pregnancy" at bounding box center [440, 239] width 98 height 21
checkbox input "true"
click at [422, 254] on label "Sexually transmitted infectious disease" at bounding box center [446, 264] width 76 height 20
checkbox input "true"
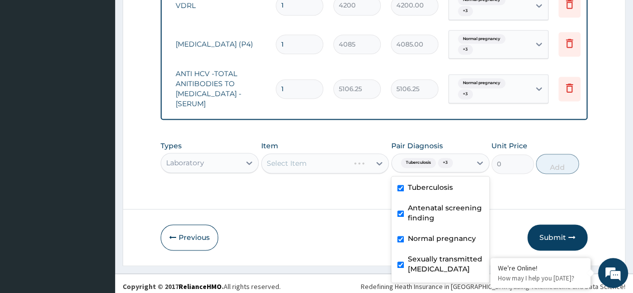
click at [345, 156] on div "Select Item" at bounding box center [325, 163] width 128 height 20
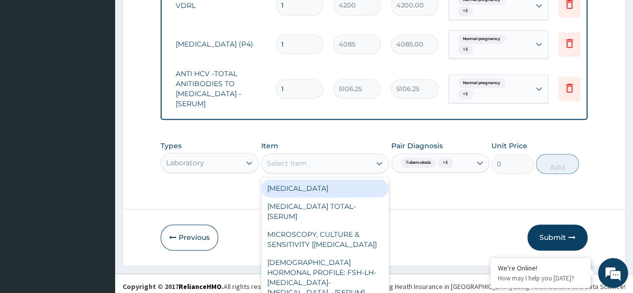
scroll to position [29, 0]
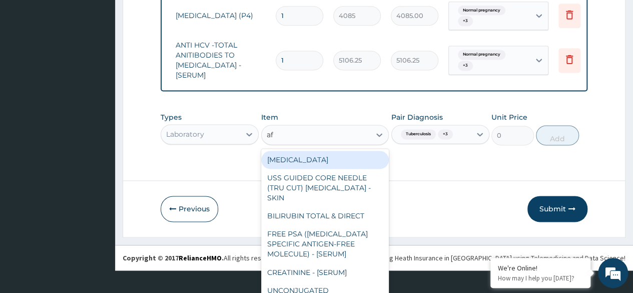
type input "afb"
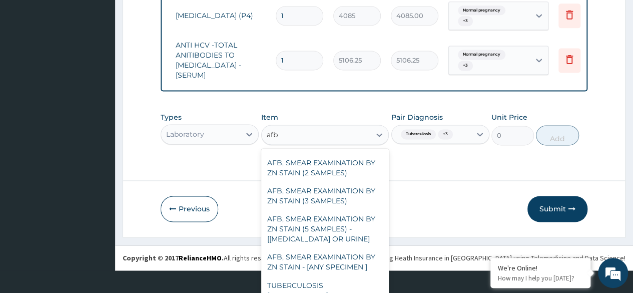
scroll to position [144, 0]
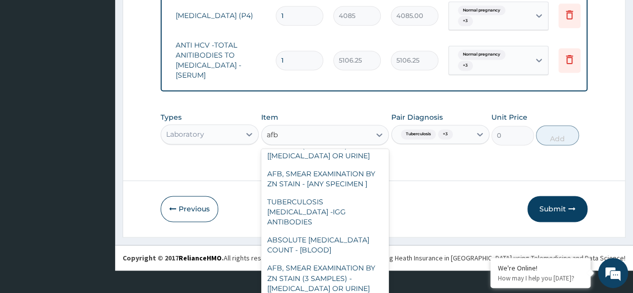
click at [349, 207] on div "TUBERCULOSIS SEROLOGY -IGG ANTIBODIES" at bounding box center [325, 212] width 128 height 38
type input "2042.5"
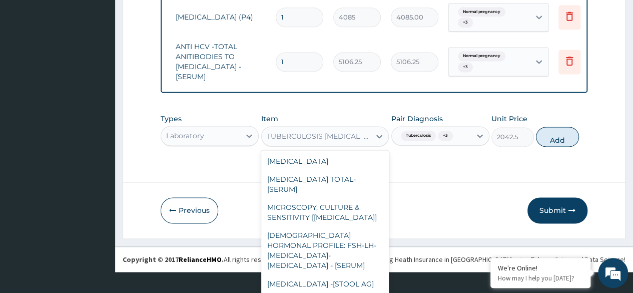
scroll to position [29, 0]
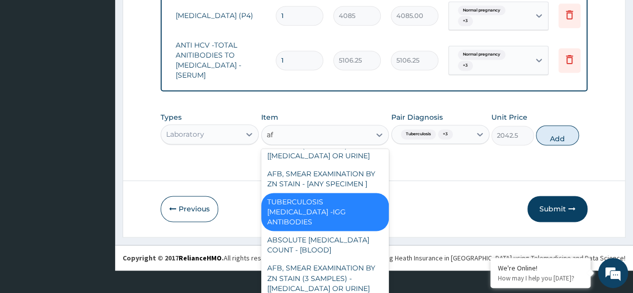
type input "afb"
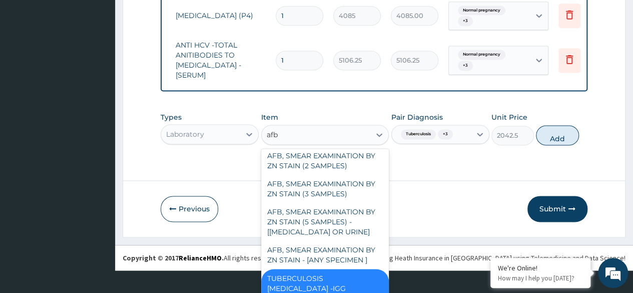
scroll to position [0, 0]
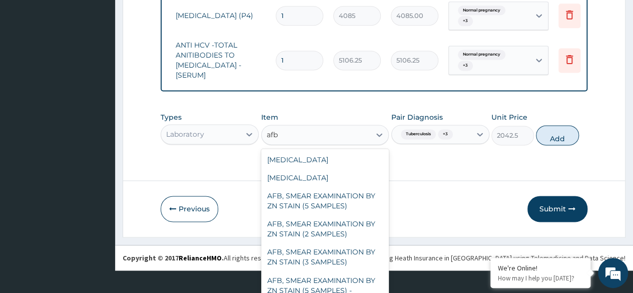
click at [340, 281] on div "AFB, SMEAR EXAMINATION BY ZN STAIN (5 SAMPLES) - [SPUTUM OR URINE]" at bounding box center [325, 290] width 128 height 38
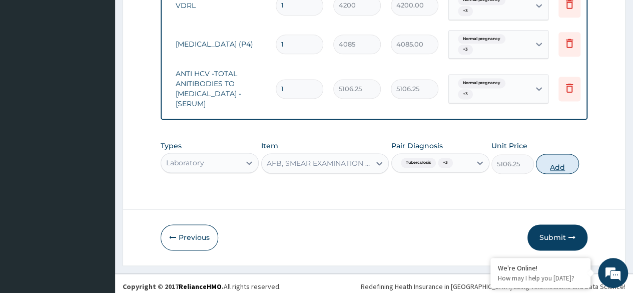
click at [560, 158] on button "Add" at bounding box center [557, 164] width 43 height 20
type input "0"
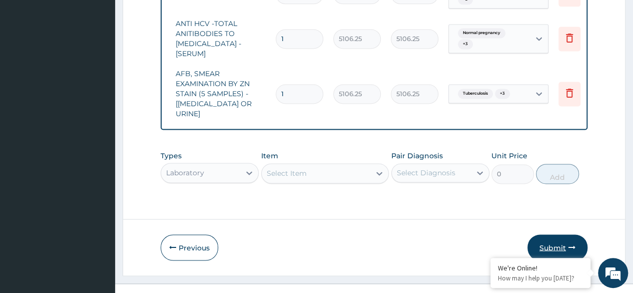
click at [555, 234] on button "Submit" at bounding box center [557, 247] width 60 height 26
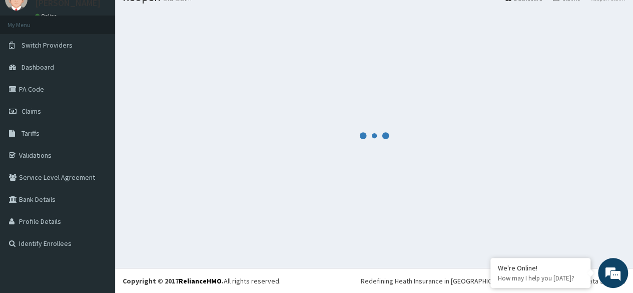
scroll to position [699, 0]
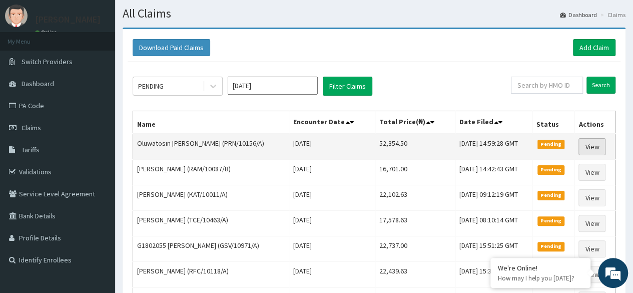
scroll to position [217, 0]
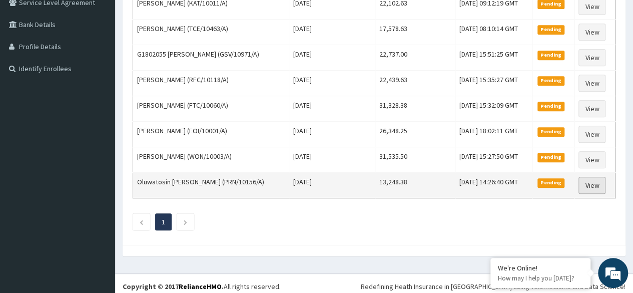
click at [597, 181] on link "View" at bounding box center [591, 185] width 27 height 17
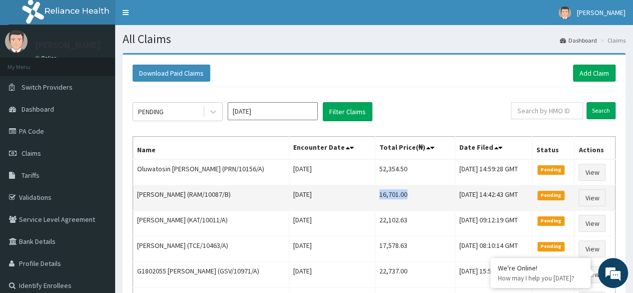
drag, startPoint x: 371, startPoint y: 192, endPoint x: 403, endPoint y: 190, distance: 32.1
click at [403, 190] on td "16,701.00" at bounding box center [415, 198] width 80 height 26
copy td "16,701.00"
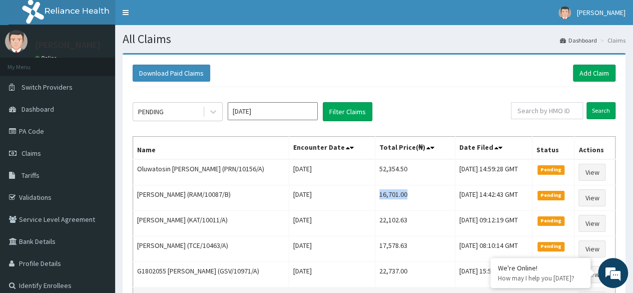
copy td "16,701.00"
click at [597, 69] on link "Add Claim" at bounding box center [594, 73] width 43 height 17
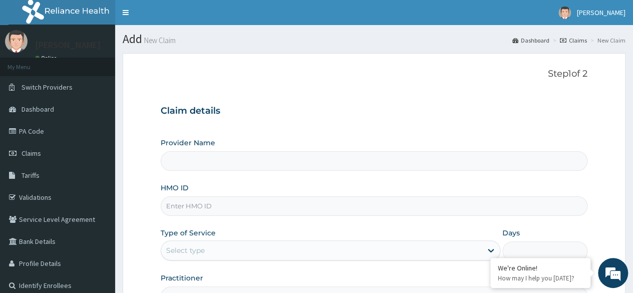
type input "Reliance Family Clinics (RFC)- Ejigbo"
click at [601, 125] on form "Step 1 of 2 Claim details Provider Name Reliance Family Clinics (RFC)- Ejigbo H…" at bounding box center [374, 215] width 503 height 325
click at [356, 199] on input "HMO ID" at bounding box center [374, 206] width 427 height 20
paste input "PPY/10479/C"
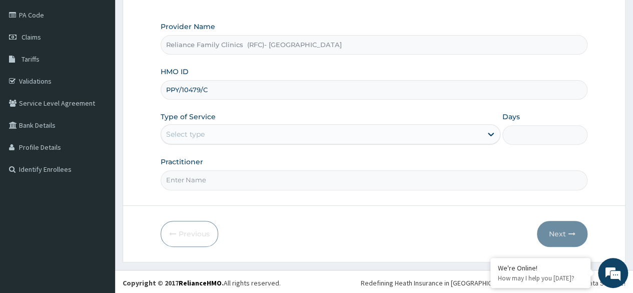
type input "PPY/10479/C"
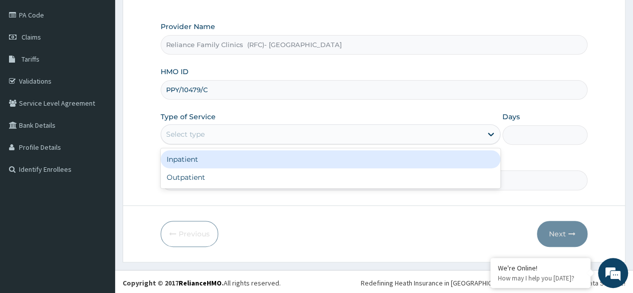
drag, startPoint x: 324, startPoint y: 128, endPoint x: 330, endPoint y: 175, distance: 47.4
click at [330, 144] on div "option Inpatient focused, 1 of 2. 2 results available. Use Up and Down to choos…" at bounding box center [331, 134] width 340 height 20
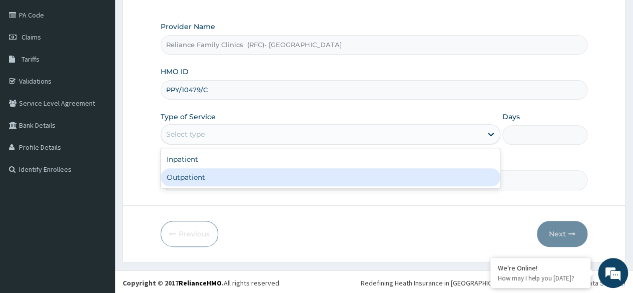
click at [330, 175] on div "Outpatient" at bounding box center [331, 177] width 340 height 18
type input "1"
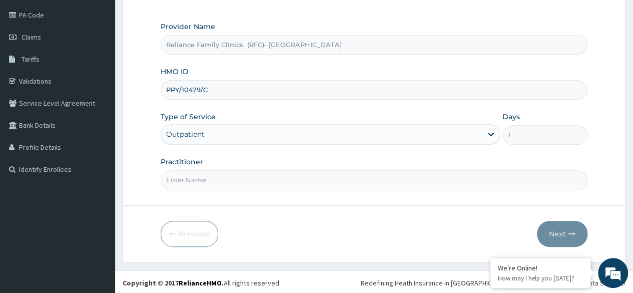
click at [330, 175] on input "Practitioner" at bounding box center [374, 180] width 427 height 20
type input "Dr Ejiofor"
click at [565, 235] on button "Next" at bounding box center [562, 234] width 51 height 26
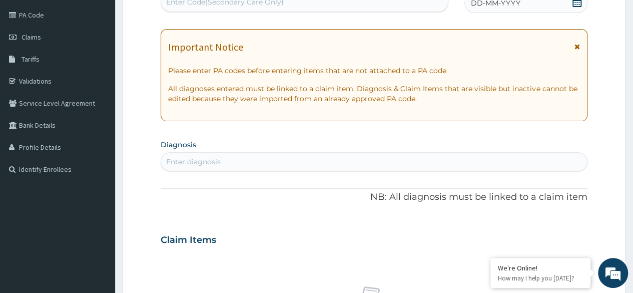
click at [574, 10] on div "DD-MM-YYYY" at bounding box center [525, 3] width 123 height 20
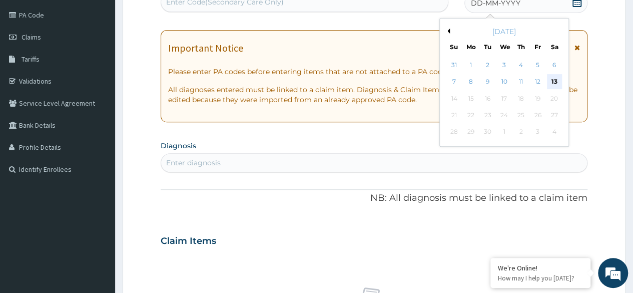
click at [554, 81] on div "13" at bounding box center [553, 82] width 15 height 15
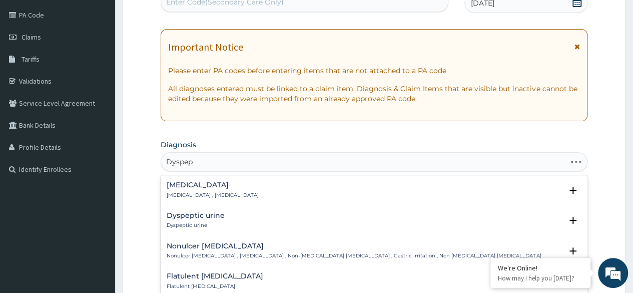
type input "Dyspeps"
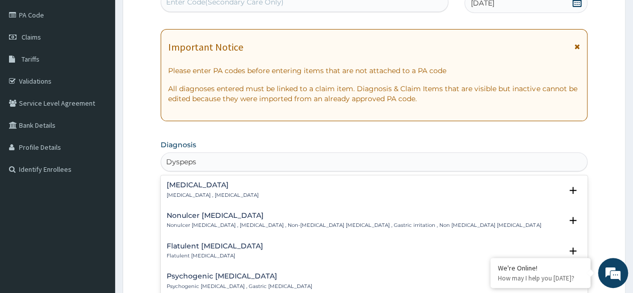
click at [216, 187] on h4 "Indigestion" at bounding box center [213, 185] width 92 height 8
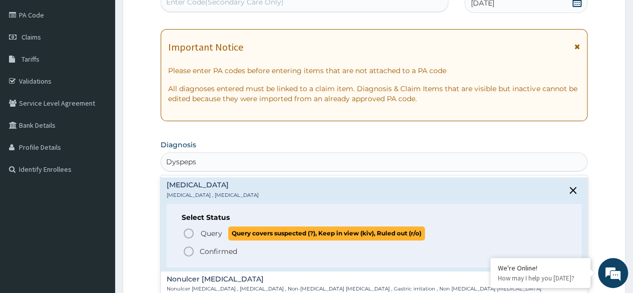
click at [210, 230] on span "Query" at bounding box center [212, 233] width 22 height 10
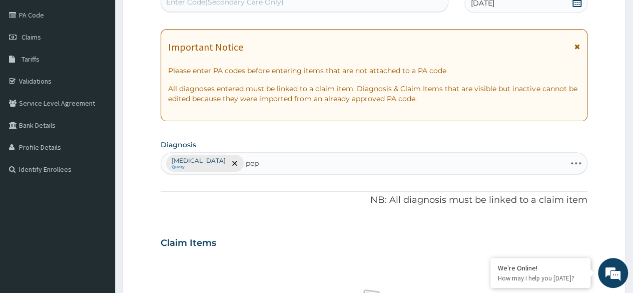
type input "pept"
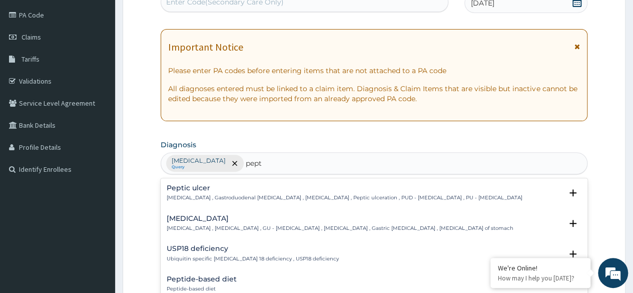
click at [307, 188] on h4 "Peptic ulcer" at bounding box center [345, 188] width 356 height 8
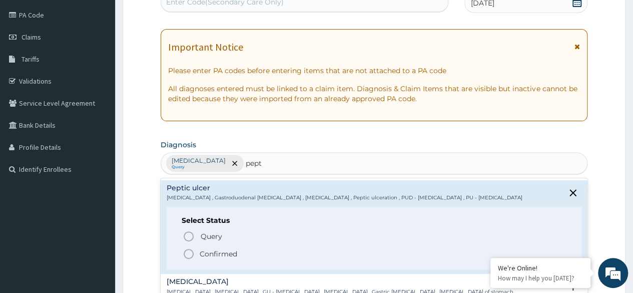
click at [211, 233] on span "Query" at bounding box center [212, 236] width 22 height 10
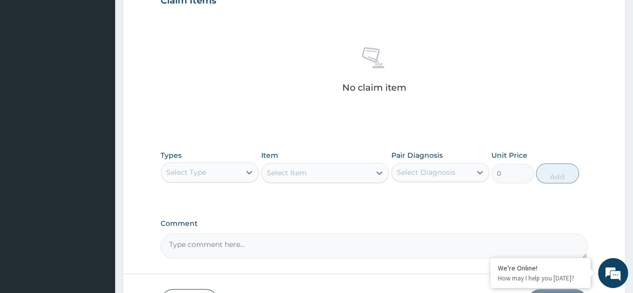
scroll to position [427, 0]
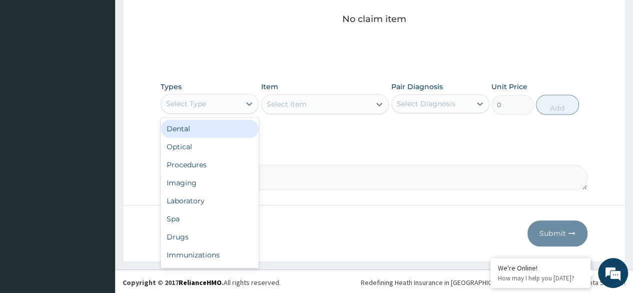
click at [219, 164] on div "Procedures" at bounding box center [210, 165] width 98 height 18
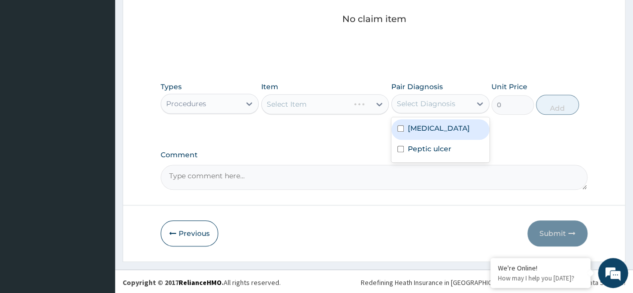
click at [450, 129] on div "Indigestion" at bounding box center [440, 129] width 98 height 21
checkbox input "true"
click at [443, 158] on div "Peptic ulcer" at bounding box center [440, 150] width 98 height 21
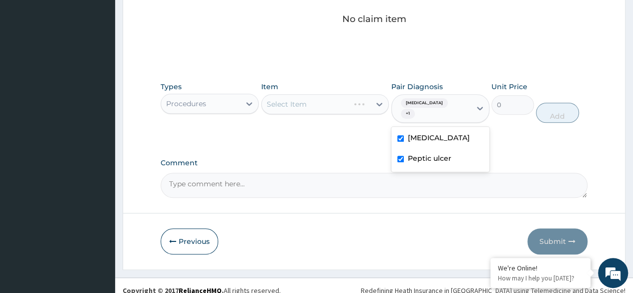
checkbox input "true"
click at [337, 102] on div "Select Item" at bounding box center [325, 104] width 128 height 20
click at [330, 104] on div "Select Item" at bounding box center [325, 104] width 128 height 20
click at [346, 100] on div "Select Item" at bounding box center [325, 104] width 128 height 20
click at [344, 108] on div "Select Item" at bounding box center [325, 104] width 128 height 20
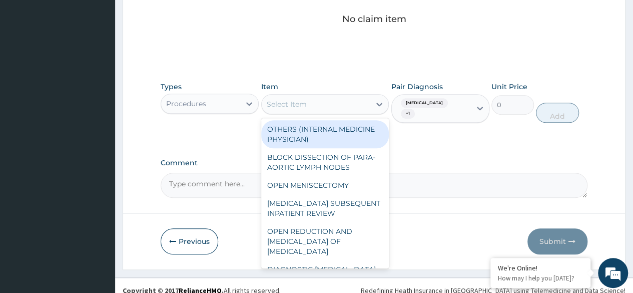
click at [344, 108] on div "Select Item" at bounding box center [316, 104] width 109 height 16
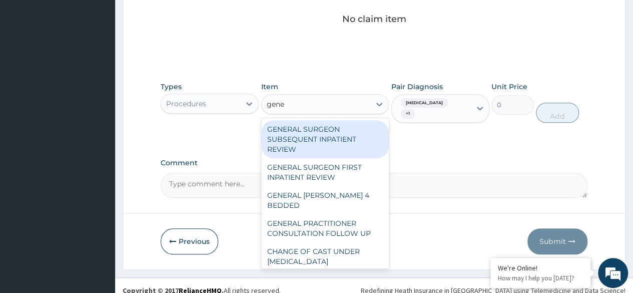
type input "gener"
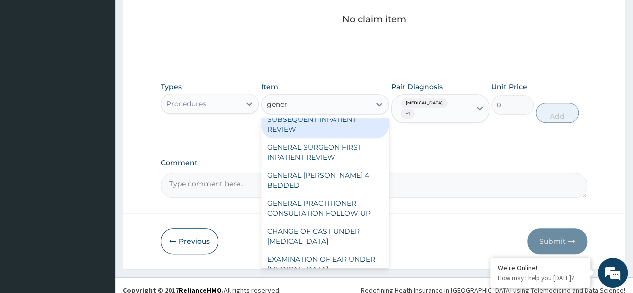
click at [351, 201] on div "GENERAL PRACTITIONER CONSULTATION FOLLOW UP" at bounding box center [325, 208] width 128 height 28
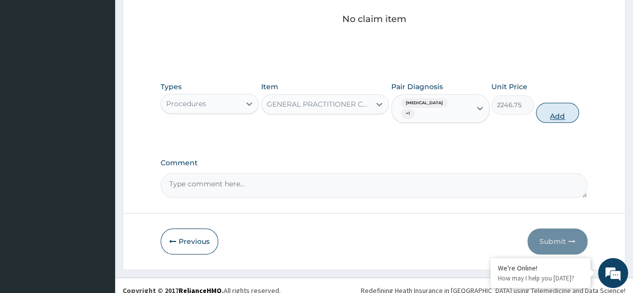
click at [565, 107] on button "Add" at bounding box center [557, 113] width 43 height 20
type input "0"
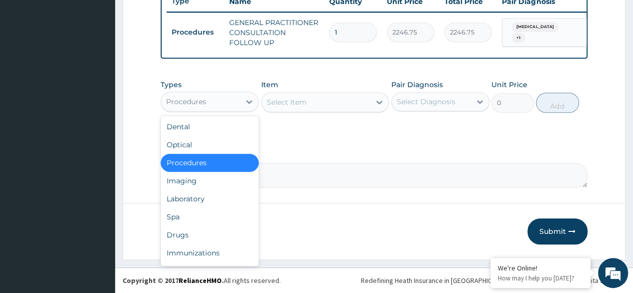
click at [206, 236] on div "Drugs" at bounding box center [210, 235] width 98 height 18
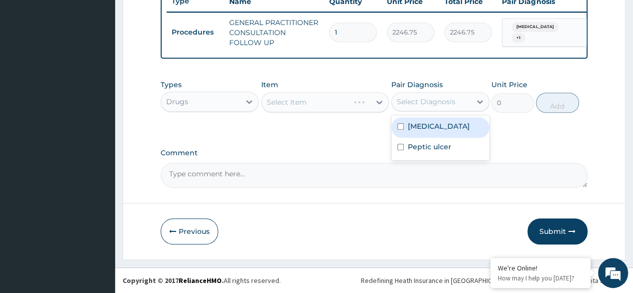
click at [450, 129] on div "Indigestion" at bounding box center [440, 127] width 98 height 21
checkbox input "true"
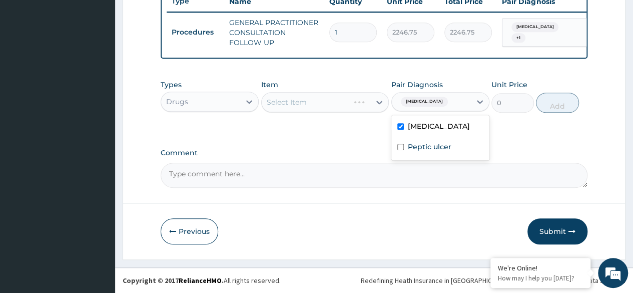
click at [446, 152] on label "Peptic ulcer" at bounding box center [430, 147] width 44 height 10
checkbox input "true"
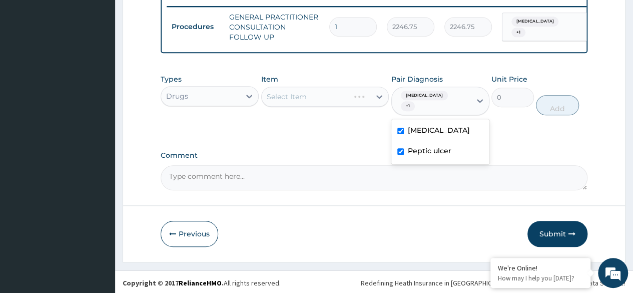
click at [345, 104] on div "Select Item" at bounding box center [325, 97] width 128 height 20
click at [333, 101] on div "Select Item" at bounding box center [325, 97] width 128 height 20
click at [336, 103] on div "Select Item" at bounding box center [325, 97] width 128 height 20
click at [336, 104] on div "Select Item" at bounding box center [325, 97] width 128 height 20
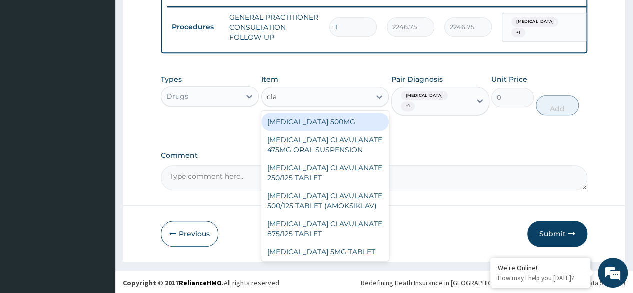
type input "clar"
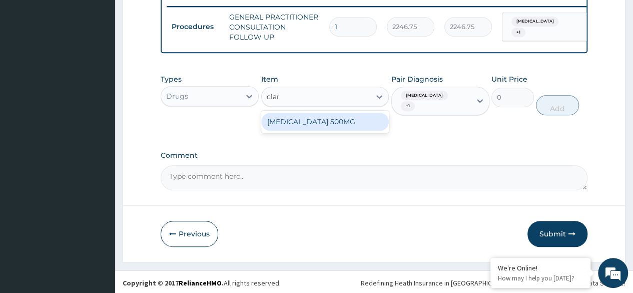
click at [358, 129] on div "CLARITHROMYCIN 500MG" at bounding box center [325, 122] width 128 height 18
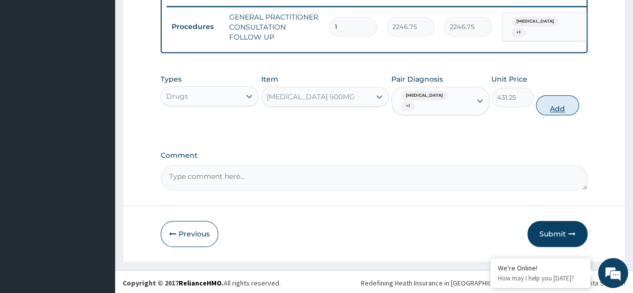
click at [557, 103] on button "Add" at bounding box center [557, 105] width 43 height 20
type input "0"
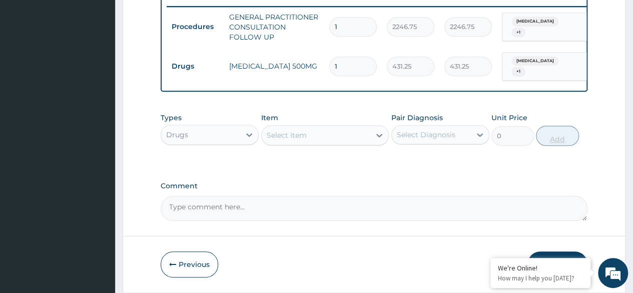
type input "0.00"
type input "3"
type input "1293.75"
type input "30"
type input "12937.50"
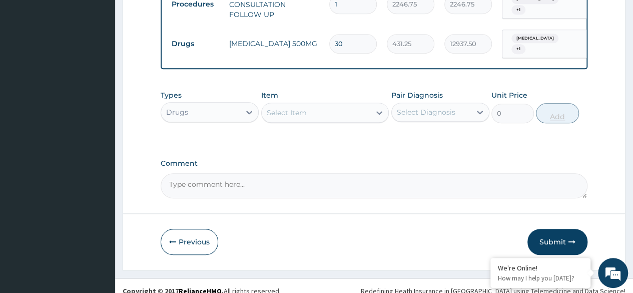
scroll to position [427, 0]
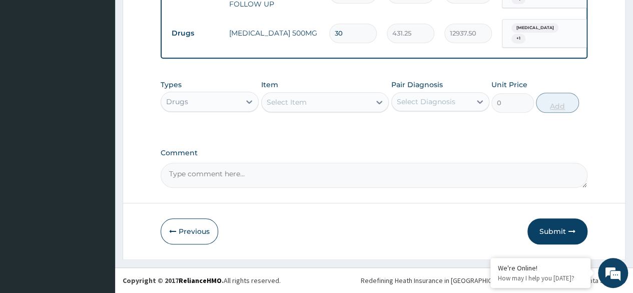
type input "30"
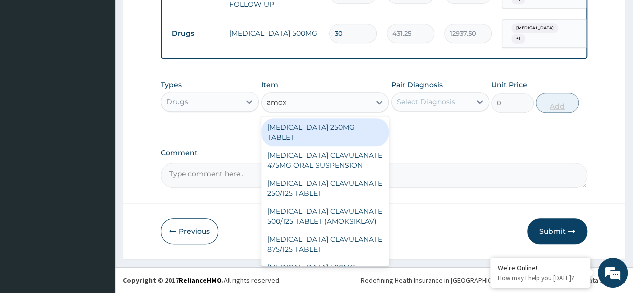
type input "amoxi"
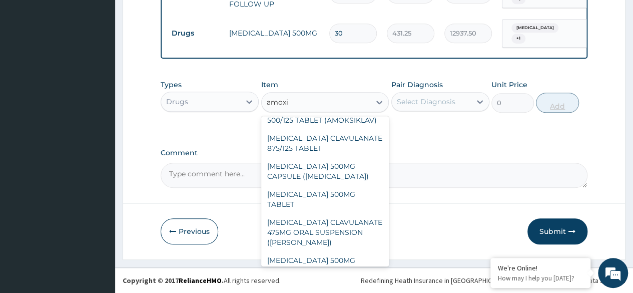
scroll to position [101, 0]
click at [349, 173] on div "AMOXICILLIN 500MG CAPSULE (AMOXIL)" at bounding box center [325, 172] width 128 height 28
type input "354"
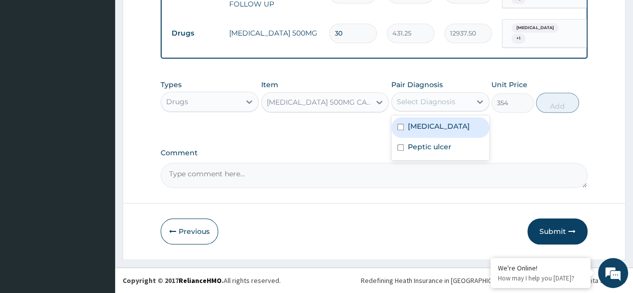
click at [455, 129] on div "Indigestion" at bounding box center [440, 127] width 98 height 21
checkbox input "true"
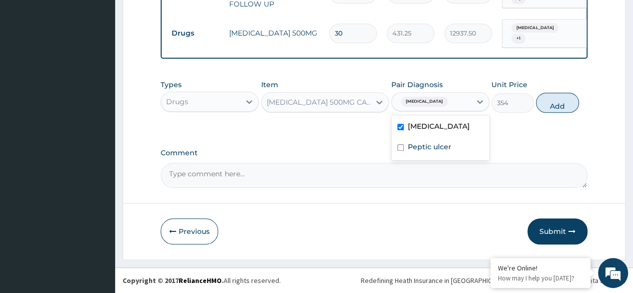
click at [451, 153] on div "Peptic ulcer" at bounding box center [440, 148] width 98 height 21
checkbox input "true"
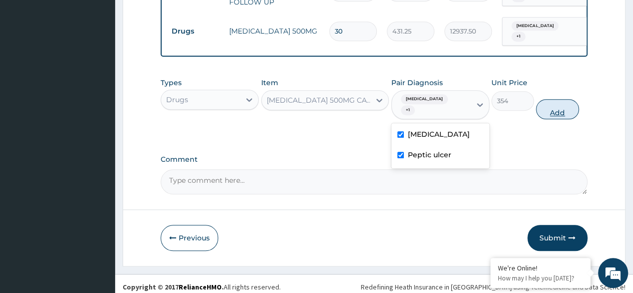
click at [546, 105] on button "Add" at bounding box center [557, 109] width 43 height 20
type input "0"
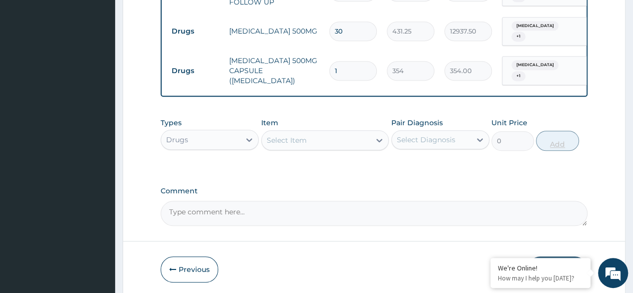
type input "0.00"
type input "2"
type input "708.00"
type input "28"
type input "9912.00"
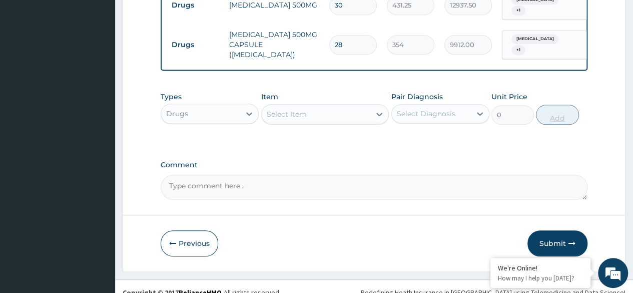
scroll to position [462, 0]
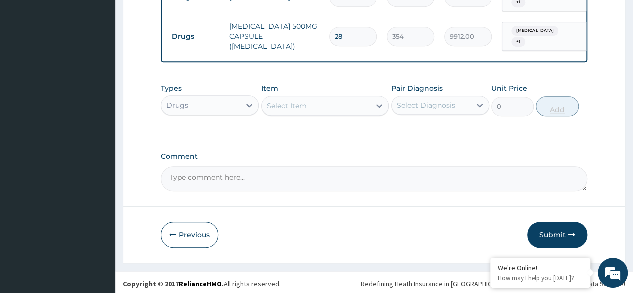
type input "28"
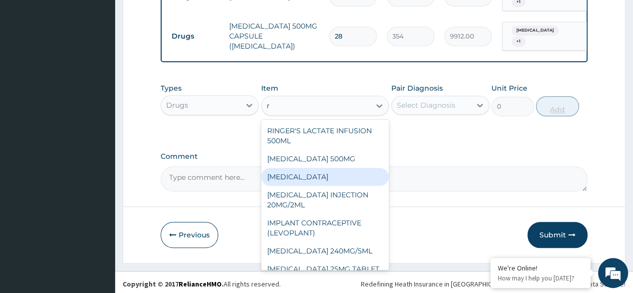
type input "r"
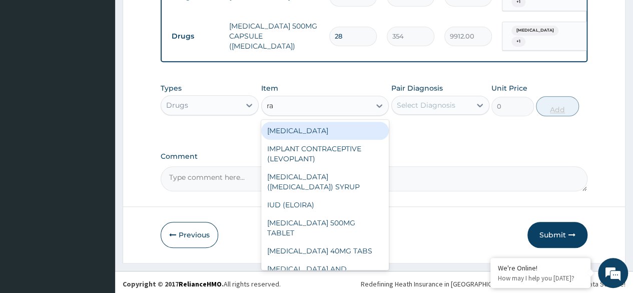
type input "r"
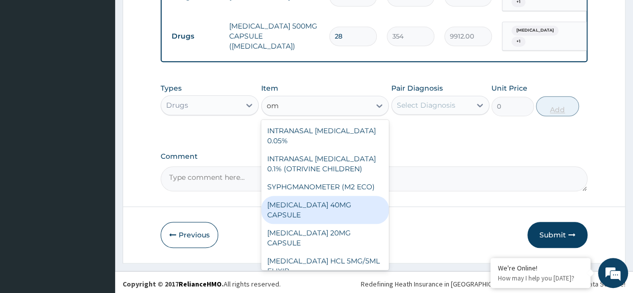
type input "o"
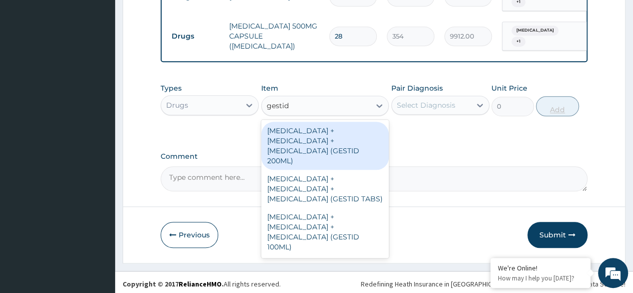
type input "gestid"
click at [367, 128] on div "ALUMINUM HYDROXIDE + MAGNESIUM HYDROXIDE + SIMETHICONE (GESTID 200ML)" at bounding box center [325, 146] width 128 height 48
type input "2530"
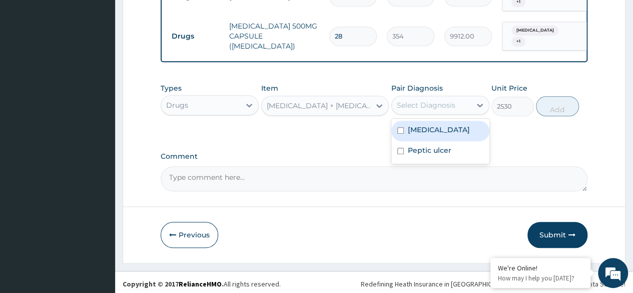
click at [457, 130] on div "Indigestion" at bounding box center [440, 131] width 98 height 21
checkbox input "true"
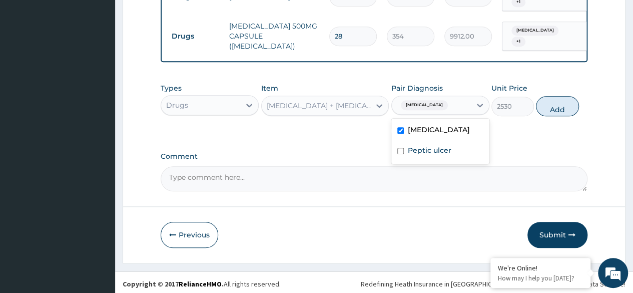
click at [449, 151] on label "Peptic ulcer" at bounding box center [430, 150] width 44 height 10
checkbox input "true"
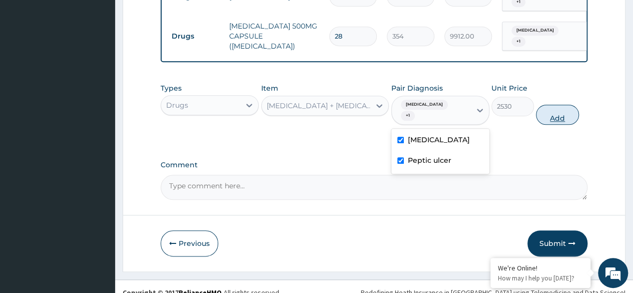
click at [558, 105] on button "Add" at bounding box center [557, 115] width 43 height 20
type input "0"
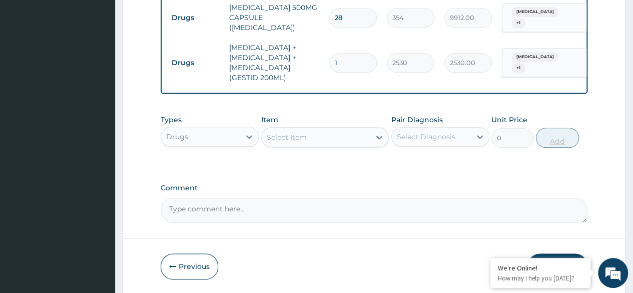
scroll to position [481, 0]
type input "0.00"
type input "2"
type input "5060.00"
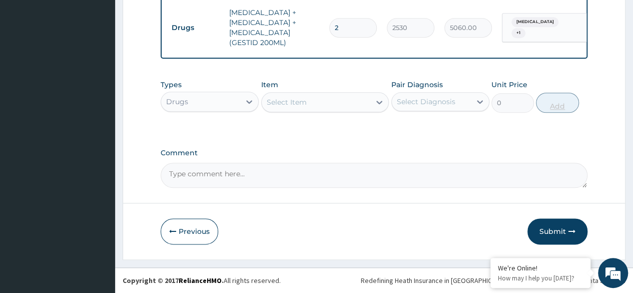
type input "2"
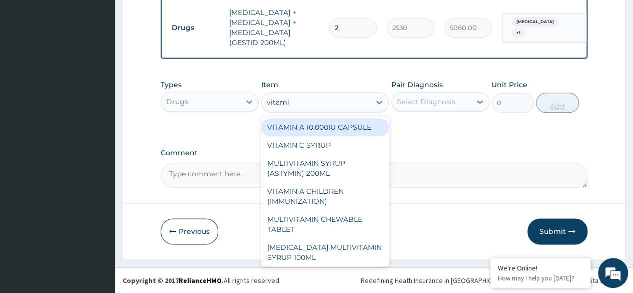
type input "vitamin"
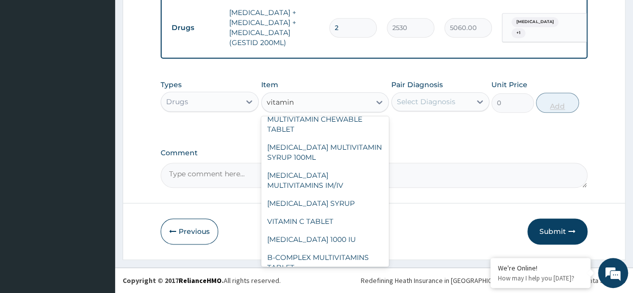
scroll to position [148, 0]
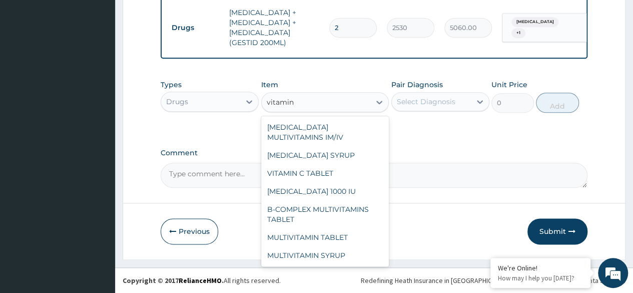
click at [341, 175] on div "VITAMIN C TABLET" at bounding box center [325, 173] width 128 height 18
type input "20"
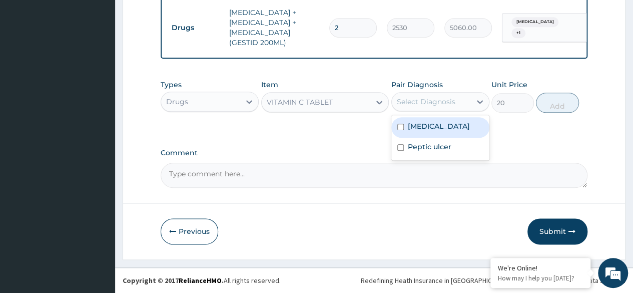
click at [460, 133] on div "Indigestion" at bounding box center [440, 127] width 98 height 21
checkbox input "true"
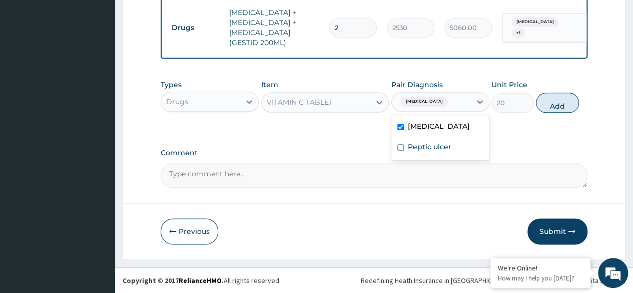
click at [446, 165] on textarea "Comment" at bounding box center [374, 175] width 427 height 25
click at [570, 99] on button "Add" at bounding box center [557, 103] width 43 height 20
type input "0"
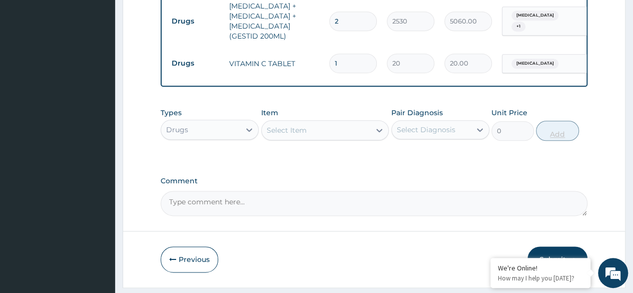
type input "0.00"
type input "3"
type input "60.00"
type input "30"
type input "600.00"
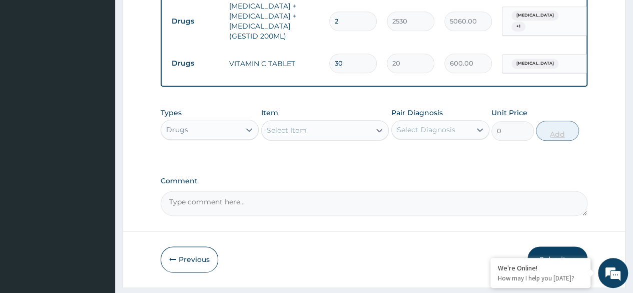
type input "30"
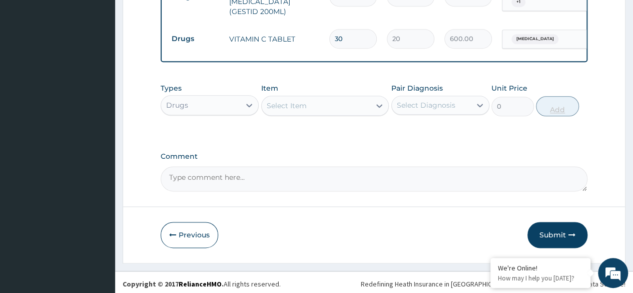
scroll to position [556, 0]
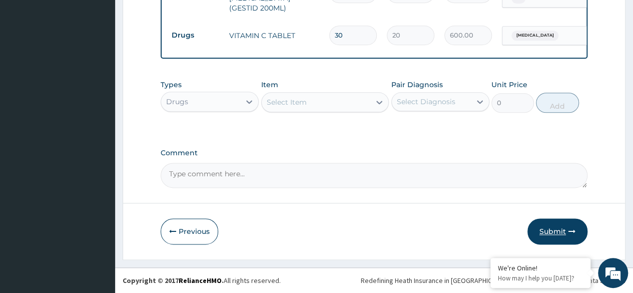
click at [553, 232] on button "Submit" at bounding box center [557, 231] width 60 height 26
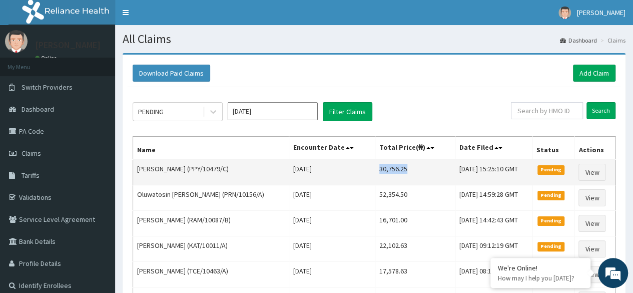
drag, startPoint x: 370, startPoint y: 168, endPoint x: 400, endPoint y: 165, distance: 30.7
click at [400, 165] on td "30,756.25" at bounding box center [415, 172] width 80 height 26
copy td "30,756.25"
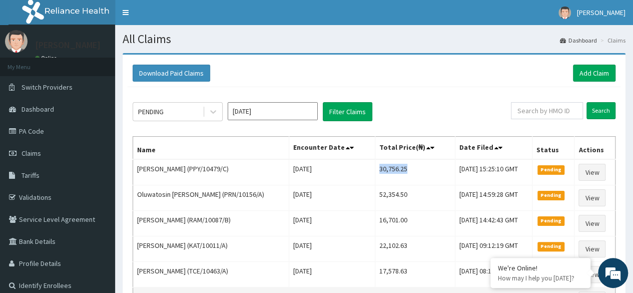
copy td "30,756.25"
click at [600, 73] on link "Add Claim" at bounding box center [594, 73] width 43 height 17
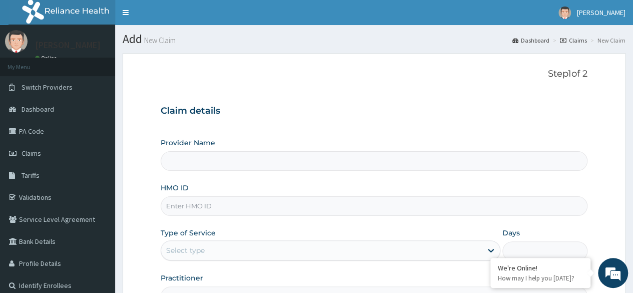
type input "Reliance Family Clinics (RFC)- [GEOGRAPHIC_DATA]"
click at [600, 117] on form "Step 1 of 2 Claim details Provider Name Reliance Family Clinics (RFC)- Ejigbo H…" at bounding box center [374, 215] width 503 height 325
click at [344, 213] on input "HMO ID" at bounding box center [374, 206] width 427 height 20
paste input "KUD/10513/B"
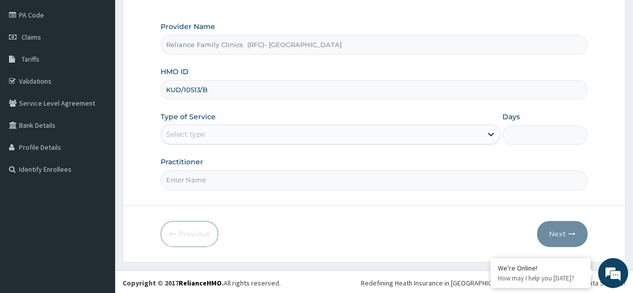
type input "KUD/10513/B"
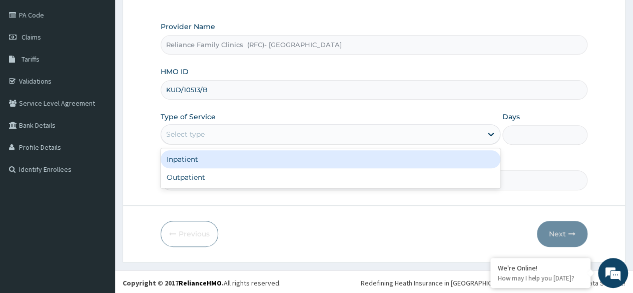
click at [313, 178] on div "Outpatient" at bounding box center [331, 177] width 340 height 18
type input "1"
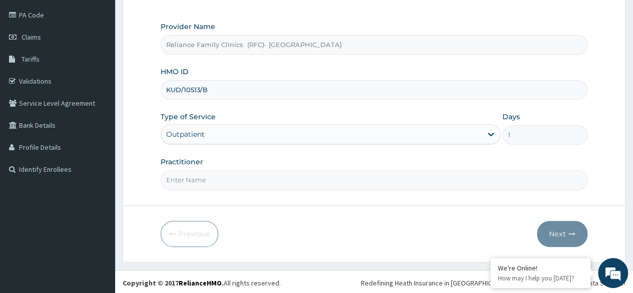
click at [328, 185] on input "Practitioner" at bounding box center [374, 180] width 427 height 20
type input "[PERSON_NAME]"
click at [560, 236] on button "Next" at bounding box center [562, 234] width 51 height 26
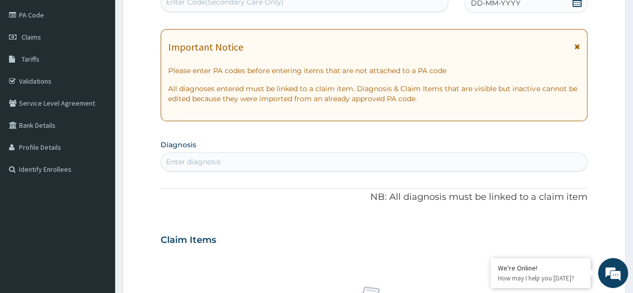
click at [579, 10] on div "DD-MM-YYYY" at bounding box center [525, 3] width 123 height 20
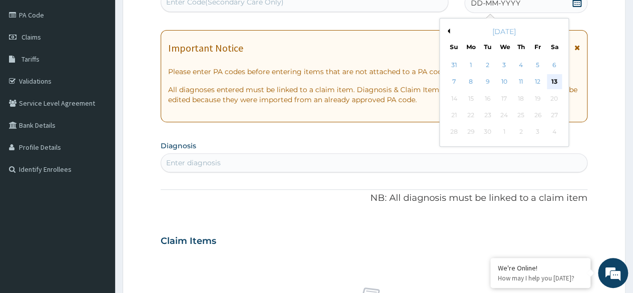
click at [551, 82] on div "13" at bounding box center [553, 82] width 15 height 15
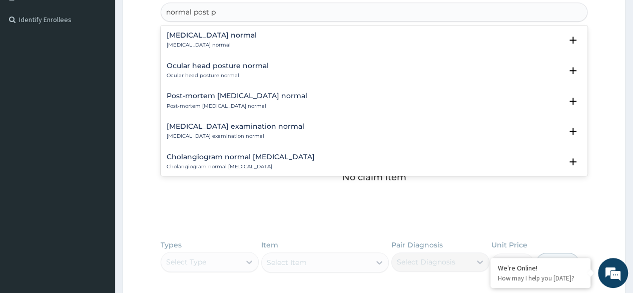
scroll to position [31, 0]
type input "normal post p"
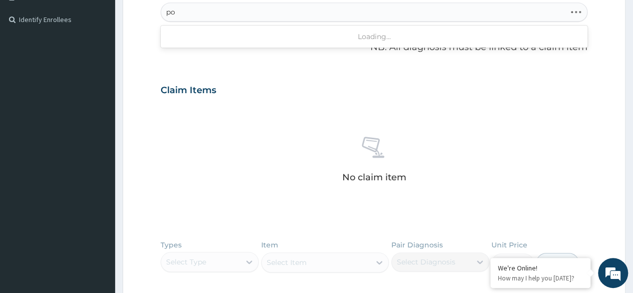
type input "p"
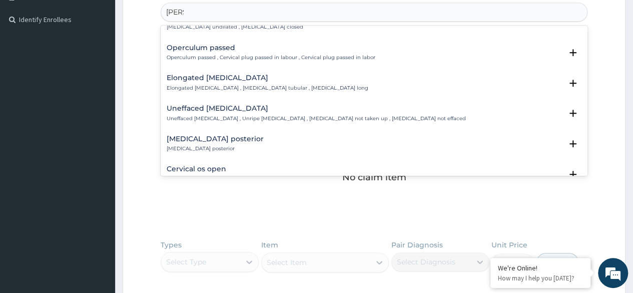
scroll to position [908, 0]
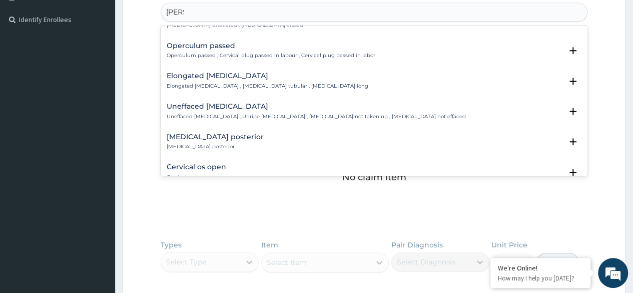
click at [361, 81] on div "Elongated [MEDICAL_DATA] Elongated [MEDICAL_DATA] , [MEDICAL_DATA] tubular , [M…" at bounding box center [374, 81] width 415 height 18
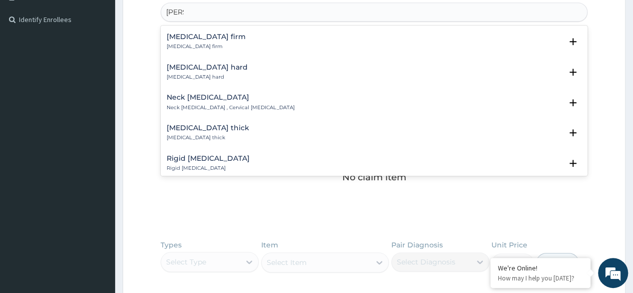
scroll to position [0, 0]
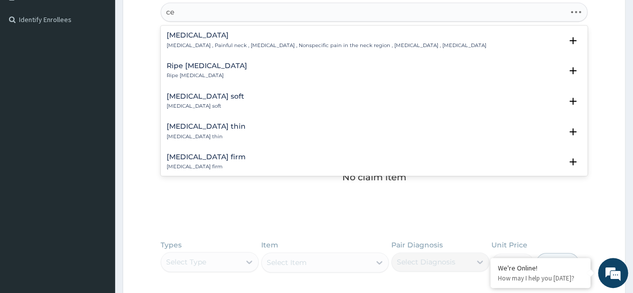
type input "c"
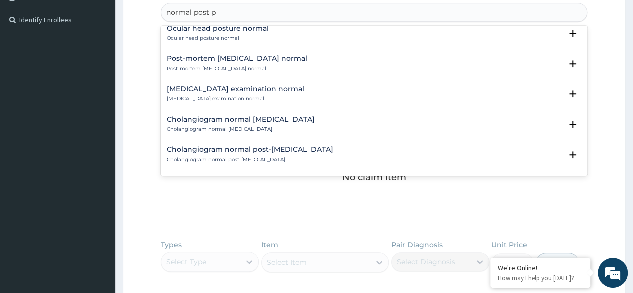
scroll to position [188, 0]
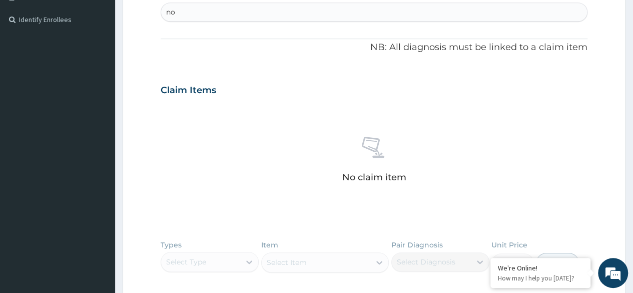
type input "n"
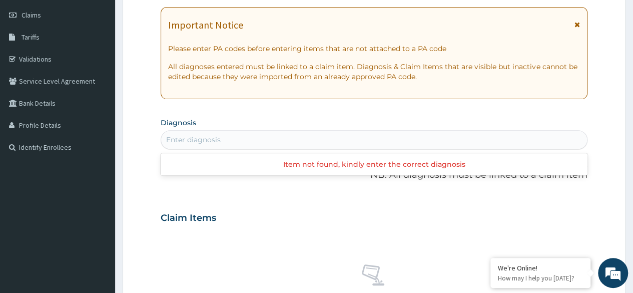
scroll to position [140, 0]
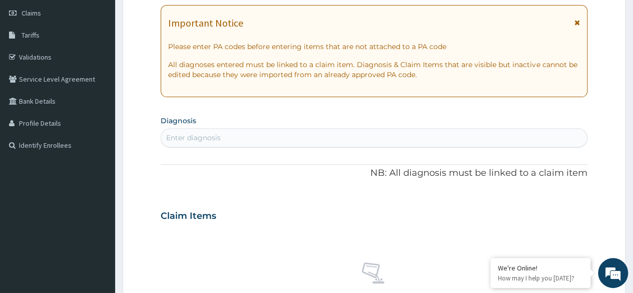
click at [609, 119] on form "Step 2 of 2 PA Code / Prescription Code Enter Code(Secondary Care Only) Encount…" at bounding box center [374, 229] width 503 height 632
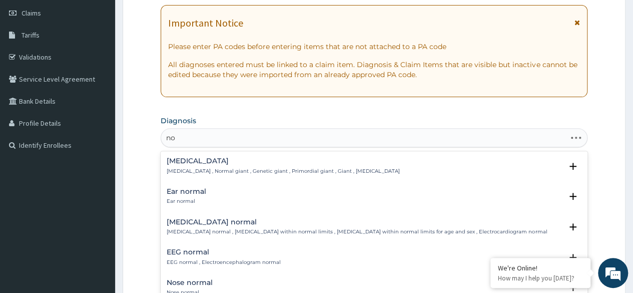
type input "n"
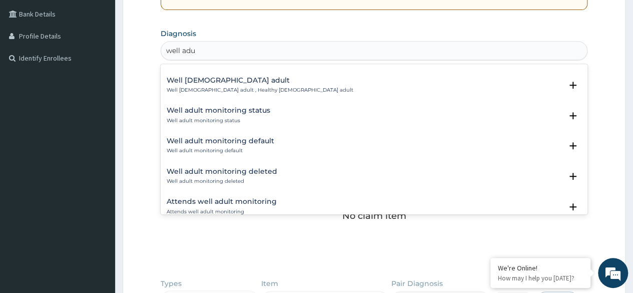
scroll to position [0, 0]
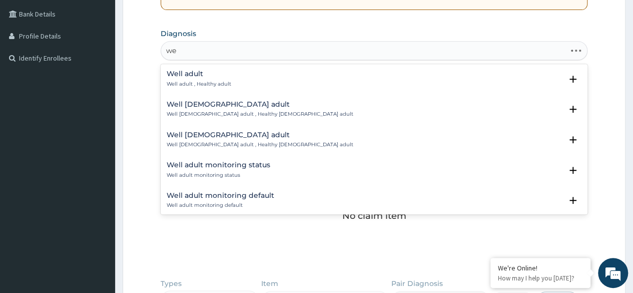
type input "w"
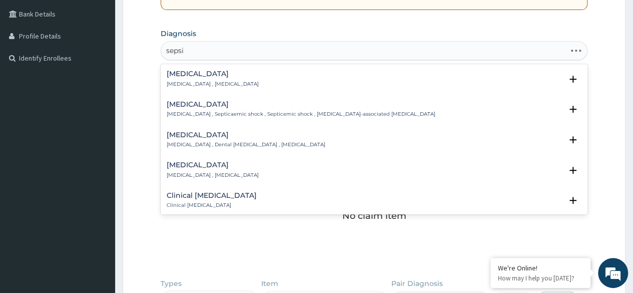
type input "[MEDICAL_DATA]"
click at [242, 83] on div "Sepsis Systemic infection , Sepsis" at bounding box center [374, 79] width 415 height 18
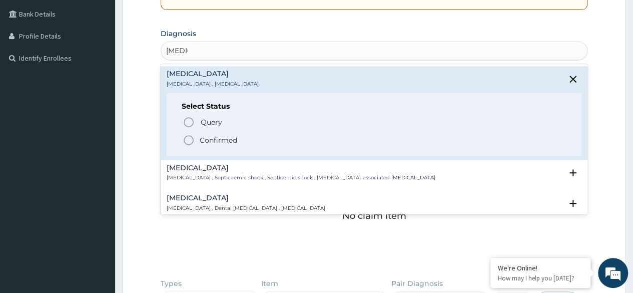
click at [230, 121] on p "Query Query covers suspected (?), Keep in view (kiv), Ruled out (r/o)" at bounding box center [312, 122] width 225 height 14
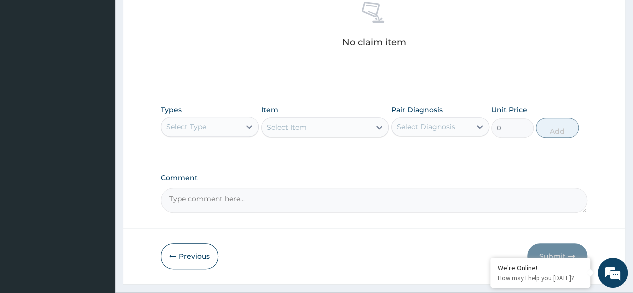
scroll to position [427, 0]
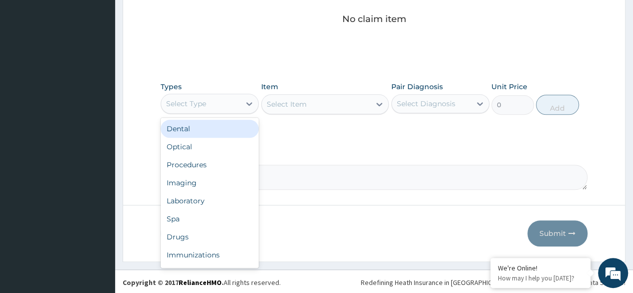
click at [211, 165] on div "Procedures" at bounding box center [210, 165] width 98 height 18
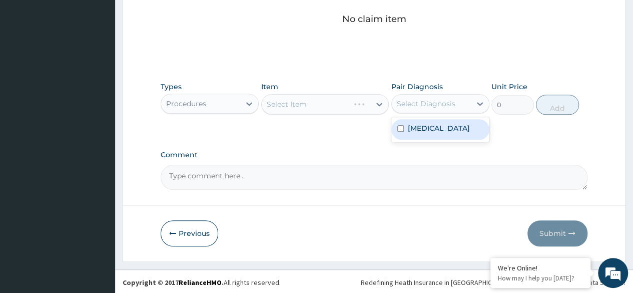
click at [466, 137] on div "Sepsis" at bounding box center [440, 129] width 98 height 21
checkbox input "true"
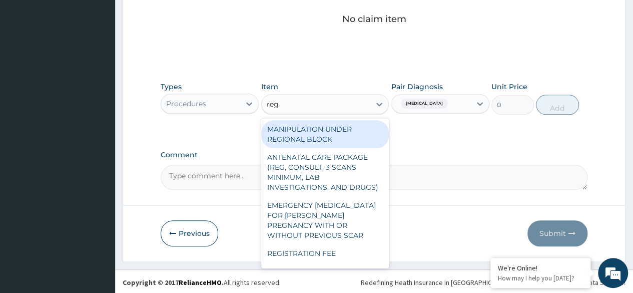
type input "regi"
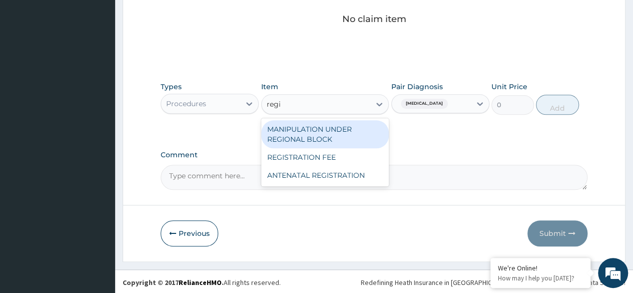
click at [322, 156] on div "REGISTRATION FEE" at bounding box center [325, 157] width 128 height 18
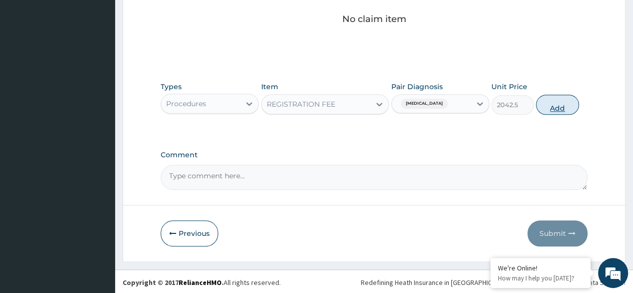
click at [563, 97] on button "Add" at bounding box center [557, 105] width 43 height 20
type input "0"
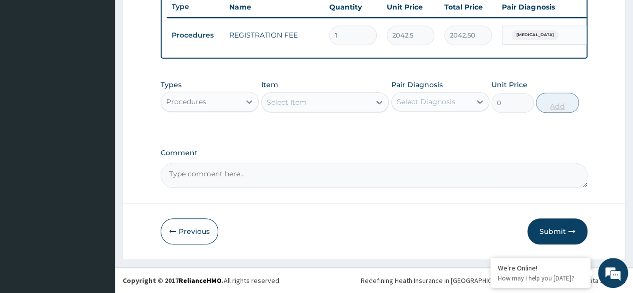
scroll to position [387, 0]
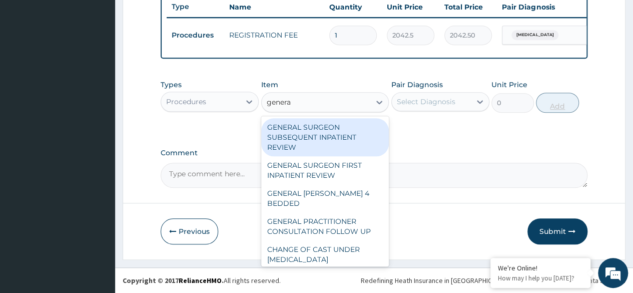
type input "general"
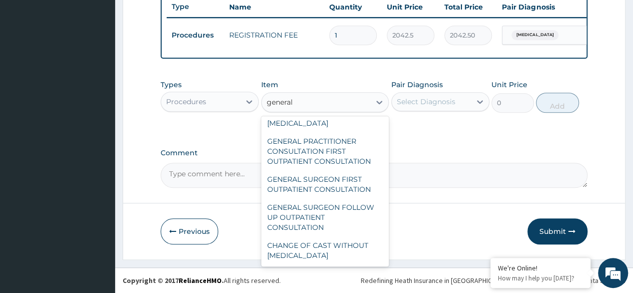
click at [343, 158] on div "GENERAL PRACTITIONER CONSULTATION FIRST OUTPATIENT CONSULTATION" at bounding box center [325, 151] width 128 height 38
type input "3370.125"
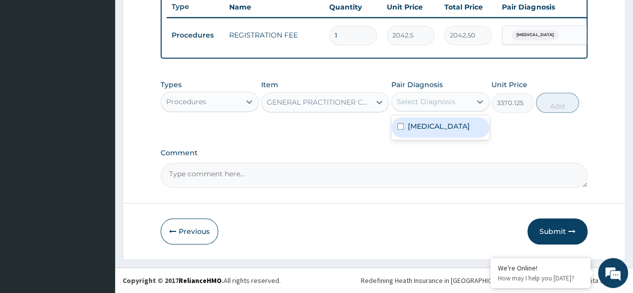
click at [450, 129] on div "Sepsis" at bounding box center [440, 127] width 98 height 21
checkbox input "true"
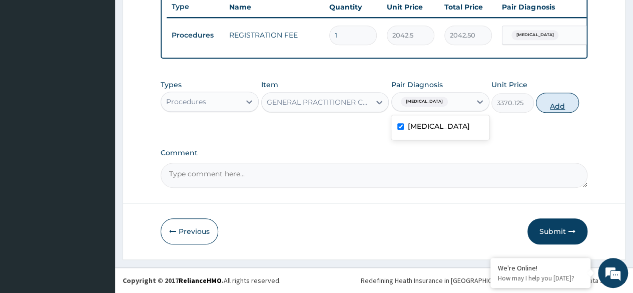
click at [559, 107] on button "Add" at bounding box center [557, 103] width 43 height 20
type input "0"
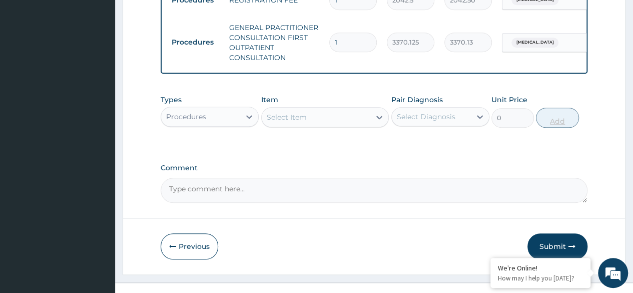
scroll to position [437, 0]
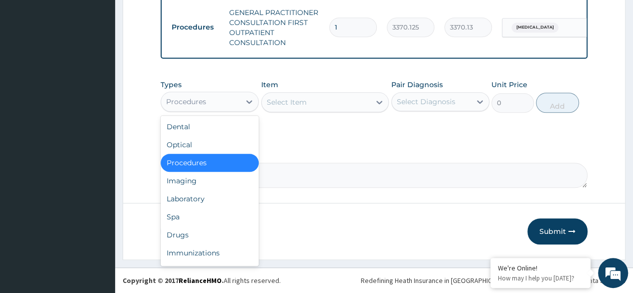
click at [217, 201] on div "Laboratory" at bounding box center [210, 199] width 98 height 18
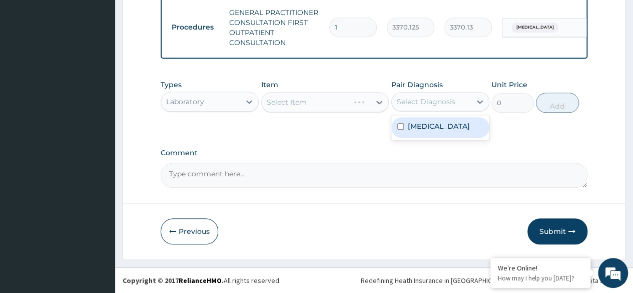
click at [450, 126] on div "Sepsis" at bounding box center [440, 127] width 98 height 21
checkbox input "true"
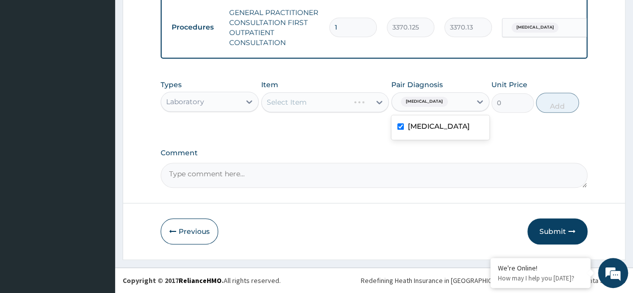
click at [337, 106] on div "Select Item" at bounding box center [325, 102] width 128 height 20
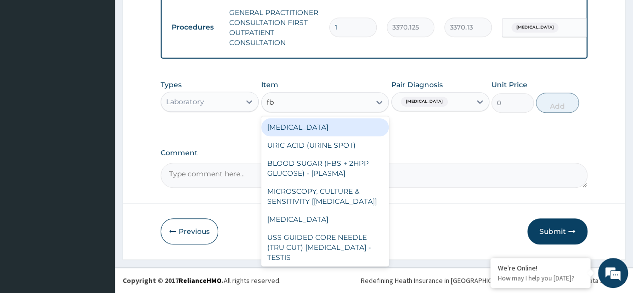
type input "fbc"
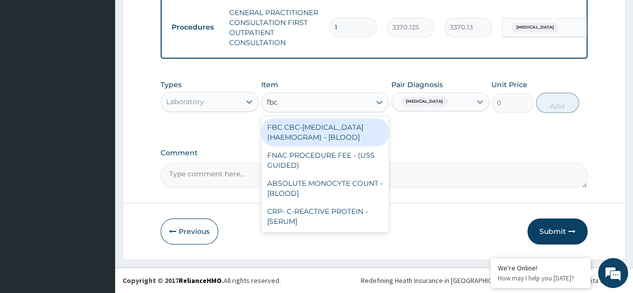
click at [339, 144] on div "FBC CBC-COMPLETE BLOOD COUNT (HAEMOGRAM) - [BLOOD]" at bounding box center [325, 132] width 128 height 28
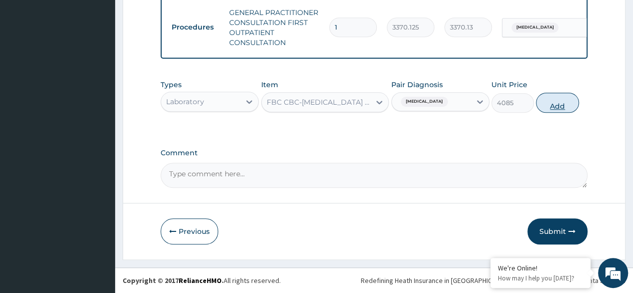
click at [557, 106] on button "Add" at bounding box center [557, 103] width 43 height 20
type input "0"
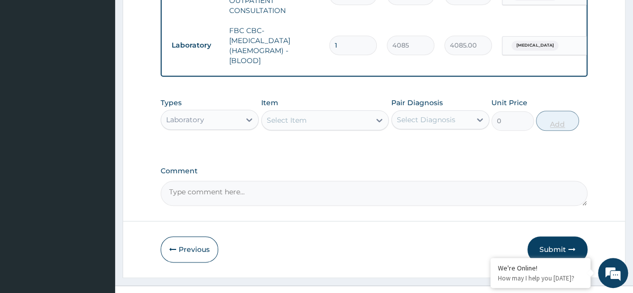
scroll to position [487, 0]
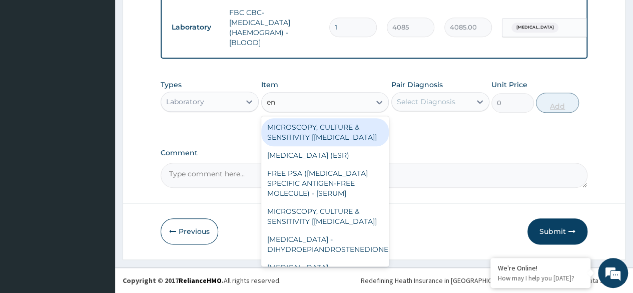
type input "end"
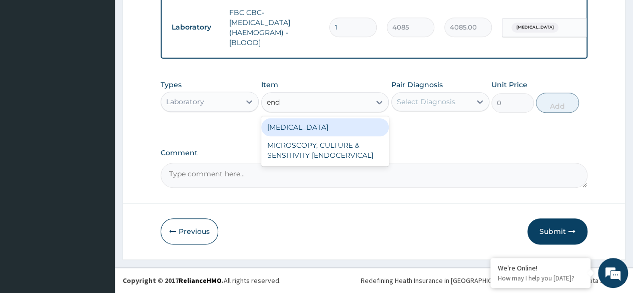
click at [341, 152] on div "MICROSCOPY, CULTURE & SENSITIVITY [ENDOCERVICAL]" at bounding box center [325, 150] width 128 height 28
type input "4595.625"
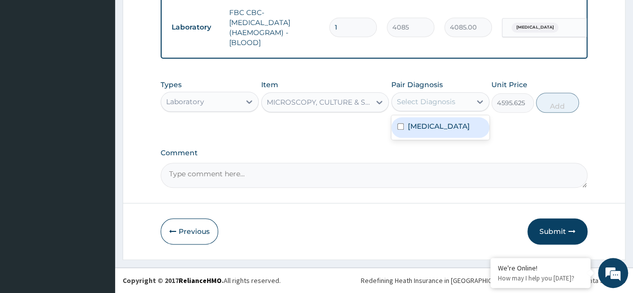
click at [445, 132] on div "Sepsis" at bounding box center [440, 127] width 98 height 21
checkbox input "true"
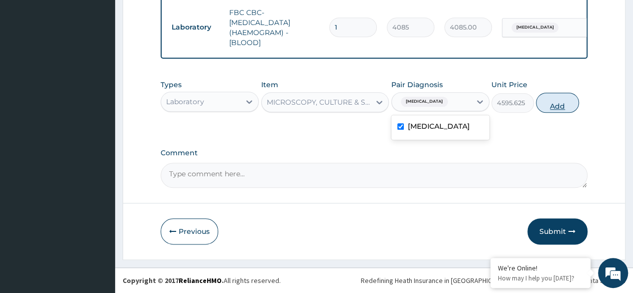
click at [561, 110] on button "Add" at bounding box center [557, 103] width 43 height 20
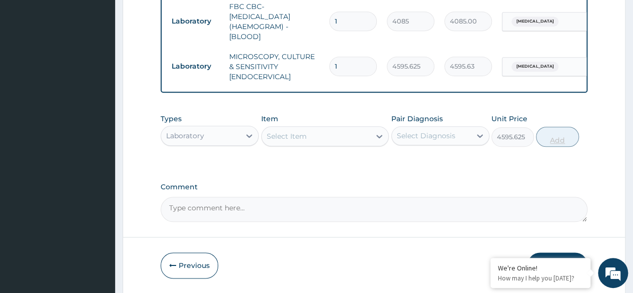
type input "0"
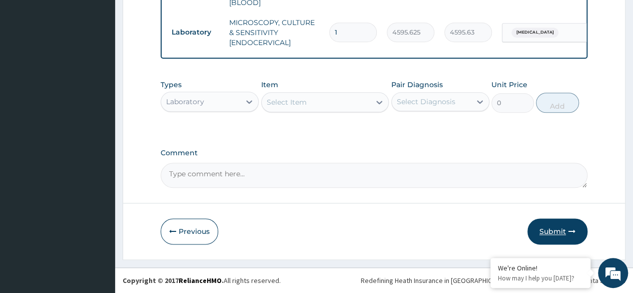
click at [557, 234] on button "Submit" at bounding box center [557, 231] width 60 height 26
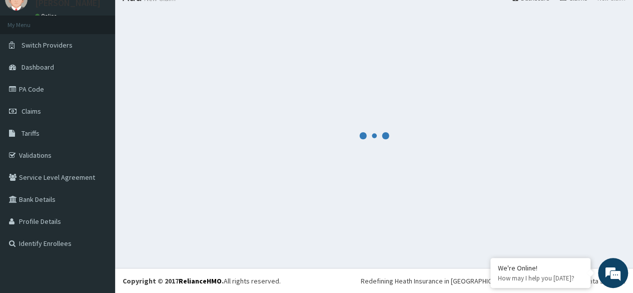
scroll to position [527, 0]
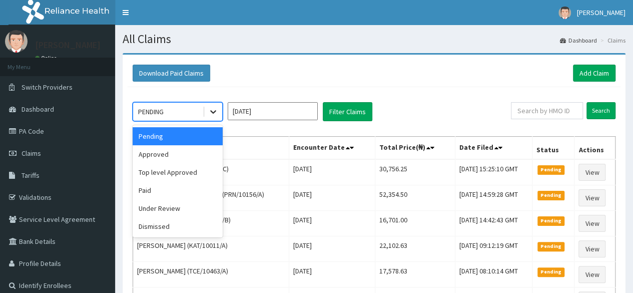
click at [214, 112] on icon at bounding box center [213, 113] width 6 height 4
click at [200, 156] on div "Approved" at bounding box center [178, 154] width 90 height 18
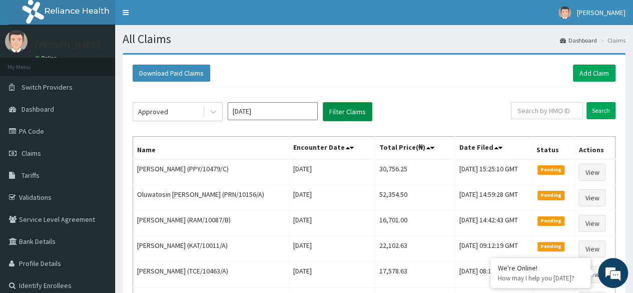
click at [348, 114] on button "Filter Claims" at bounding box center [348, 111] width 50 height 19
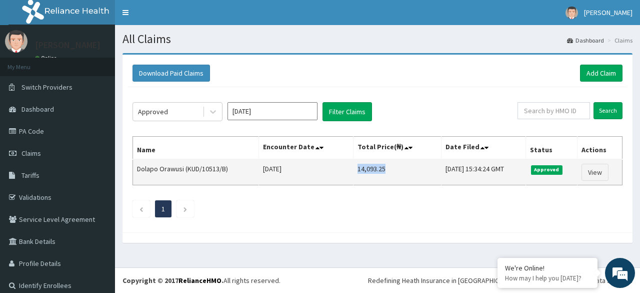
drag, startPoint x: 338, startPoint y: 169, endPoint x: 376, endPoint y: 168, distance: 38.0
click at [376, 168] on td "14,093.25" at bounding box center [398, 172] width 88 height 26
copy td "14,093.25"
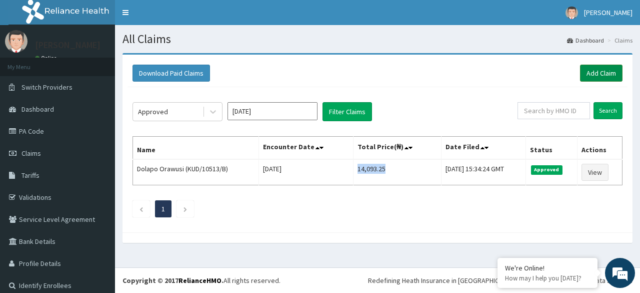
click at [597, 79] on link "Add Claim" at bounding box center [601, 73] width 43 height 17
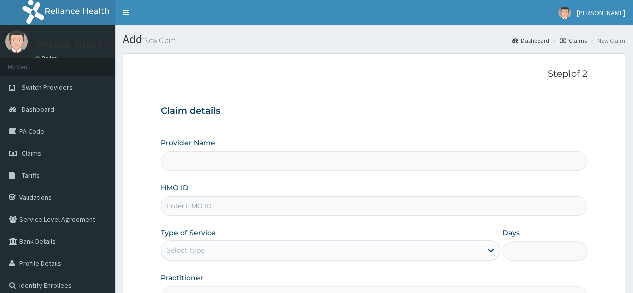
click at [343, 204] on input "HMO ID" at bounding box center [374, 206] width 427 height 20
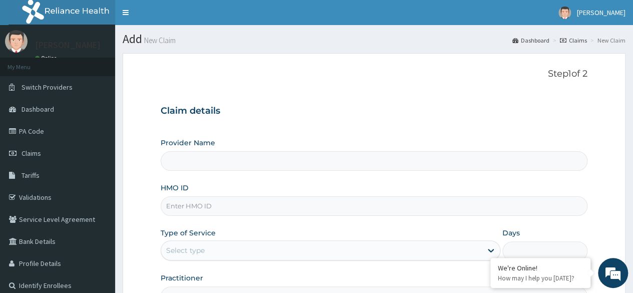
paste input "EXT/10006/A"
type input "EXT/10006/A"
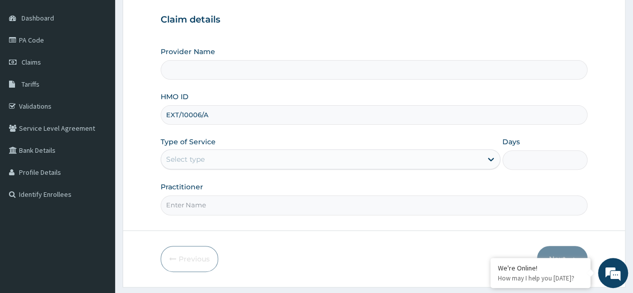
type input "Reliance Family Clinics (RFC)- [GEOGRAPHIC_DATA]"
type input "EXT/10006/A"
click at [333, 163] on div "Select type" at bounding box center [321, 159] width 321 height 16
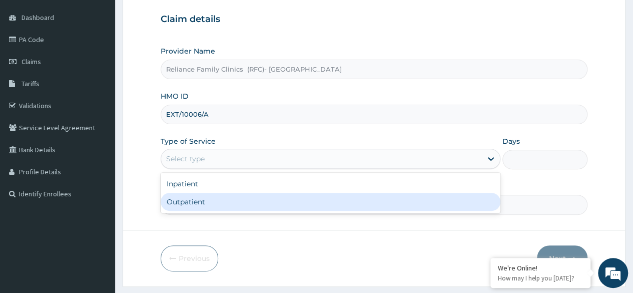
click at [341, 202] on div "Outpatient" at bounding box center [331, 202] width 340 height 18
type input "1"
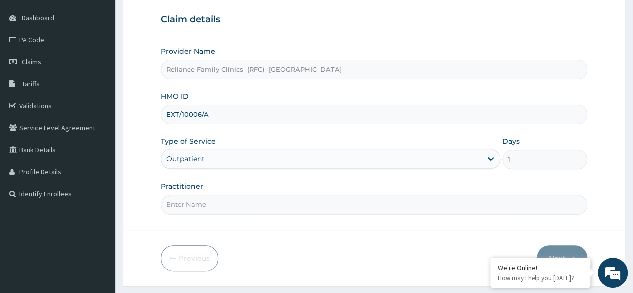
click at [341, 202] on input "Practitioner" at bounding box center [374, 205] width 427 height 20
type input "Dr Ejiofor"
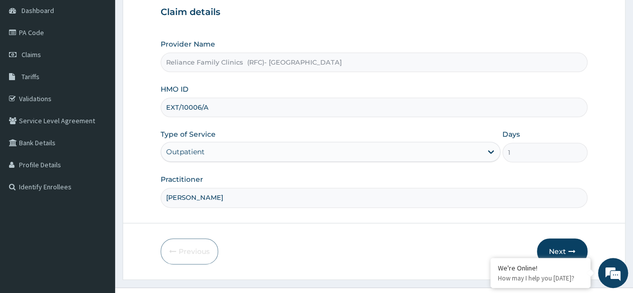
scroll to position [116, 0]
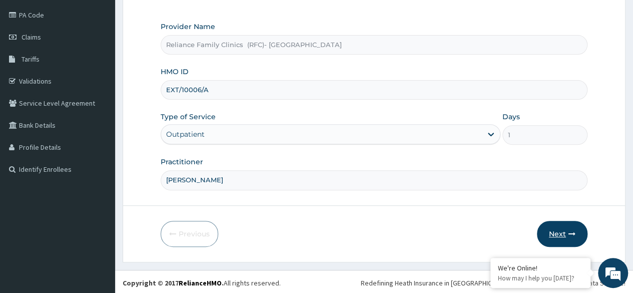
click at [564, 230] on button "Next" at bounding box center [562, 234] width 51 height 26
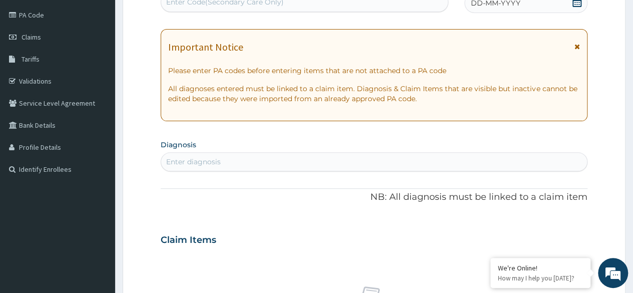
click at [578, 6] on icon at bounding box center [576, 2] width 9 height 10
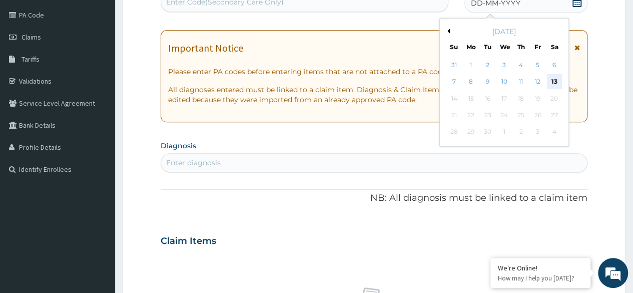
click at [554, 85] on div "13" at bounding box center [553, 82] width 15 height 15
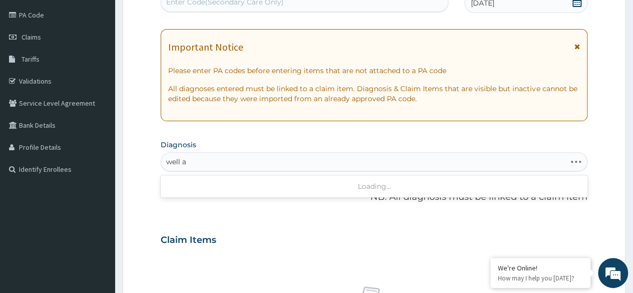
type input "well ad"
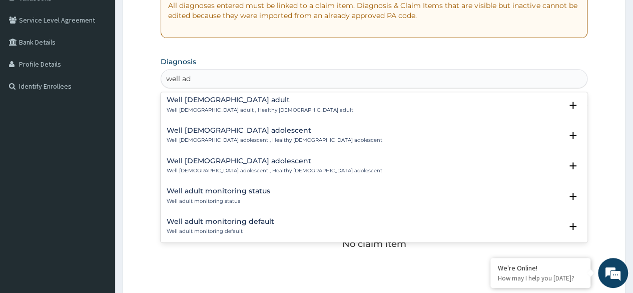
scroll to position [0, 0]
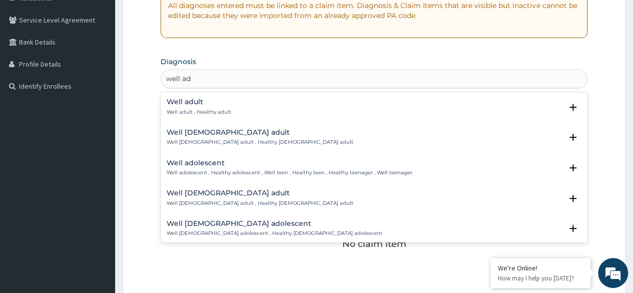
click at [286, 105] on div "Well adult Well adult , Healthy adult" at bounding box center [374, 107] width 415 height 18
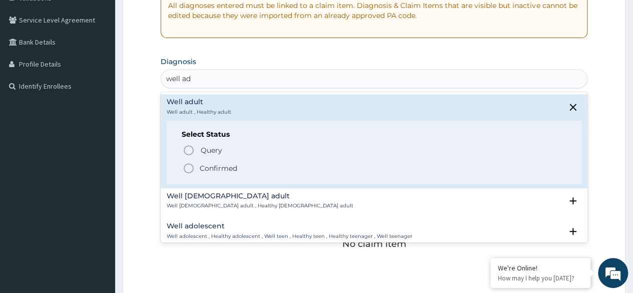
click at [236, 167] on p "Confirmed" at bounding box center [219, 168] width 38 height 10
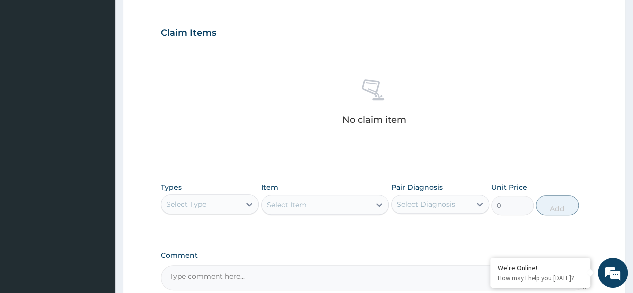
scroll to position [427, 0]
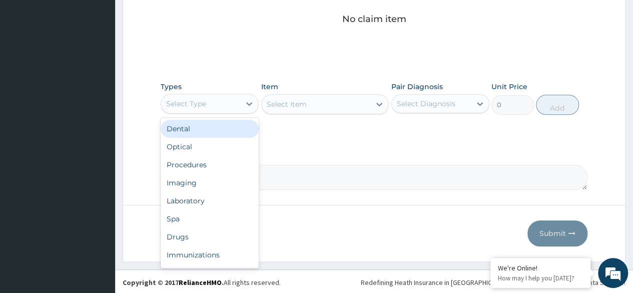
click at [223, 166] on div "Procedures" at bounding box center [210, 165] width 98 height 18
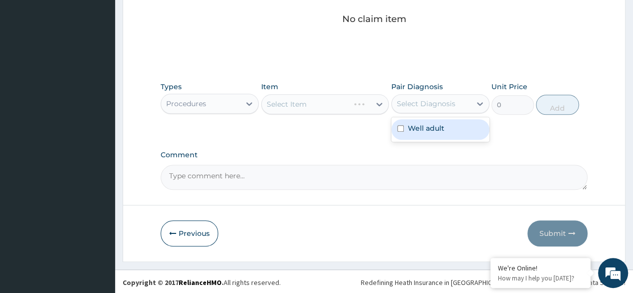
click at [455, 134] on div "Well adult" at bounding box center [440, 129] width 98 height 21
checkbox input "true"
click at [348, 104] on div "Select Item" at bounding box center [325, 104] width 128 height 20
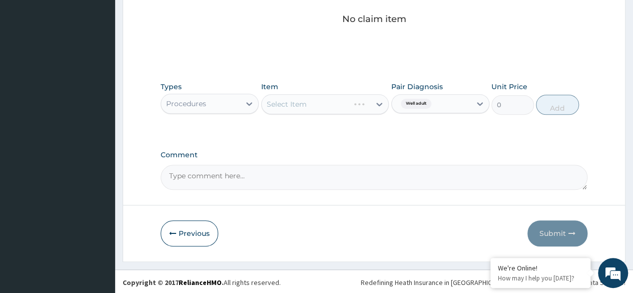
click at [333, 105] on div "Select Item" at bounding box center [325, 104] width 128 height 20
click at [326, 108] on div "Select Item" at bounding box center [325, 104] width 128 height 20
click at [330, 105] on div "Select Item" at bounding box center [325, 104] width 128 height 20
click at [332, 102] on div "Select Item" at bounding box center [325, 104] width 128 height 20
click at [336, 106] on div "Select Item" at bounding box center [306, 104] width 88 height 16
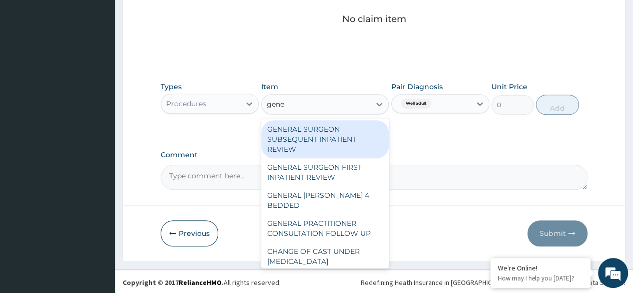
type input "gener"
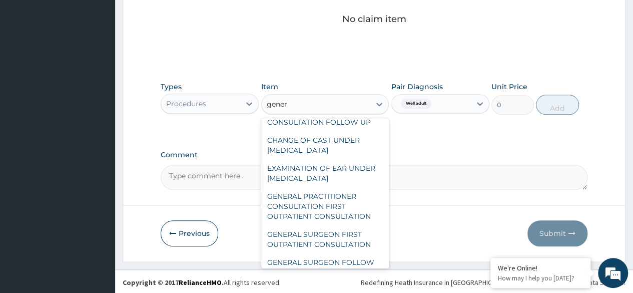
scroll to position [164, 0]
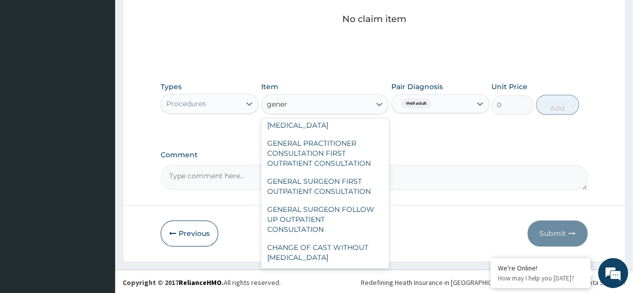
click at [356, 155] on div "GENERAL PRACTITIONER CONSULTATION FIRST OUTPATIENT CONSULTATION" at bounding box center [325, 153] width 128 height 38
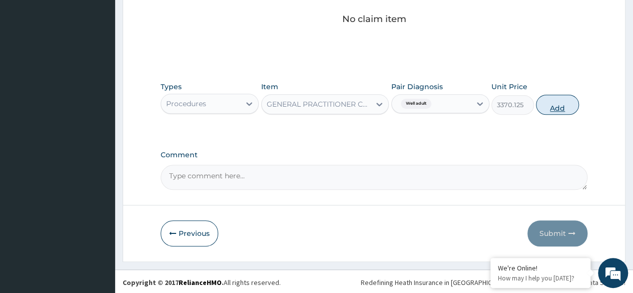
click at [548, 107] on button "Add" at bounding box center [557, 105] width 43 height 20
type input "0"
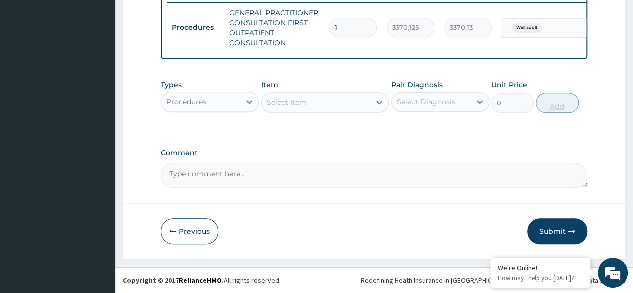
scroll to position [402, 0]
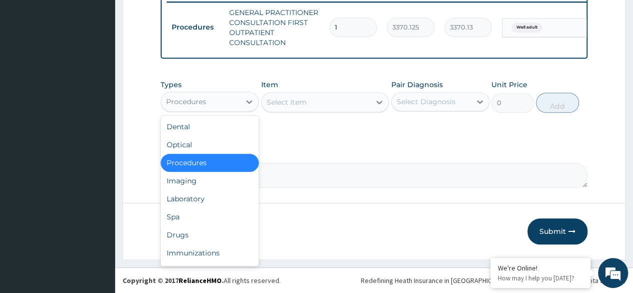
click at [223, 203] on div "Laboratory" at bounding box center [210, 199] width 98 height 18
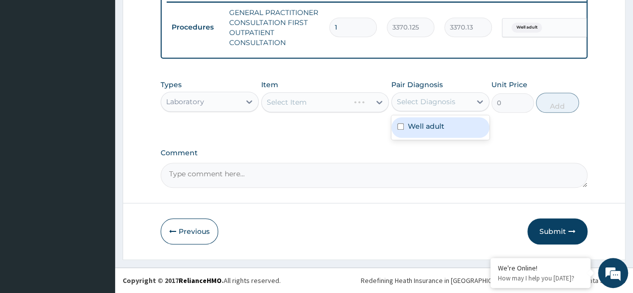
click at [451, 132] on div "Well adult" at bounding box center [440, 127] width 98 height 21
checkbox input "true"
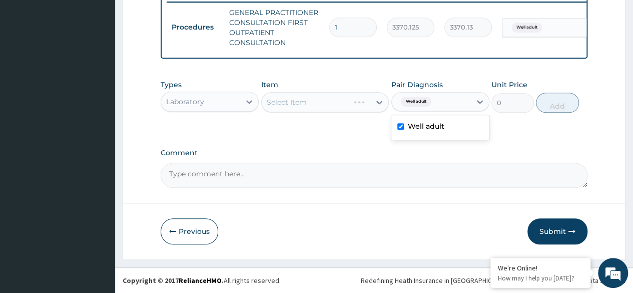
click at [351, 104] on div "Select Item" at bounding box center [325, 102] width 128 height 20
click at [336, 101] on div "Select Item" at bounding box center [325, 102] width 128 height 20
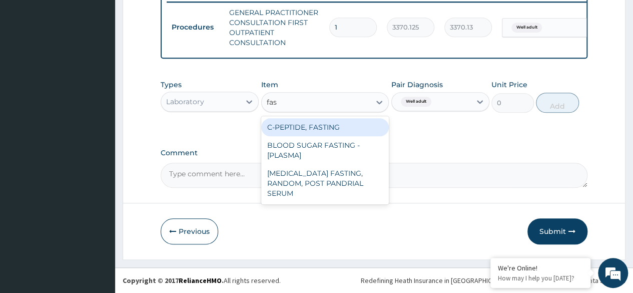
type input "fast"
click at [349, 154] on div "BLOOD SUGAR FASTING - [PLASMA]" at bounding box center [325, 150] width 128 height 28
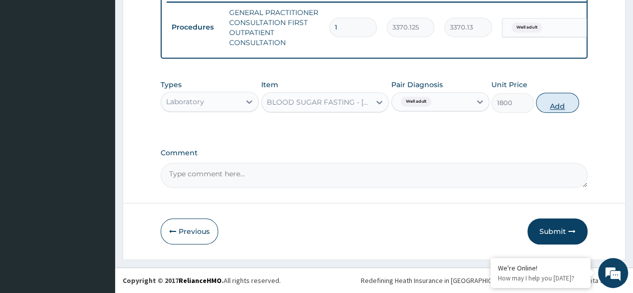
click at [551, 107] on button "Add" at bounding box center [557, 103] width 43 height 20
type input "0"
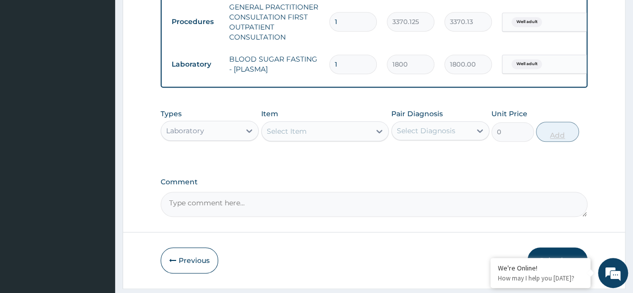
scroll to position [437, 0]
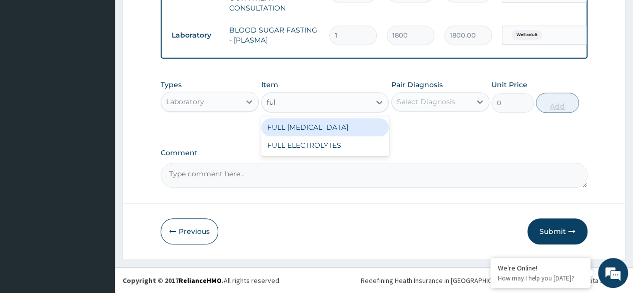
type input "full"
click at [368, 128] on div "FULL [MEDICAL_DATA]" at bounding box center [325, 127] width 128 height 18
type input "8640"
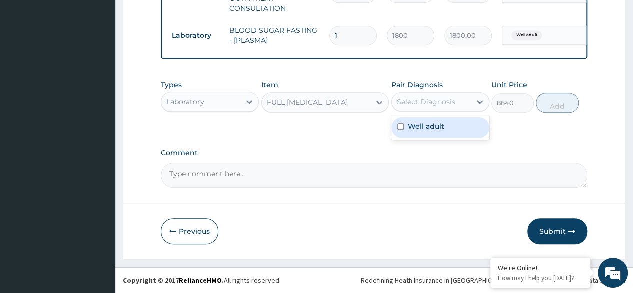
click at [459, 129] on div "Well adult" at bounding box center [440, 127] width 98 height 21
checkbox input "true"
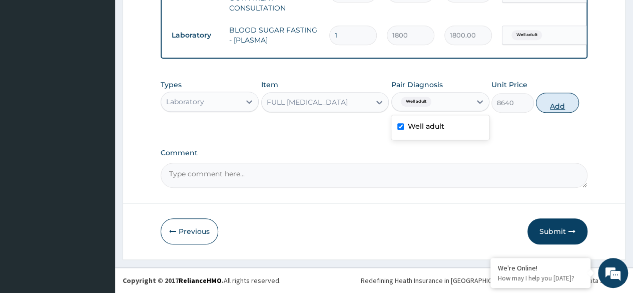
click at [554, 107] on button "Add" at bounding box center [557, 103] width 43 height 20
type input "0"
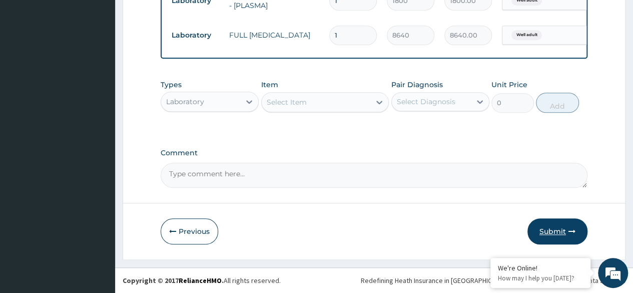
click at [561, 233] on button "Submit" at bounding box center [557, 231] width 60 height 26
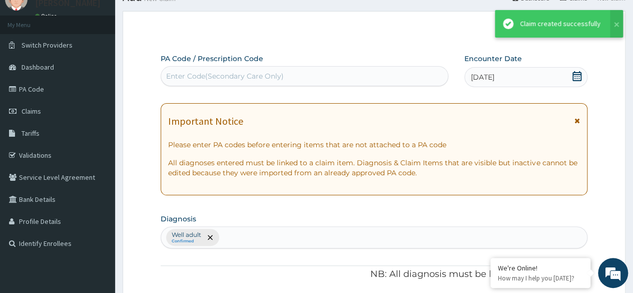
scroll to position [472, 0]
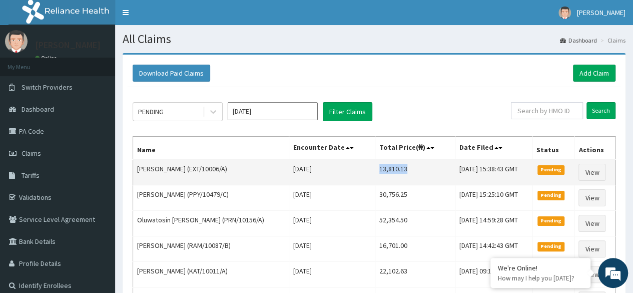
drag, startPoint x: 371, startPoint y: 168, endPoint x: 400, endPoint y: 167, distance: 29.5
click at [400, 167] on td "13,810.13" at bounding box center [415, 172] width 80 height 26
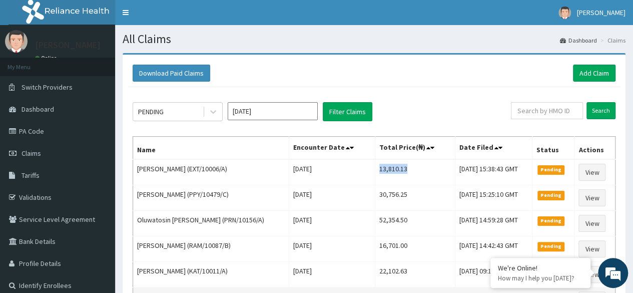
copy td "13,810.13"
click at [599, 70] on link "Add Claim" at bounding box center [594, 73] width 43 height 17
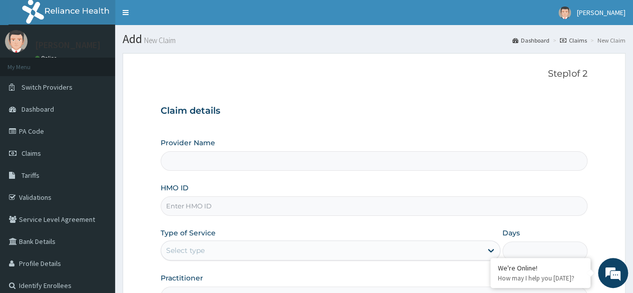
type input "Reliance Family Clinics (RFC)- [GEOGRAPHIC_DATA]"
click at [592, 114] on form "Step 1 of 2 Claim details Provider Name Reliance Family Clinics (RFC)- Ejigbo H…" at bounding box center [374, 215] width 503 height 325
click at [329, 206] on input "HMO ID" at bounding box center [374, 206] width 427 height 20
paste input "RAM/10087/B"
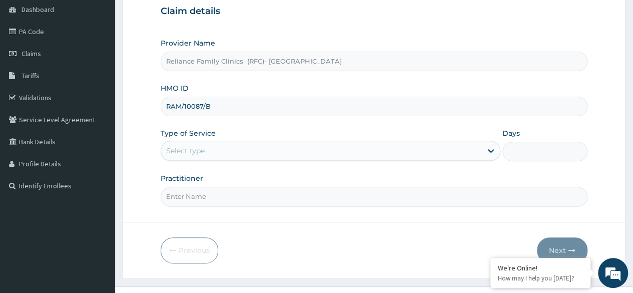
scroll to position [116, 0]
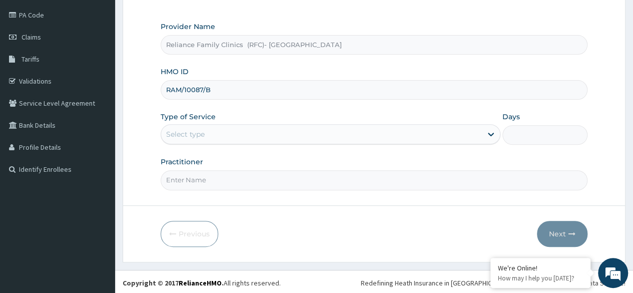
type input "RAM/10087/B"
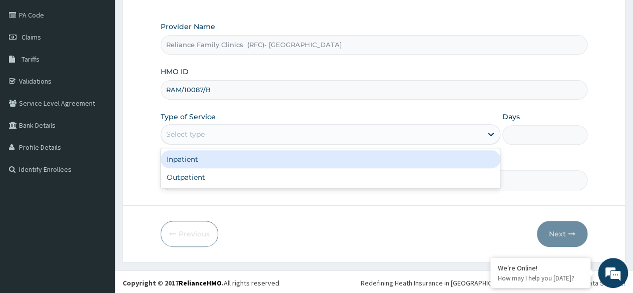
click at [307, 182] on div "Outpatient" at bounding box center [331, 177] width 340 height 18
type input "1"
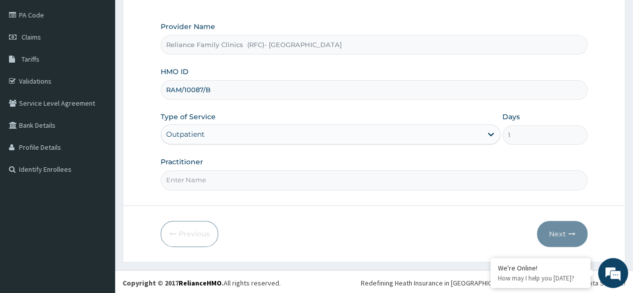
click at [307, 176] on input "Practitioner" at bounding box center [374, 180] width 427 height 20
click at [303, 181] on input "Practitioner" at bounding box center [374, 180] width 427 height 20
type input "[PERSON_NAME]"
click at [566, 230] on button "Next" at bounding box center [562, 234] width 51 height 26
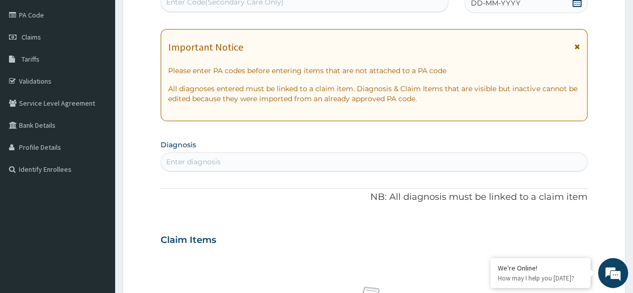
click at [575, 9] on div "DD-MM-YYYY" at bounding box center [525, 3] width 123 height 20
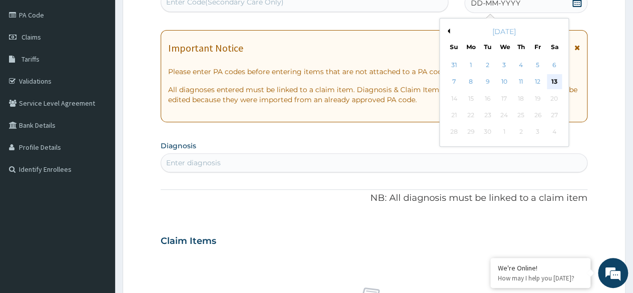
click at [554, 83] on div "13" at bounding box center [553, 82] width 15 height 15
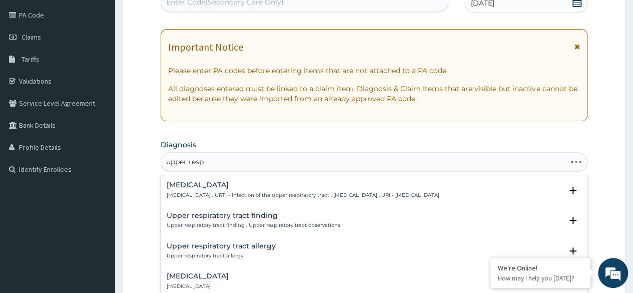
type input "upper respi"
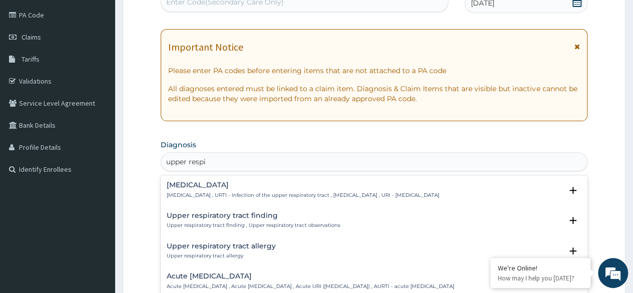
click at [298, 192] on p "Upper respiratory infection , URTI - Infection of the upper respiratory tract ,…" at bounding box center [303, 195] width 273 height 7
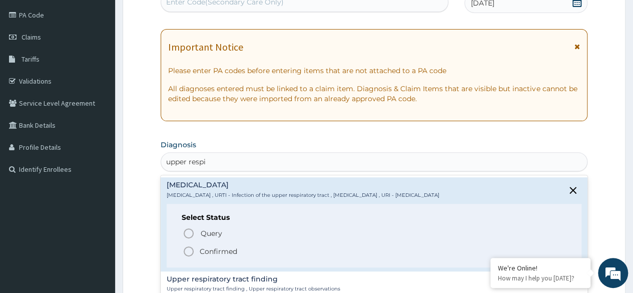
click at [239, 251] on span "Confirmed" at bounding box center [375, 251] width 384 height 12
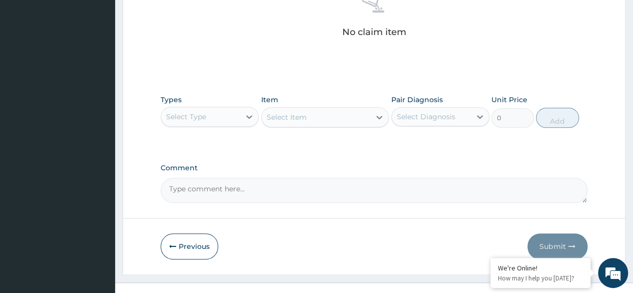
scroll to position [416, 0]
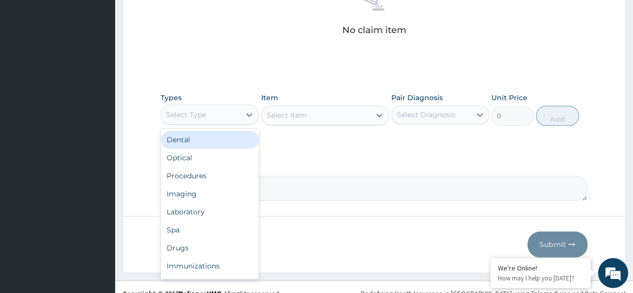
click at [213, 213] on div "Laboratory" at bounding box center [210, 212] width 98 height 18
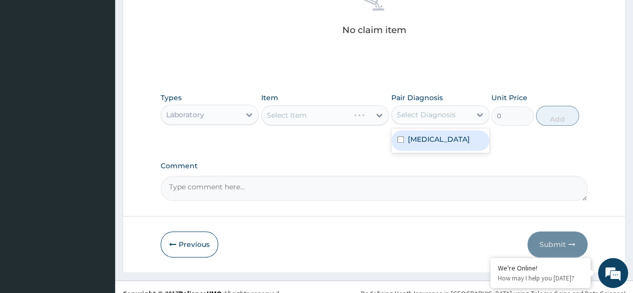
click at [455, 144] on label "Upper respiratory infection" at bounding box center [439, 139] width 62 height 10
checkbox input "true"
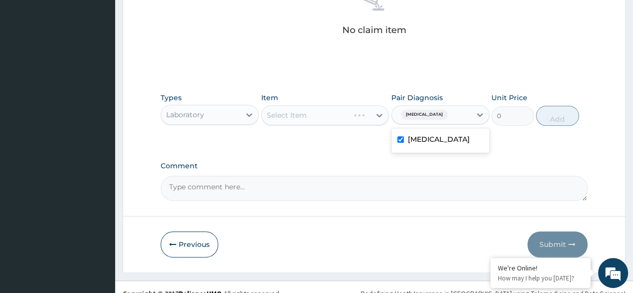
click at [344, 115] on div "Select Item" at bounding box center [325, 115] width 128 height 20
click at [339, 110] on div "Select Item" at bounding box center [325, 115] width 128 height 20
click at [333, 114] on div "Select Item" at bounding box center [325, 115] width 128 height 20
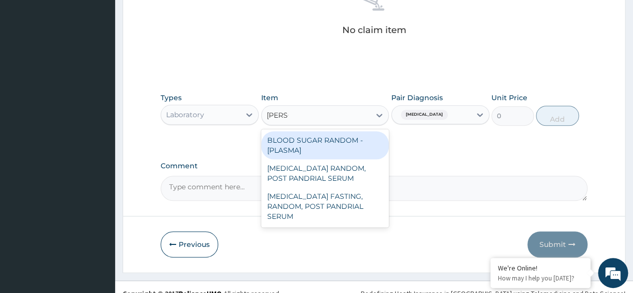
type input "random"
click at [346, 147] on div "BLOOD SUGAR RANDOM - [PLASMA]" at bounding box center [325, 145] width 128 height 28
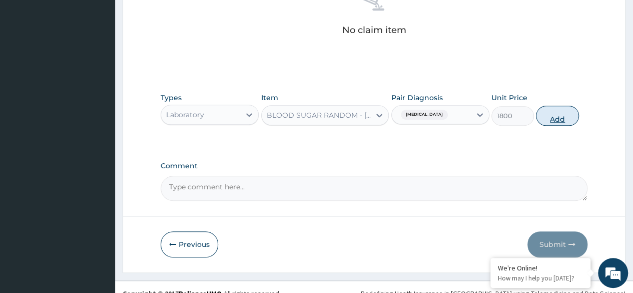
click at [556, 114] on button "Add" at bounding box center [557, 116] width 43 height 20
type input "0"
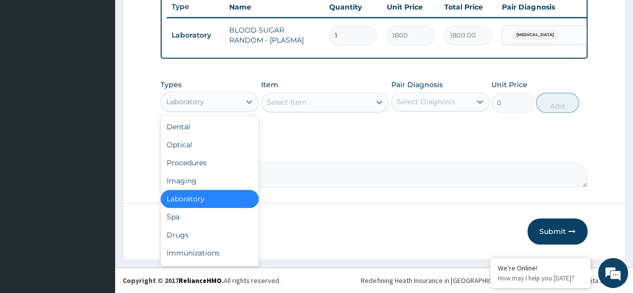
click at [218, 238] on div "Drugs" at bounding box center [210, 235] width 98 height 18
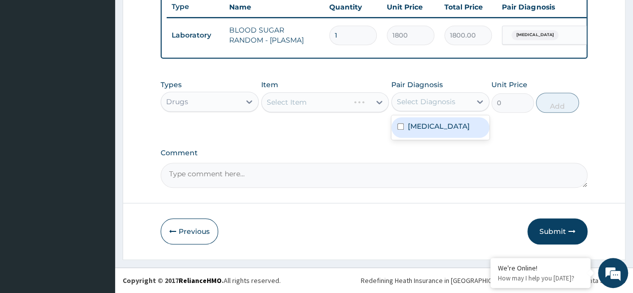
click at [454, 131] on label "Upper respiratory infection" at bounding box center [439, 126] width 62 height 10
checkbox input "true"
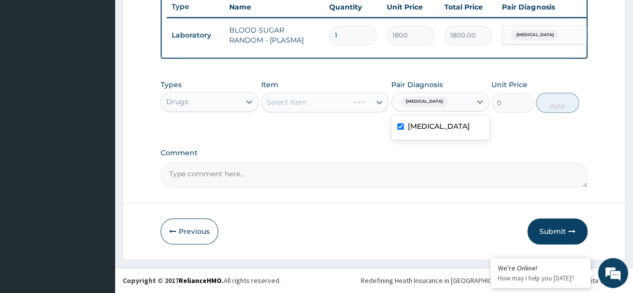
click at [337, 104] on div "Select Item" at bounding box center [325, 102] width 128 height 20
click at [305, 152] on label "Comment" at bounding box center [374, 153] width 427 height 9
click at [305, 163] on textarea "Comment" at bounding box center [374, 175] width 427 height 25
click at [339, 104] on div "Select Item" at bounding box center [325, 102] width 128 height 20
click at [333, 103] on div "Select Item" at bounding box center [325, 102] width 128 height 20
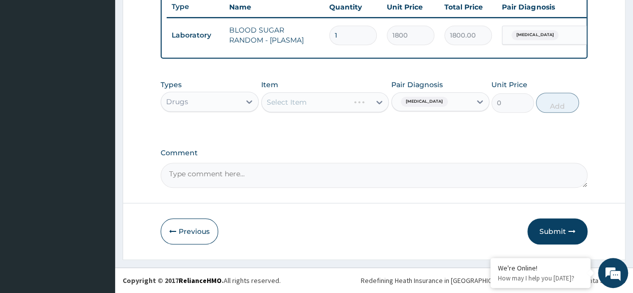
click at [330, 106] on div "Select Item" at bounding box center [325, 102] width 128 height 20
click at [333, 104] on div "Select Item" at bounding box center [325, 102] width 128 height 20
click at [340, 107] on div "Select Item" at bounding box center [325, 102] width 128 height 20
click at [337, 106] on div "Select Item" at bounding box center [325, 102] width 128 height 20
click at [337, 107] on div "Select Item" at bounding box center [325, 102] width 128 height 20
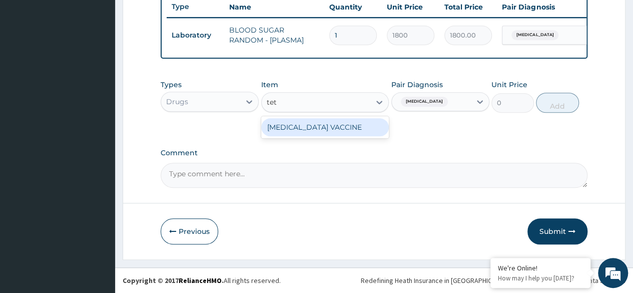
type input "teta"
click at [362, 131] on div "TETANUS TOXOID VACCINE" at bounding box center [325, 127] width 128 height 18
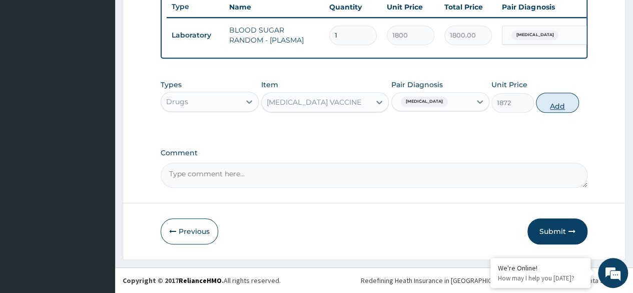
click at [555, 107] on button "Add" at bounding box center [557, 103] width 43 height 20
type input "0"
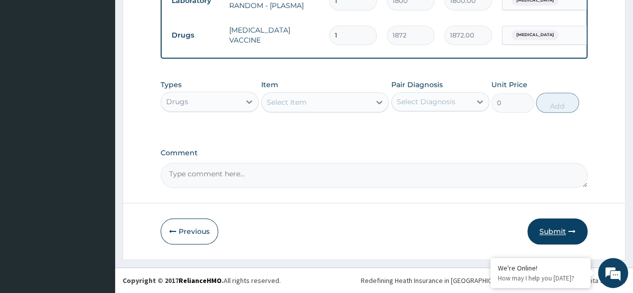
click at [552, 236] on button "Submit" at bounding box center [557, 231] width 60 height 26
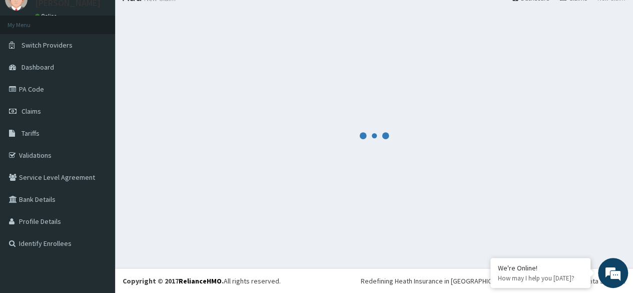
scroll to position [422, 0]
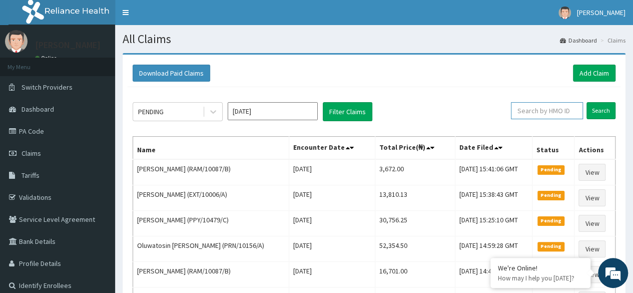
click at [568, 113] on input "text" at bounding box center [547, 110] width 72 height 17
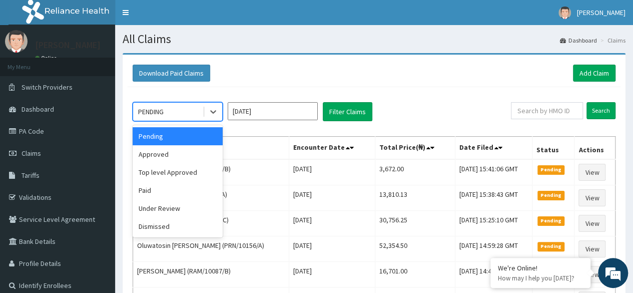
click at [164, 110] on div "PENDING" at bounding box center [151, 112] width 26 height 10
click at [170, 184] on div "Paid" at bounding box center [178, 190] width 90 height 18
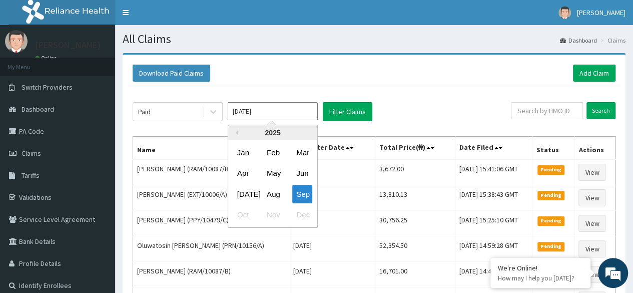
click at [250, 106] on input "[DATE]" at bounding box center [273, 111] width 90 height 18
click at [244, 193] on div "[DATE]" at bounding box center [243, 194] width 20 height 19
type input "[DATE]"
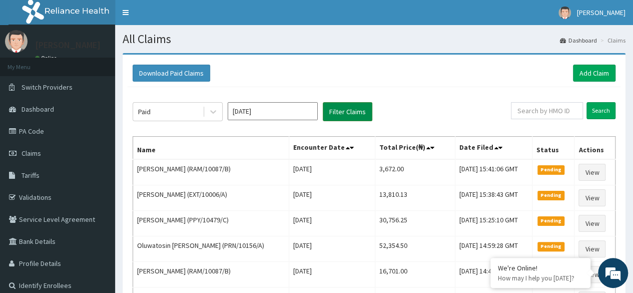
click at [338, 119] on button "Filter Claims" at bounding box center [348, 111] width 50 height 19
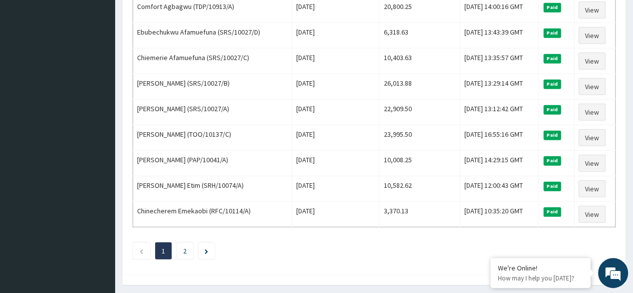
scroll to position [1208, 0]
click at [186, 247] on link "2" at bounding box center [185, 251] width 4 height 9
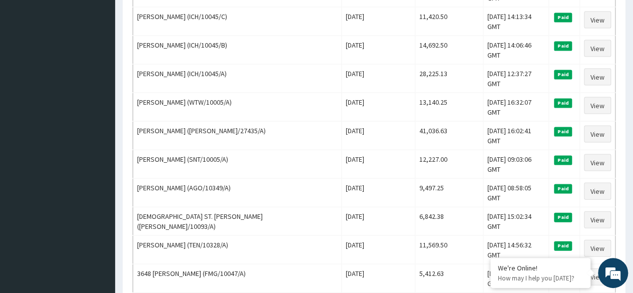
scroll to position [1067, 0]
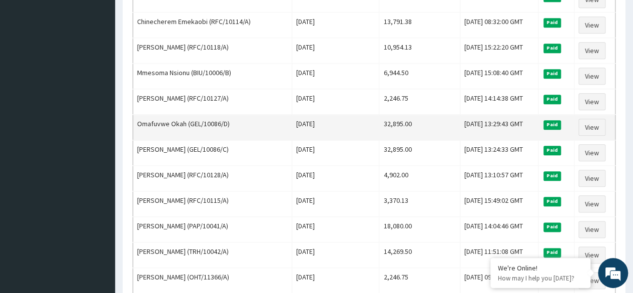
scroll to position [502, 0]
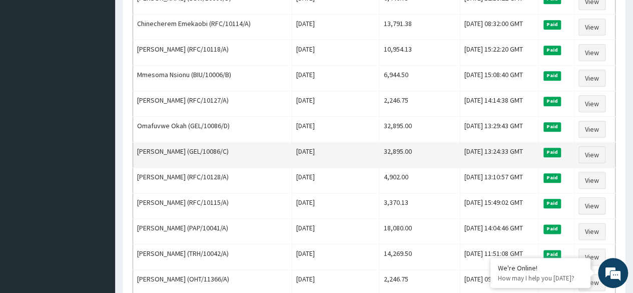
click at [156, 142] on td "[PERSON_NAME] (GEL/10086/C)" at bounding box center [212, 155] width 159 height 26
click at [598, 147] on link "View" at bounding box center [591, 154] width 27 height 17
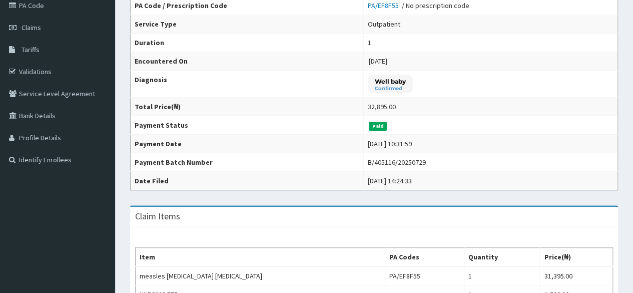
scroll to position [125, 0]
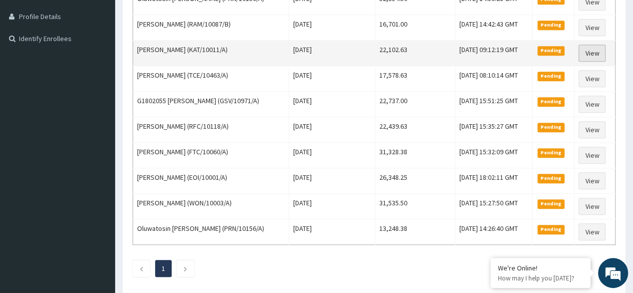
click at [585, 56] on link "View" at bounding box center [591, 53] width 27 height 17
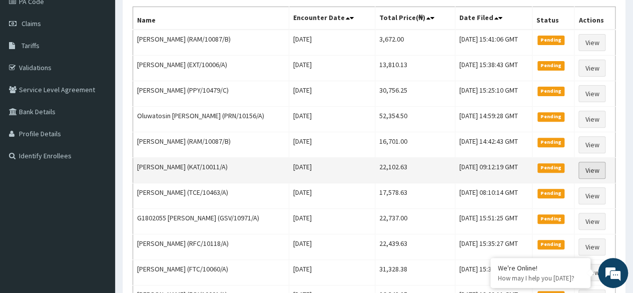
scroll to position [102, 0]
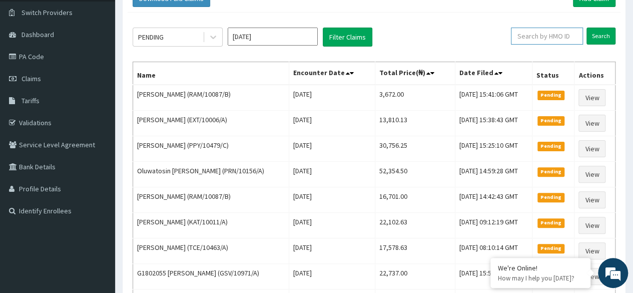
click at [558, 37] on input "text" at bounding box center [547, 36] width 72 height 17
paste input "RFC/10114/C"
type input "RFC/10114/C"
click at [586, 28] on input "Search" at bounding box center [600, 36] width 29 height 17
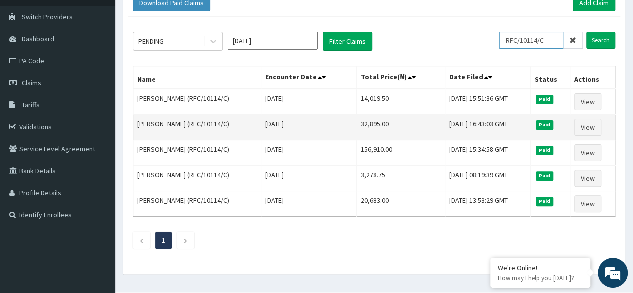
scroll to position [71, 0]
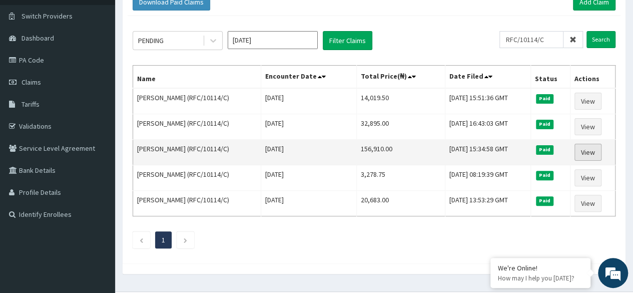
click at [594, 151] on link "View" at bounding box center [587, 152] width 27 height 17
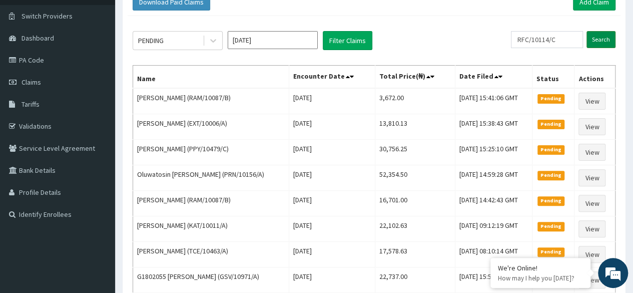
click at [599, 43] on input "Search" at bounding box center [600, 39] width 29 height 17
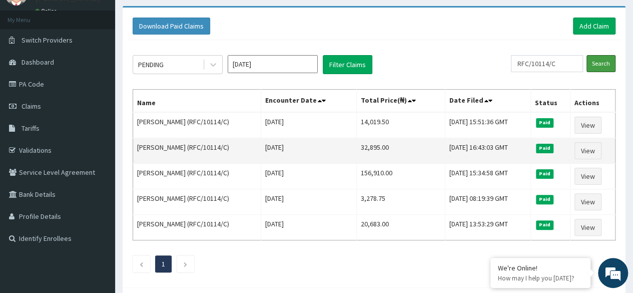
scroll to position [48, 0]
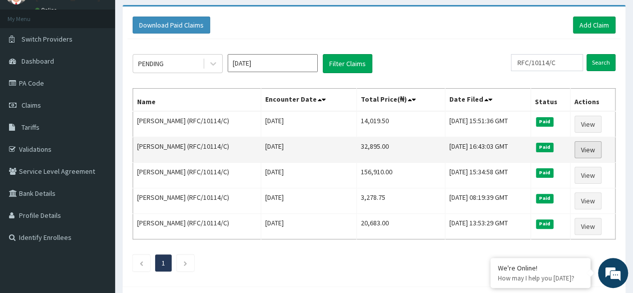
click at [594, 147] on link "View" at bounding box center [587, 149] width 27 height 17
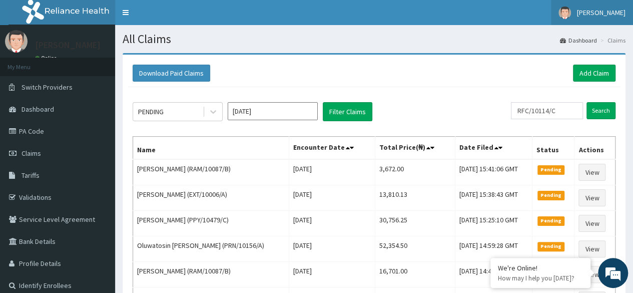
click at [617, 17] on span "[PERSON_NAME]" at bounding box center [601, 12] width 49 height 9
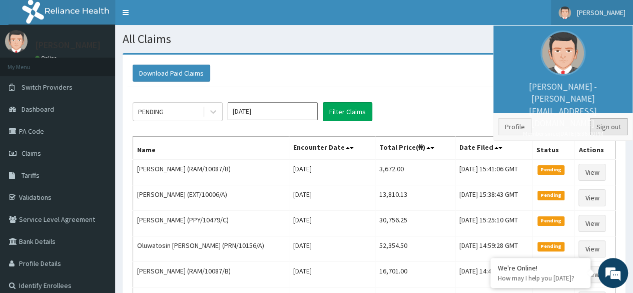
click at [611, 128] on link "Sign out" at bounding box center [609, 126] width 38 height 17
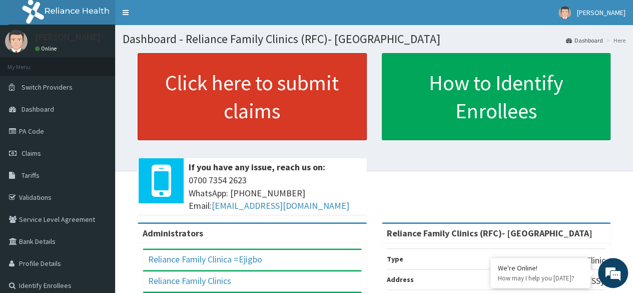
click at [252, 88] on link "Click here to submit claims" at bounding box center [252, 96] width 229 height 87
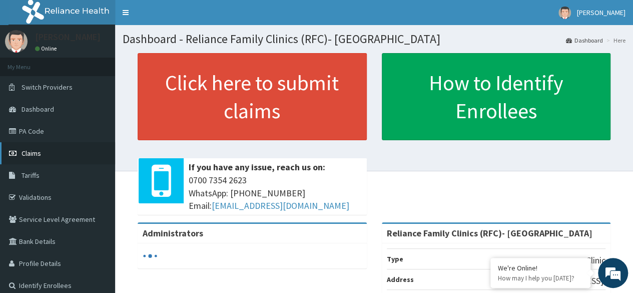
click at [51, 160] on link "Claims" at bounding box center [57, 153] width 115 height 22
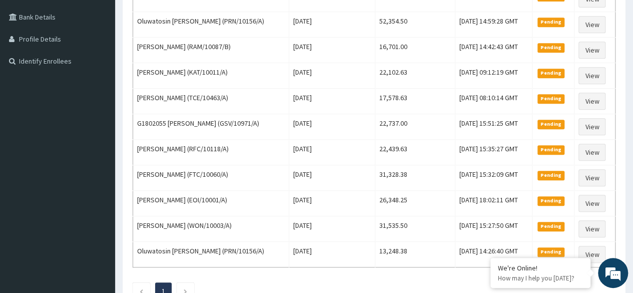
scroll to position [225, 0]
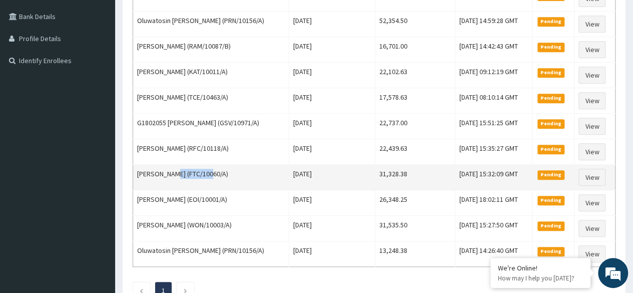
drag, startPoint x: 205, startPoint y: 168, endPoint x: 170, endPoint y: 167, distance: 35.5
click at [170, 167] on td "[PERSON_NAME] (FTC/10060/A)" at bounding box center [211, 178] width 156 height 26
copy td "FTC/10060/A"
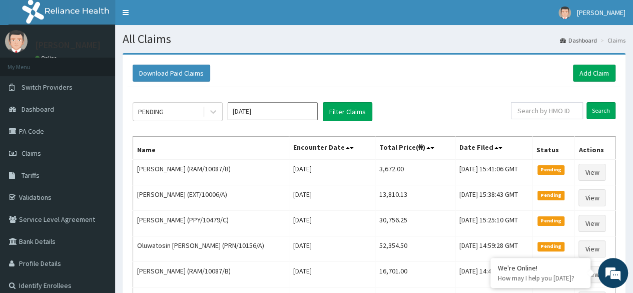
scroll to position [0, 0]
click at [561, 106] on input "text" at bounding box center [547, 110] width 72 height 17
paste input "FTC/10060/A"
type input "FTC/10060/A"
click at [586, 102] on input "Search" at bounding box center [600, 110] width 29 height 17
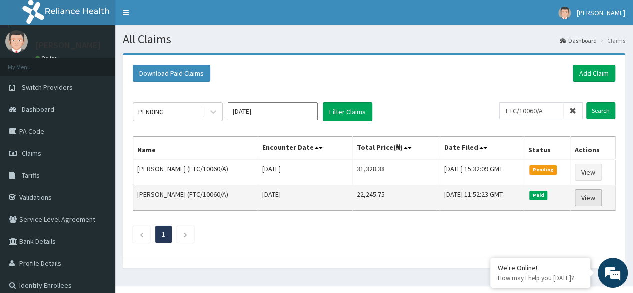
click at [581, 195] on link "View" at bounding box center [588, 197] width 27 height 17
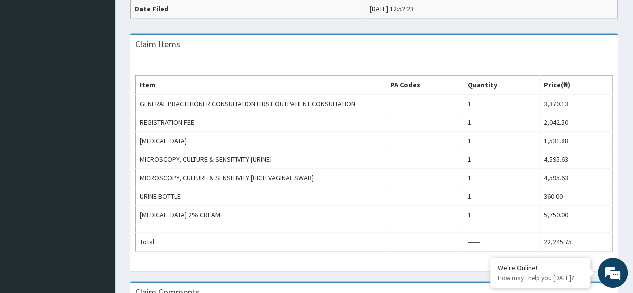
scroll to position [301, 0]
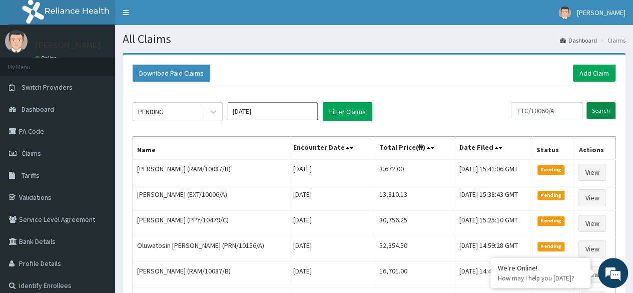
click at [595, 111] on input "Search" at bounding box center [600, 110] width 29 height 17
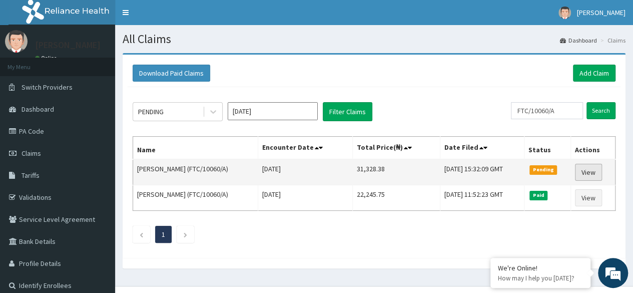
click at [584, 168] on link "View" at bounding box center [588, 172] width 27 height 17
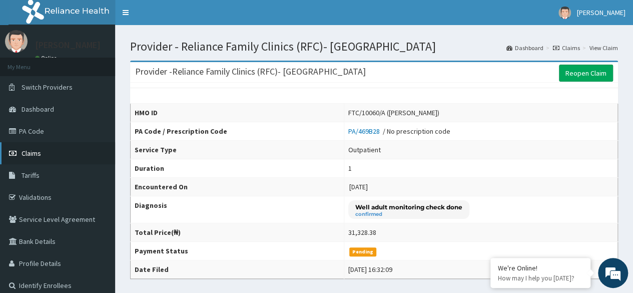
click at [49, 155] on link "Claims" at bounding box center [57, 153] width 115 height 22
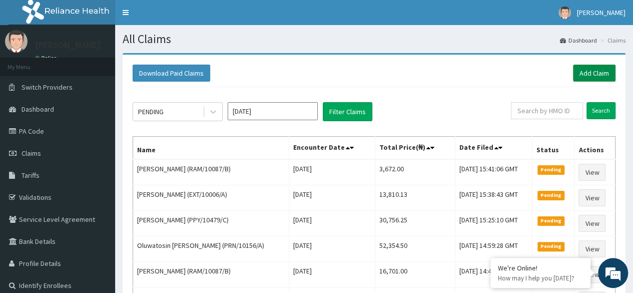
click at [601, 75] on link "Add Claim" at bounding box center [594, 73] width 43 height 17
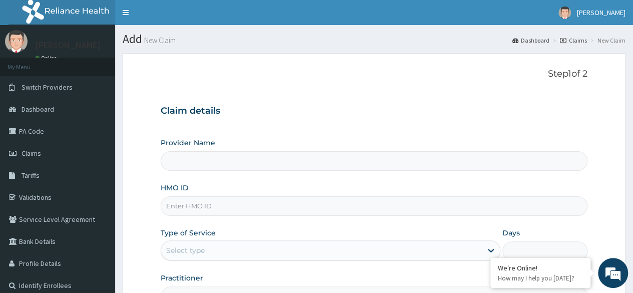
type input "Reliance Family Clinics (RFC)- [GEOGRAPHIC_DATA]"
click at [360, 204] on input "HMO ID" at bounding box center [374, 206] width 427 height 20
paste input "FTC/10060/A"
type input "F"
click at [589, 108] on form "Step 1 of 2 Claim details Provider Name Reliance Family Clinics (RFC)- Ejigbo H…" at bounding box center [374, 215] width 503 height 325
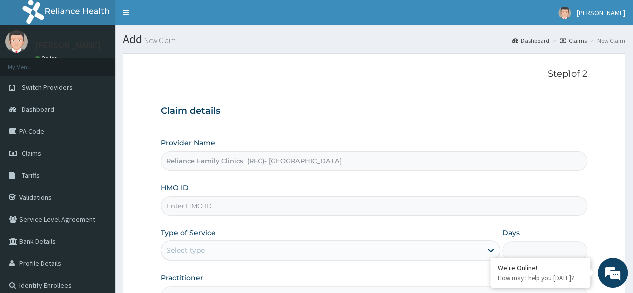
click at [311, 207] on input "HMO ID" at bounding box center [374, 206] width 427 height 20
paste input "AIP/10083/A"
click at [591, 115] on form "Step 1 of 2 Claim details Provider Name Reliance Family Clinics (RFC)- Ejigbo H…" at bounding box center [374, 215] width 503 height 325
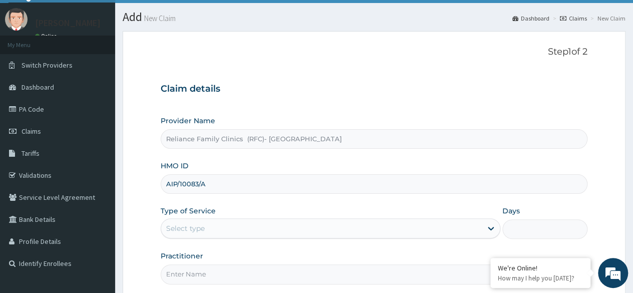
scroll to position [88, 0]
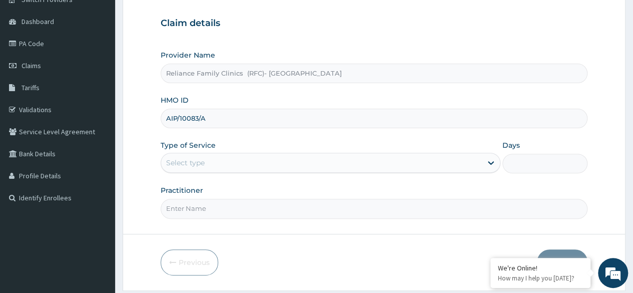
click at [326, 125] on input "AIP/10083/A" at bounding box center [374, 119] width 427 height 20
type input "A"
click at [299, 121] on input "HMO ID" at bounding box center [374, 119] width 427 height 20
paste input "OHT/12001/B"
type input "OHT/12001/B"
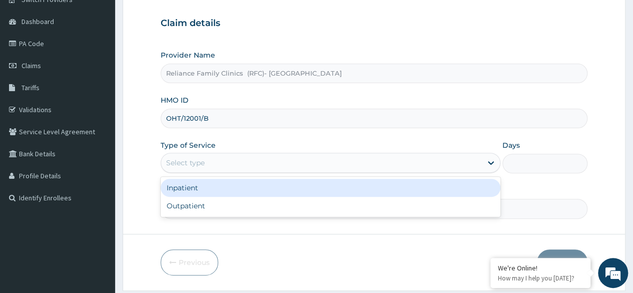
click at [284, 211] on div "Outpatient" at bounding box center [331, 206] width 340 height 18
type input "1"
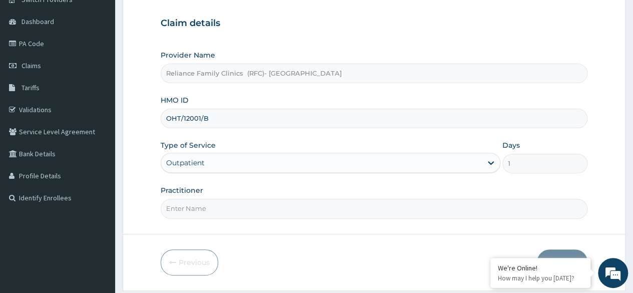
scroll to position [116, 0]
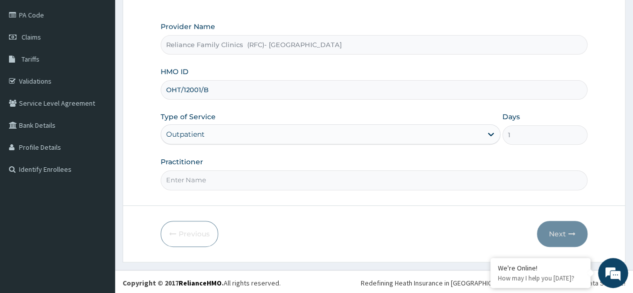
click at [276, 174] on input "Practitioner" at bounding box center [374, 180] width 427 height 20
type input "Dr Ejiofor"
click at [558, 230] on button "Next" at bounding box center [562, 234] width 51 height 26
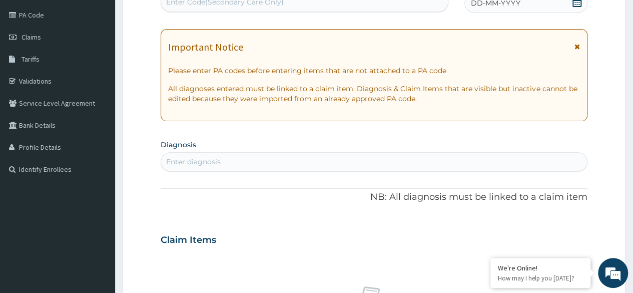
click at [572, 8] on span at bounding box center [577, 3] width 10 height 13
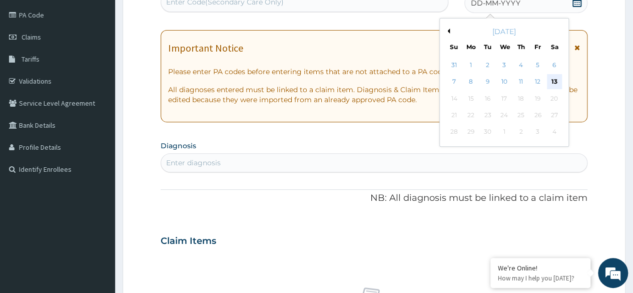
click at [554, 87] on div "13" at bounding box center [553, 82] width 15 height 15
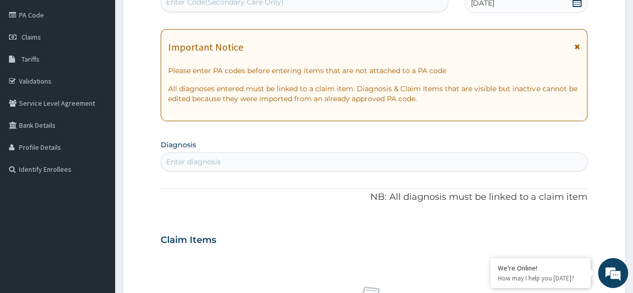
click at [554, 8] on div "[DATE]" at bounding box center [525, 3] width 123 height 20
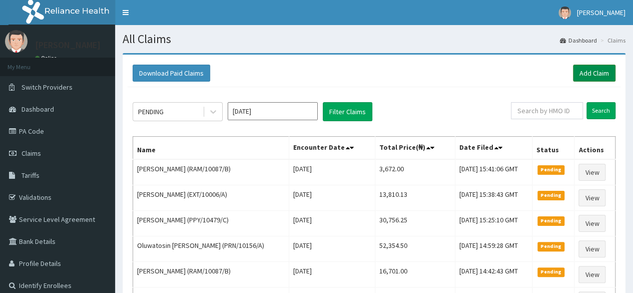
click at [588, 80] on link "Add Claim" at bounding box center [594, 73] width 43 height 17
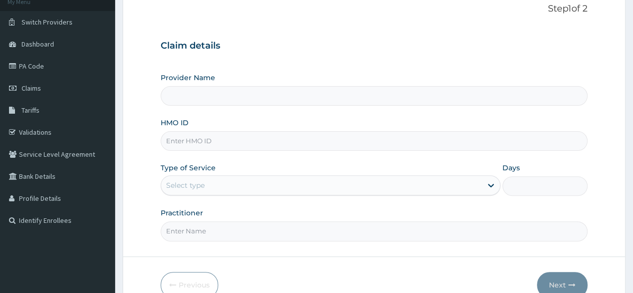
scroll to position [68, 0]
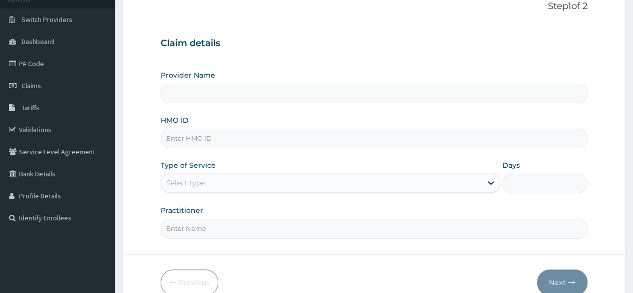
click at [315, 141] on input "HMO ID" at bounding box center [374, 139] width 427 height 20
paste input "OHT/12001/B"
type input "OHT/12001/B"
type input "Reliance Family Clinics (RFC)- Ejigbo"
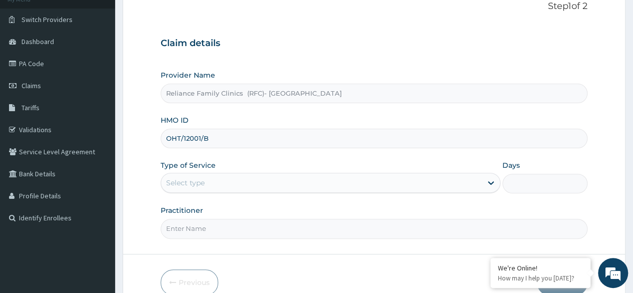
type input "OHT/12001/B"
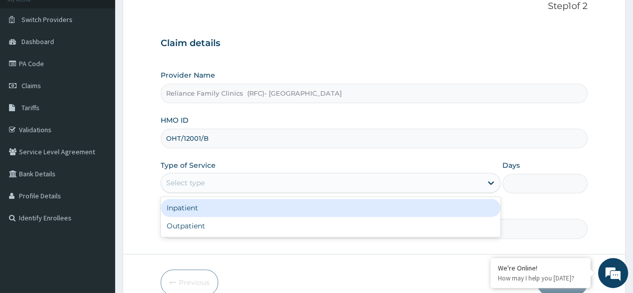
click at [274, 224] on div "Outpatient" at bounding box center [331, 226] width 340 height 18
type input "1"
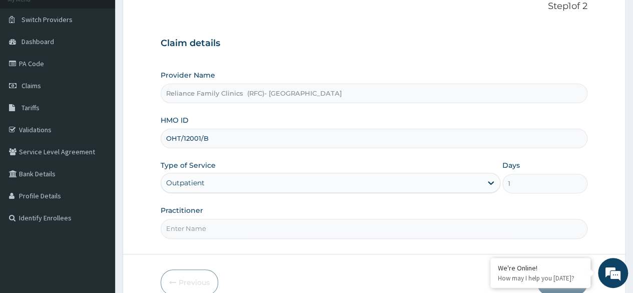
click at [282, 230] on input "Practitioner" at bounding box center [374, 229] width 427 height 20
type input "Dr Ejiofor"
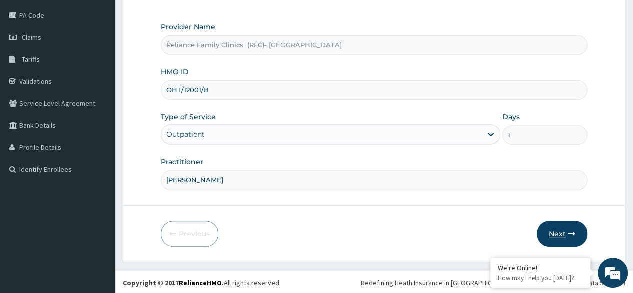
click at [553, 234] on button "Next" at bounding box center [562, 234] width 51 height 26
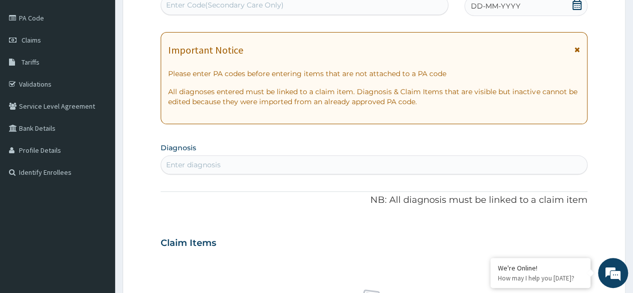
scroll to position [0, 0]
paste input "PA/2B0534"
type input "PA/2B0534"
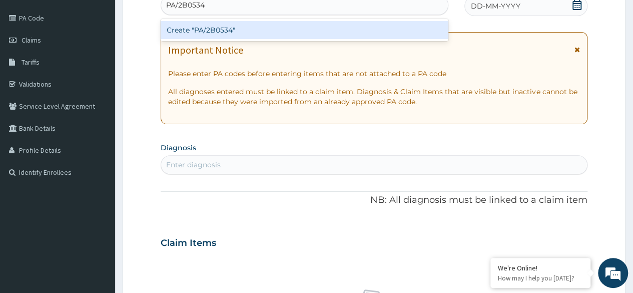
click at [318, 32] on div "Create "PA/2B0534"" at bounding box center [304, 30] width 287 height 18
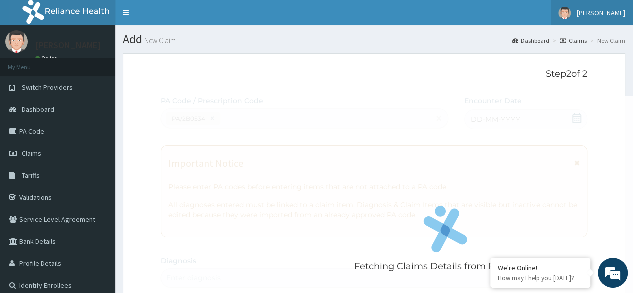
click at [603, 6] on link "[PERSON_NAME]" at bounding box center [592, 12] width 82 height 25
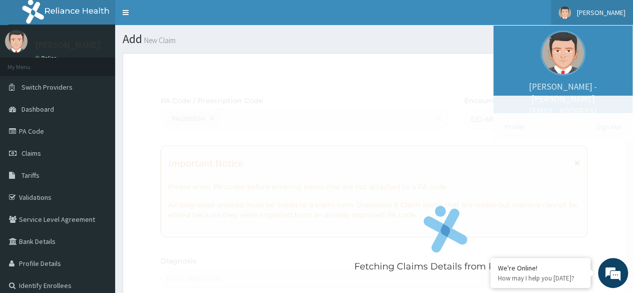
click at [610, 123] on div "Fetching Claims Details from PA Code....." at bounding box center [446, 242] width 570 height 293
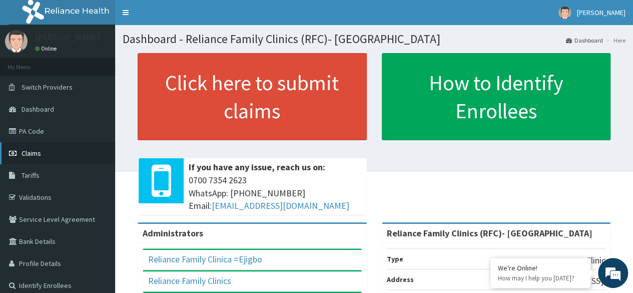
click at [39, 158] on link "Claims" at bounding box center [57, 153] width 115 height 22
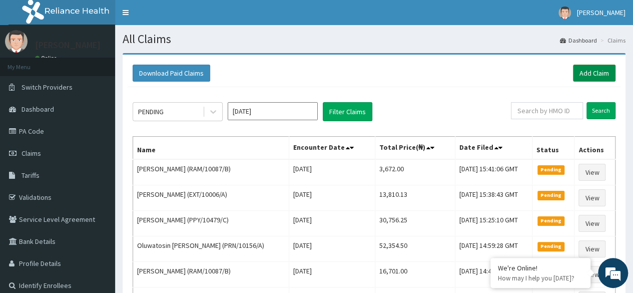
click at [598, 74] on link "Add Claim" at bounding box center [594, 73] width 43 height 17
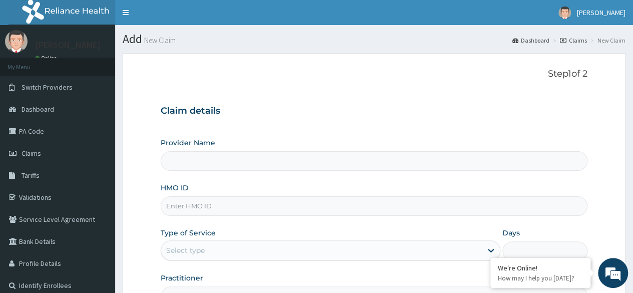
type input "Reliance Family Clinics (RFC)- [GEOGRAPHIC_DATA]"
click at [593, 165] on form "Step 1 of 2 Claim details Provider Name Reliance Family Clinics (RFC)- Ejigbo H…" at bounding box center [374, 215] width 503 height 325
click at [385, 203] on input "HMO ID" at bounding box center [374, 206] width 427 height 20
paste input "PA/2B0534"
type input "P"
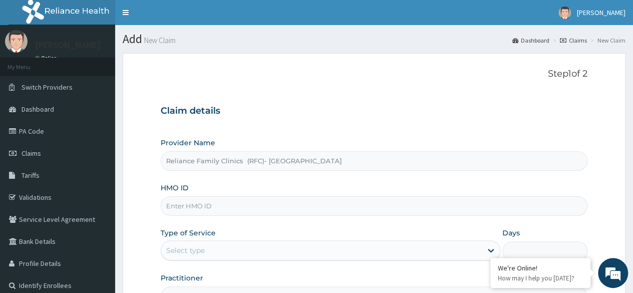
click at [581, 203] on input "HMO ID" at bounding box center [374, 206] width 427 height 20
paste input "OHT/12001/B"
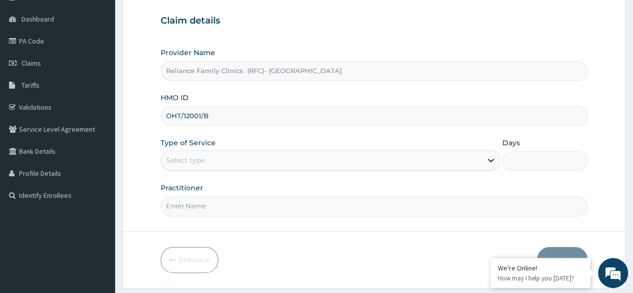
scroll to position [116, 0]
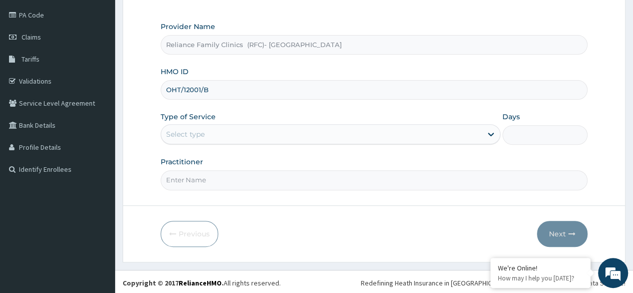
type input "OHT/12001/B"
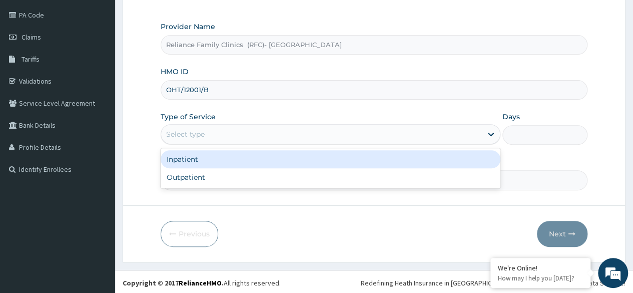
click at [269, 182] on div "Outpatient" at bounding box center [331, 177] width 340 height 18
type input "1"
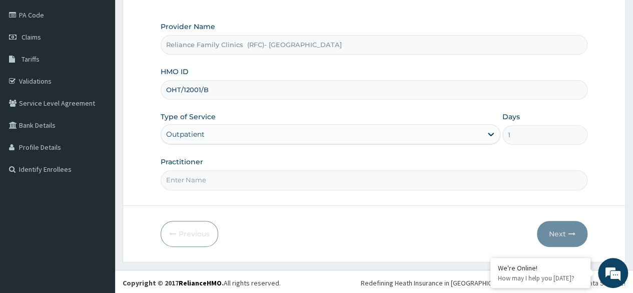
click at [292, 178] on input "Practitioner" at bounding box center [374, 180] width 427 height 20
type input "[PERSON_NAME]"
click at [560, 223] on button "Next" at bounding box center [562, 234] width 51 height 26
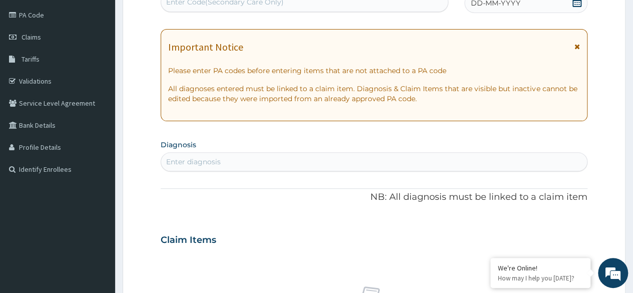
scroll to position [113, 0]
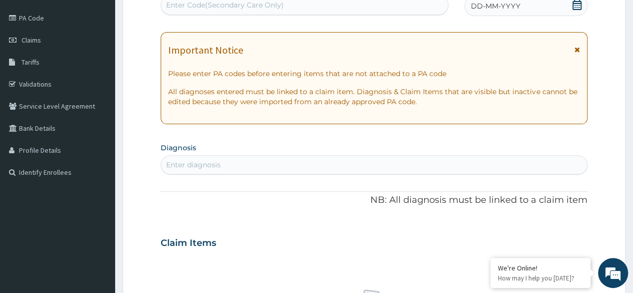
paste input "PA/2B0534"
type input "PA/2B0534"
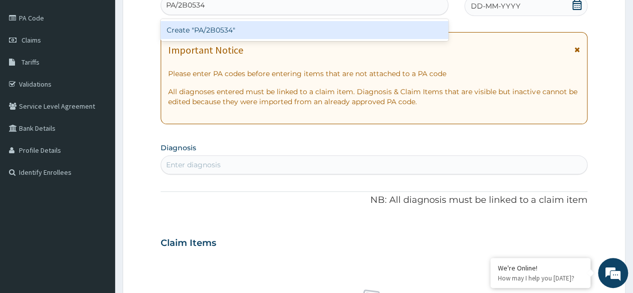
click at [318, 35] on div "Create "PA/2B0534"" at bounding box center [304, 30] width 287 height 18
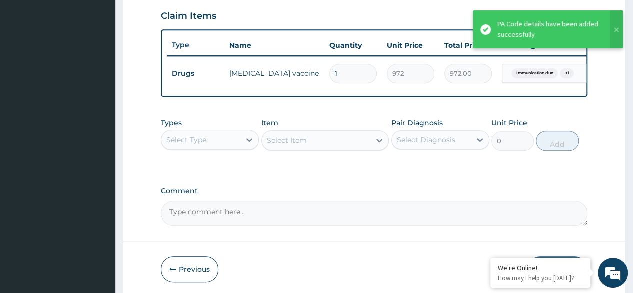
scroll to position [343, 0]
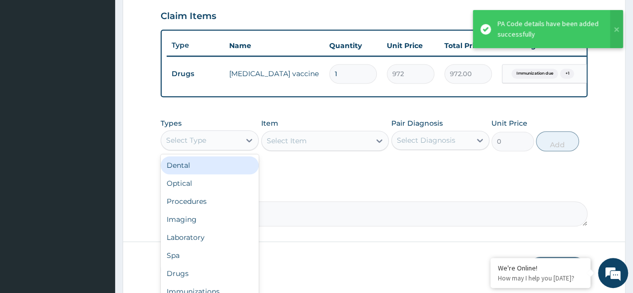
click at [223, 210] on div "Procedures" at bounding box center [210, 201] width 98 height 18
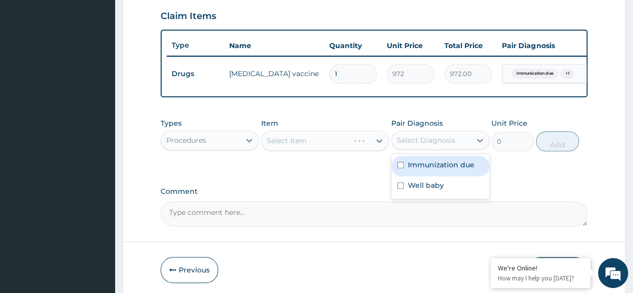
click at [451, 176] on div "Immunization due" at bounding box center [440, 166] width 98 height 21
checkbox input "true"
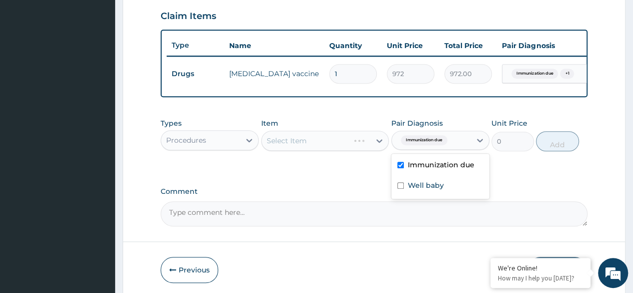
click at [443, 196] on div "Well baby" at bounding box center [440, 186] width 98 height 21
checkbox input "true"
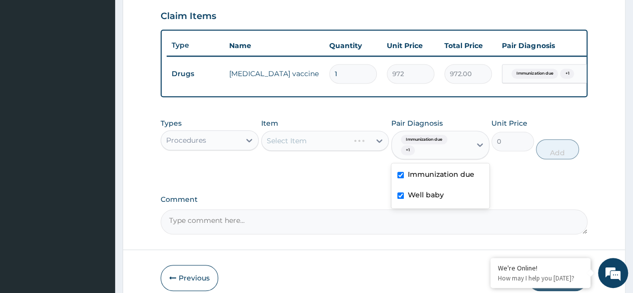
click at [343, 151] on div "Select Item" at bounding box center [325, 141] width 128 height 20
click at [335, 151] on div "Select Item" at bounding box center [325, 141] width 128 height 20
click at [337, 151] on div "Select Item" at bounding box center [325, 141] width 128 height 20
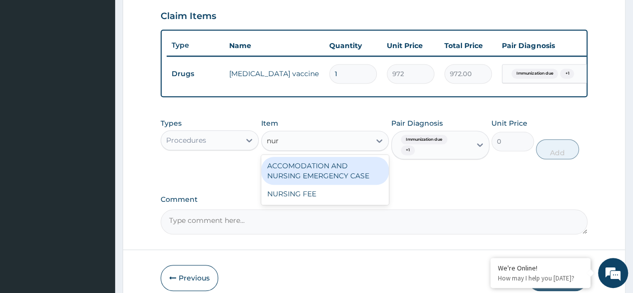
type input "nurs"
click at [350, 203] on div "NURSING FEE" at bounding box center [325, 194] width 128 height 18
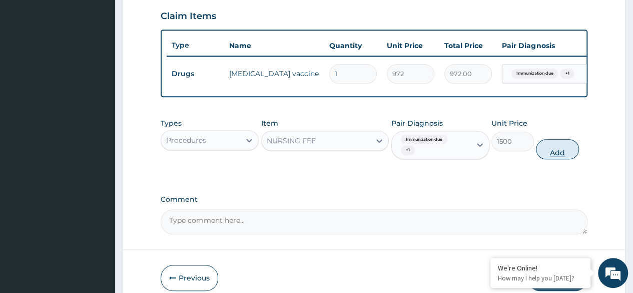
click at [561, 159] on button "Add" at bounding box center [557, 149] width 43 height 20
type input "0"
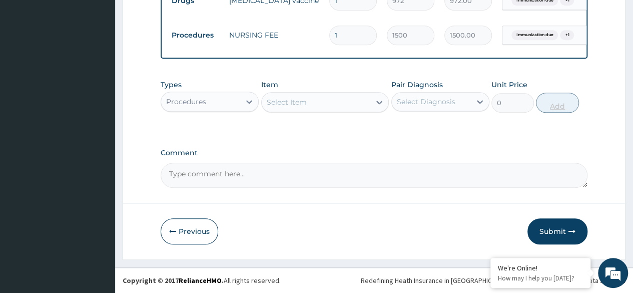
scroll to position [429, 0]
click at [556, 241] on button "Submit" at bounding box center [557, 231] width 60 height 26
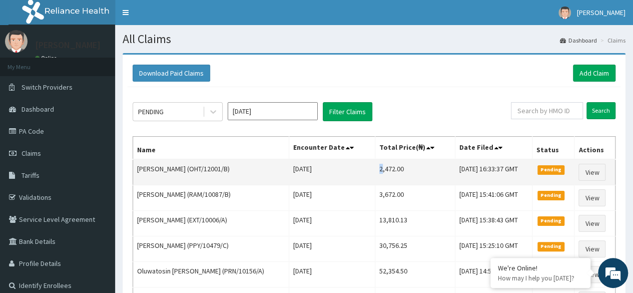
click at [375, 168] on td "2,472.00" at bounding box center [415, 172] width 80 height 26
drag, startPoint x: 371, startPoint y: 168, endPoint x: 389, endPoint y: 169, distance: 18.0
click at [389, 169] on td "2,472.00" at bounding box center [415, 172] width 80 height 26
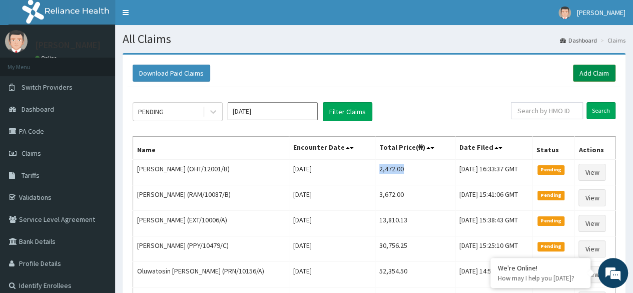
click at [584, 71] on link "Add Claim" at bounding box center [594, 73] width 43 height 17
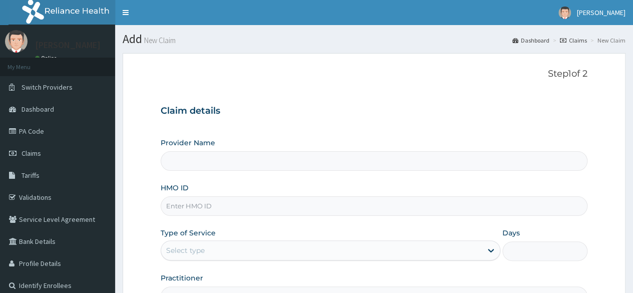
click at [390, 203] on input "HMO ID" at bounding box center [374, 206] width 427 height 20
type input "EVB/10008/B"
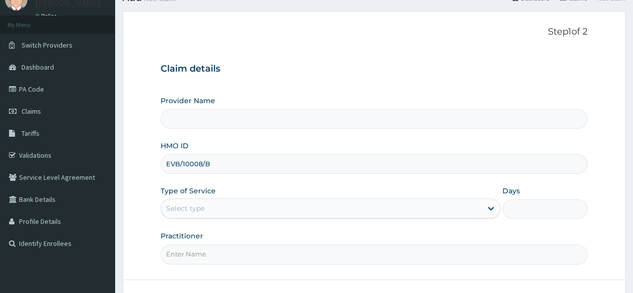
scroll to position [116, 0]
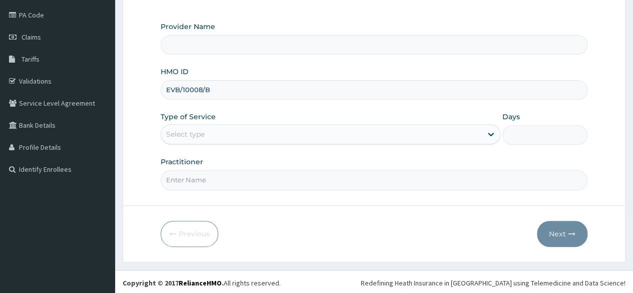
type input "Reliance Family Clinics (RFC)- [GEOGRAPHIC_DATA]"
type input "EVB/10008/B"
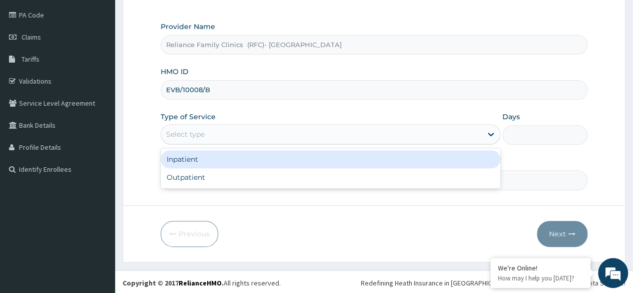
click at [272, 179] on div "Outpatient" at bounding box center [331, 177] width 340 height 18
type input "1"
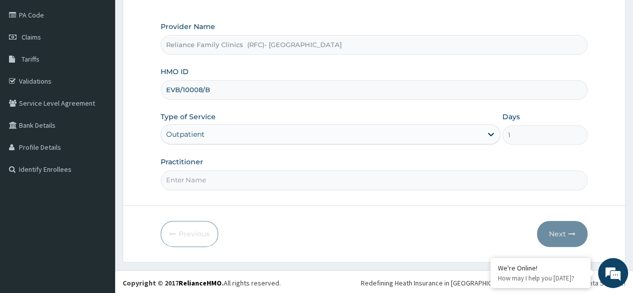
click at [269, 180] on input "Practitioner" at bounding box center [374, 180] width 427 height 20
click at [303, 176] on input "Practitioner" at bounding box center [374, 180] width 427 height 20
type input "[PERSON_NAME]"
click at [552, 226] on button "Next" at bounding box center [562, 234] width 51 height 26
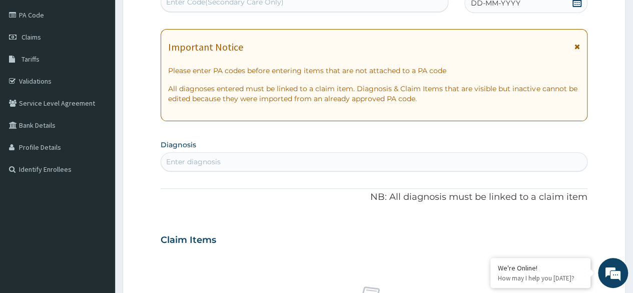
click at [574, 5] on icon at bounding box center [577, 2] width 10 height 10
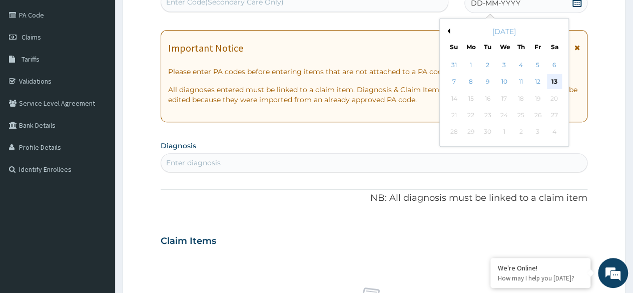
click at [552, 80] on div "13" at bounding box center [553, 82] width 15 height 15
